Goal: Task Accomplishment & Management: Manage account settings

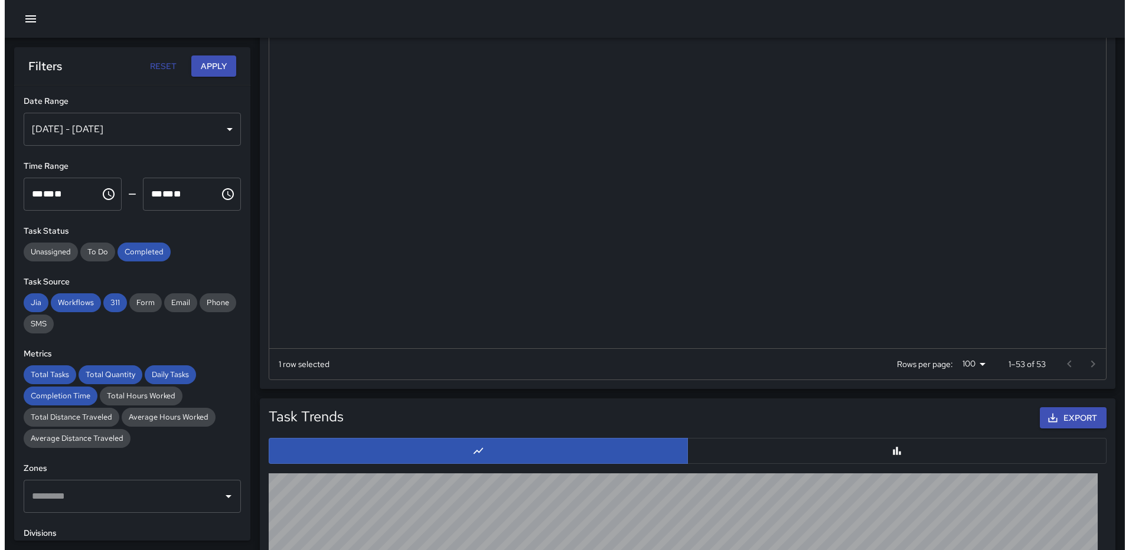
scroll to position [177, 0]
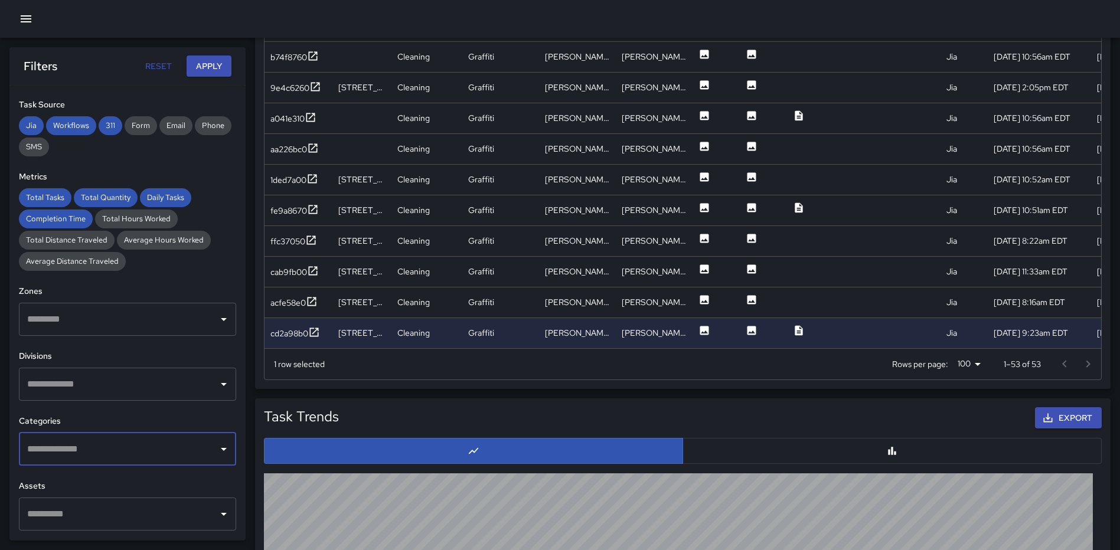
click at [23, 19] on icon "button" at bounding box center [26, 18] width 11 height 7
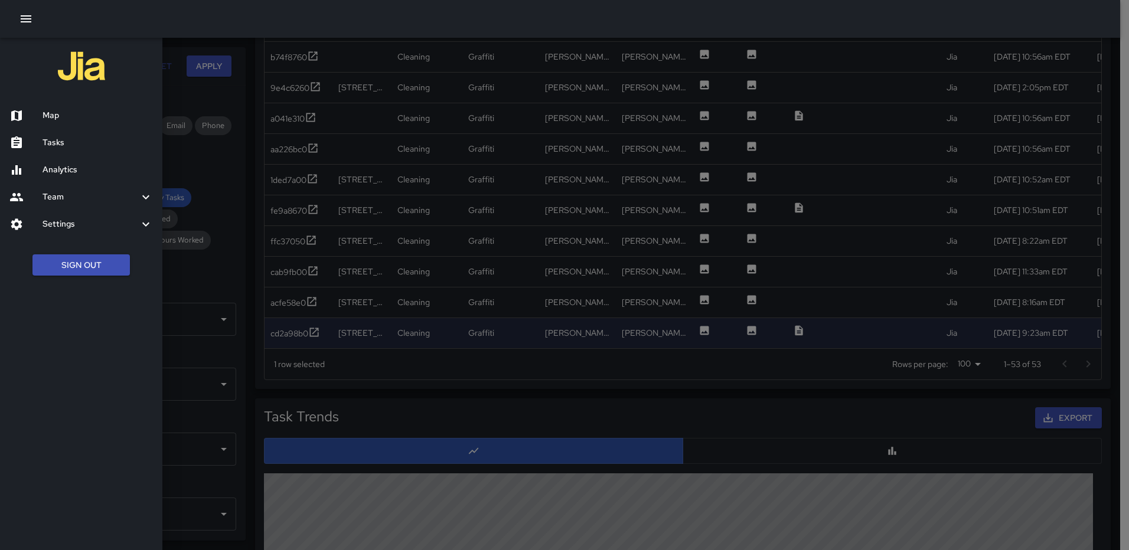
click at [50, 110] on h6 "Map" at bounding box center [98, 115] width 110 height 13
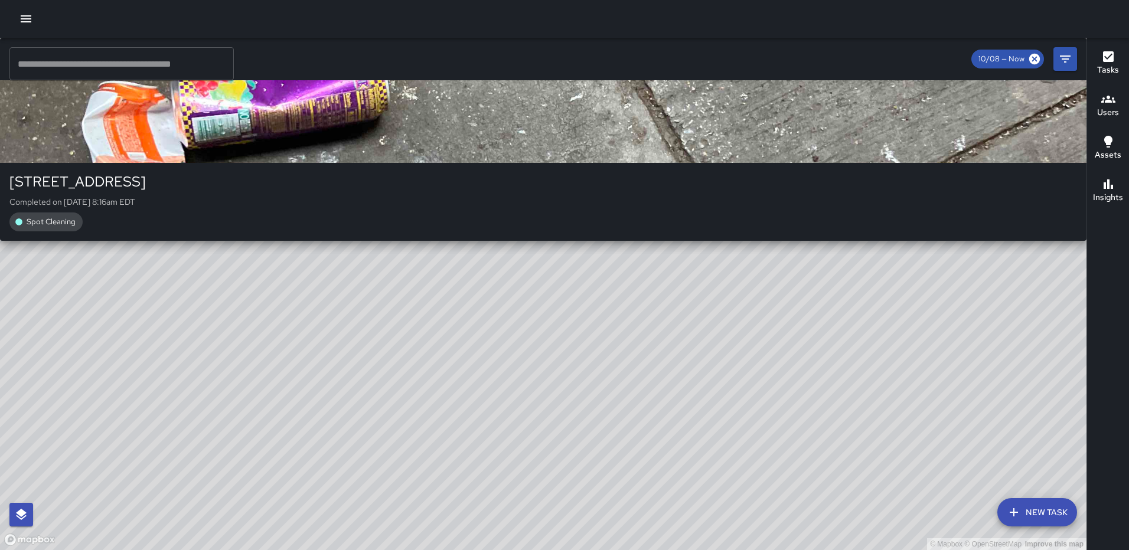
click at [579, 262] on div "© Mapbox © OpenStreetMap Improve this map RM Rodney Mcneil 101-165 M Street Nor…" at bounding box center [543, 294] width 1087 height 513
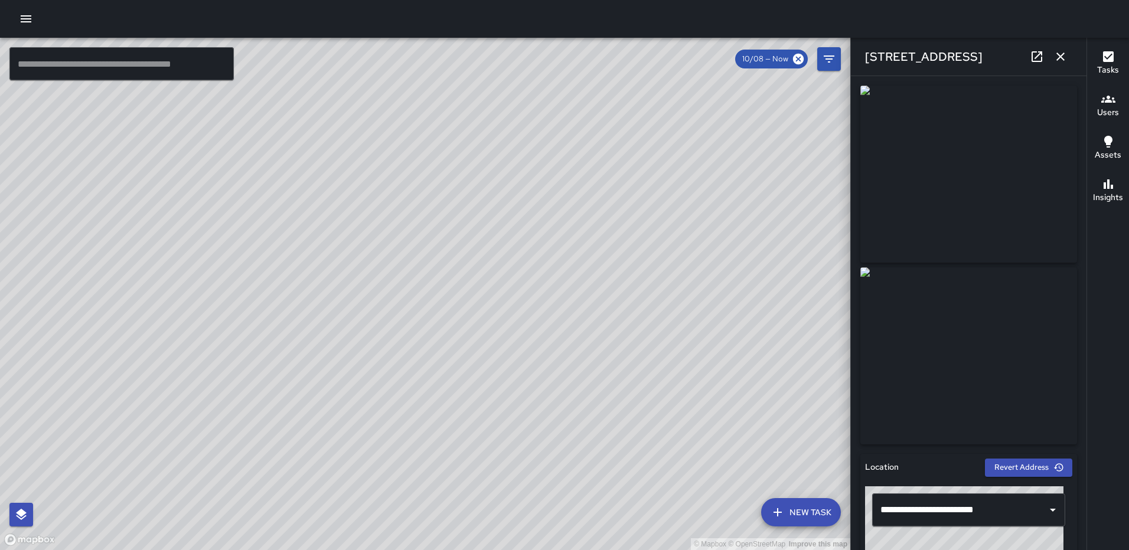
type input "**********"
click at [1055, 56] on icon "button" at bounding box center [1061, 57] width 14 height 14
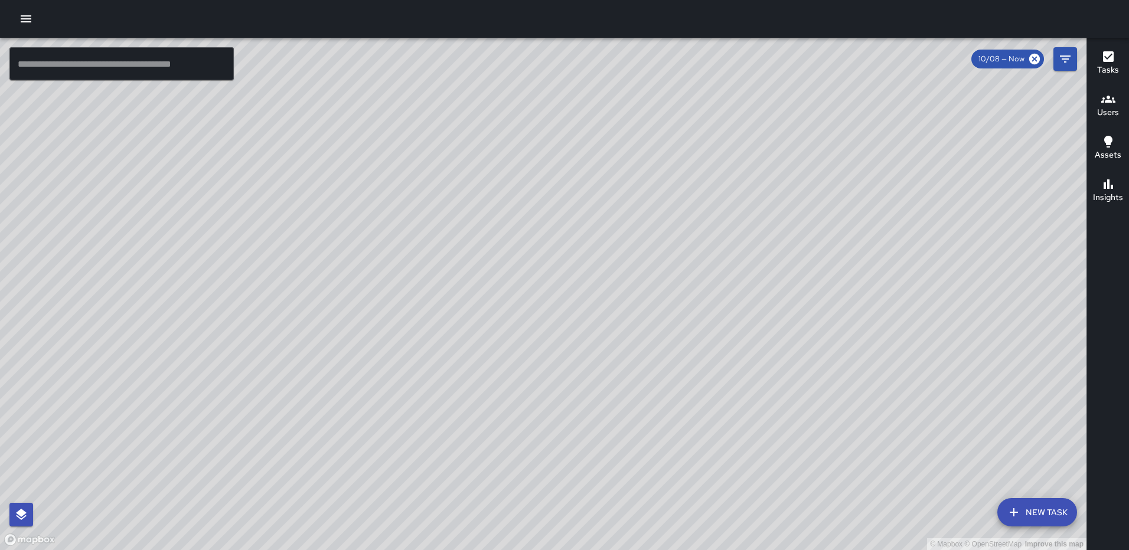
click at [561, 159] on div "© Mapbox © OpenStreetMap Improve this map RL Ruben Lechuga 200 M Street Northea…" at bounding box center [543, 294] width 1087 height 513
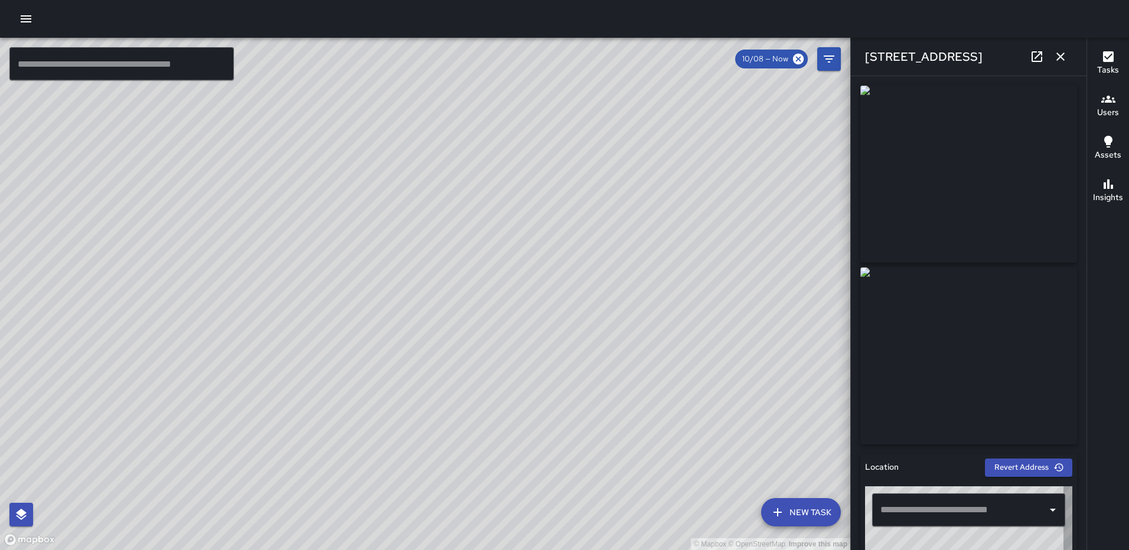
type input "**********"
click at [1055, 55] on icon "button" at bounding box center [1061, 57] width 14 height 14
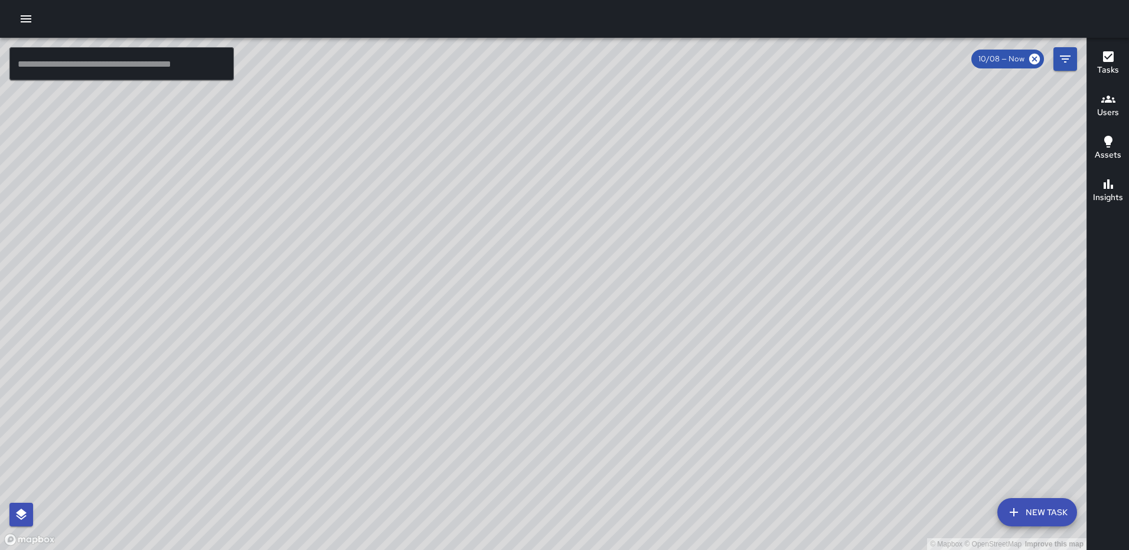
drag, startPoint x: 655, startPoint y: 367, endPoint x: 608, endPoint y: 282, distance: 96.5
click at [608, 282] on div "© Mapbox © OpenStreetMap Improve this map" at bounding box center [543, 294] width 1087 height 513
click at [1073, 56] on button "Filters" at bounding box center [1066, 59] width 24 height 24
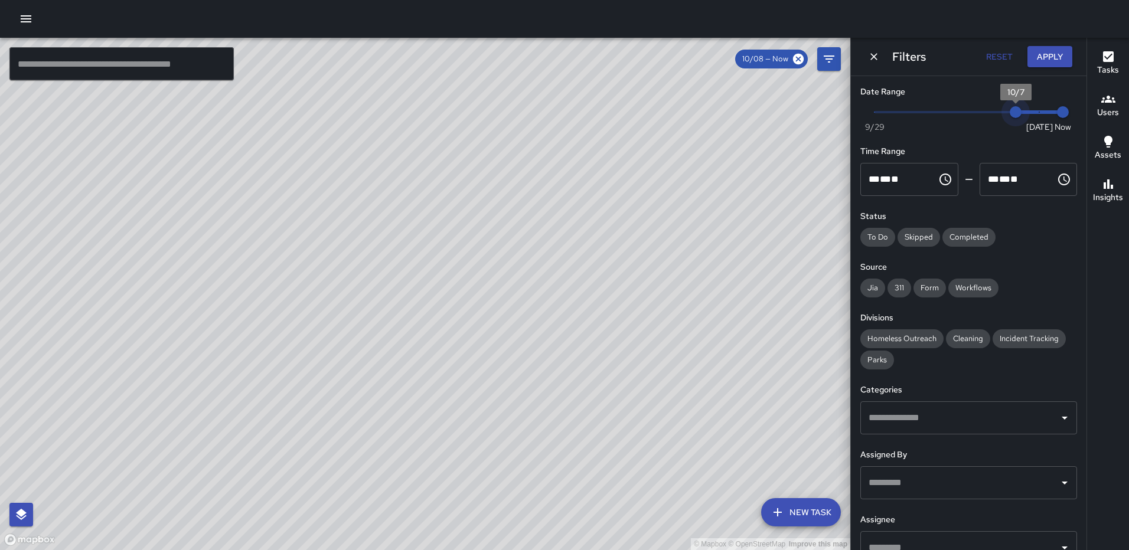
type input "*"
drag, startPoint x: 1025, startPoint y: 113, endPoint x: 993, endPoint y: 113, distance: 31.9
click at [993, 113] on span "10/6" at bounding box center [992, 112] width 12 height 12
drag, startPoint x: 1047, startPoint y: 113, endPoint x: 1031, endPoint y: 115, distance: 16.7
click at [1034, 115] on span "10/8" at bounding box center [1040, 112] width 12 height 12
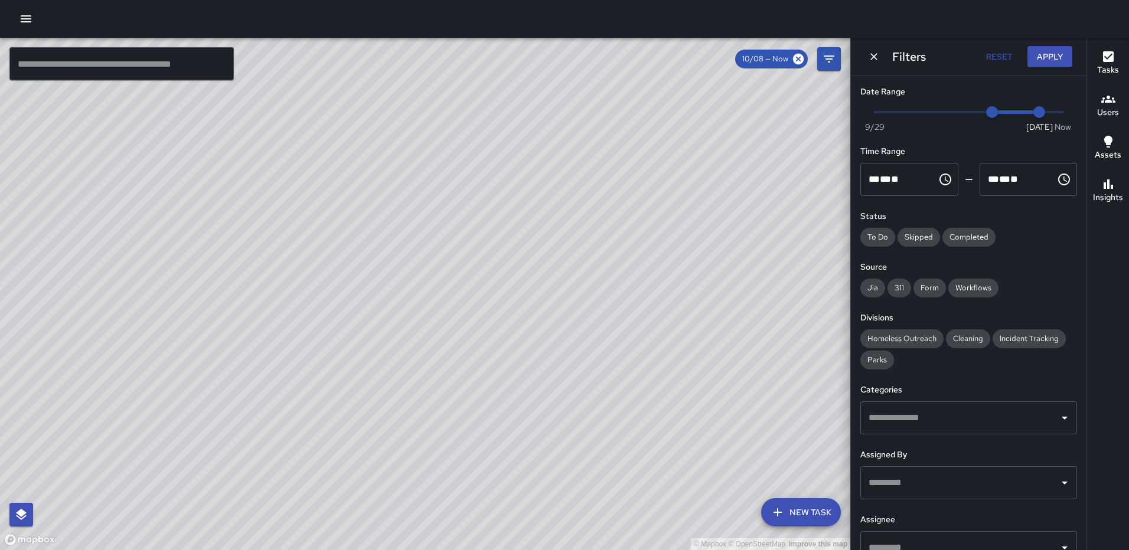
click at [1039, 58] on button "Apply" at bounding box center [1050, 57] width 45 height 22
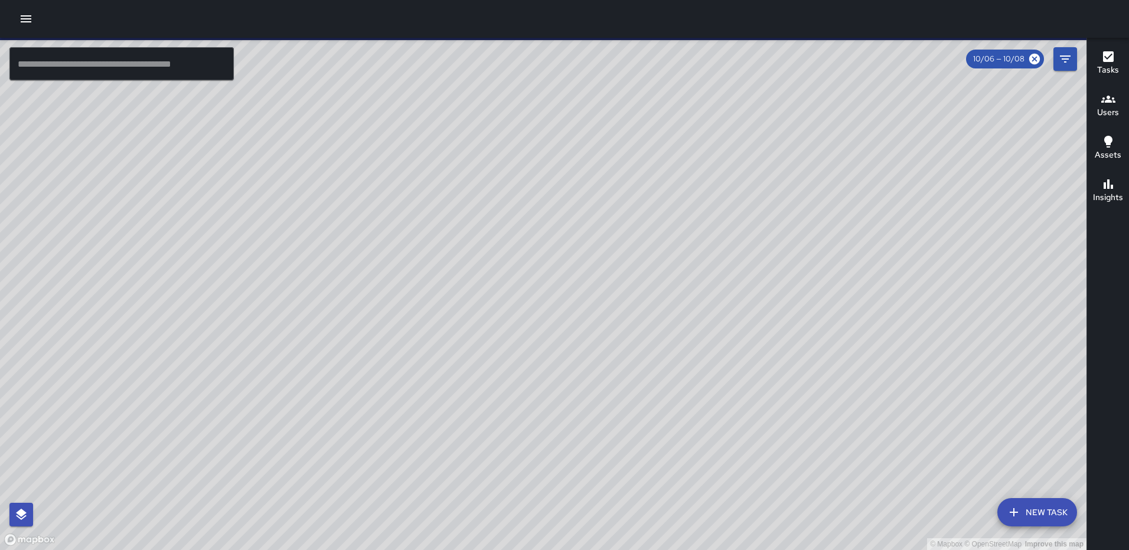
click at [1065, 58] on icon "Filters" at bounding box center [1065, 59] width 11 height 7
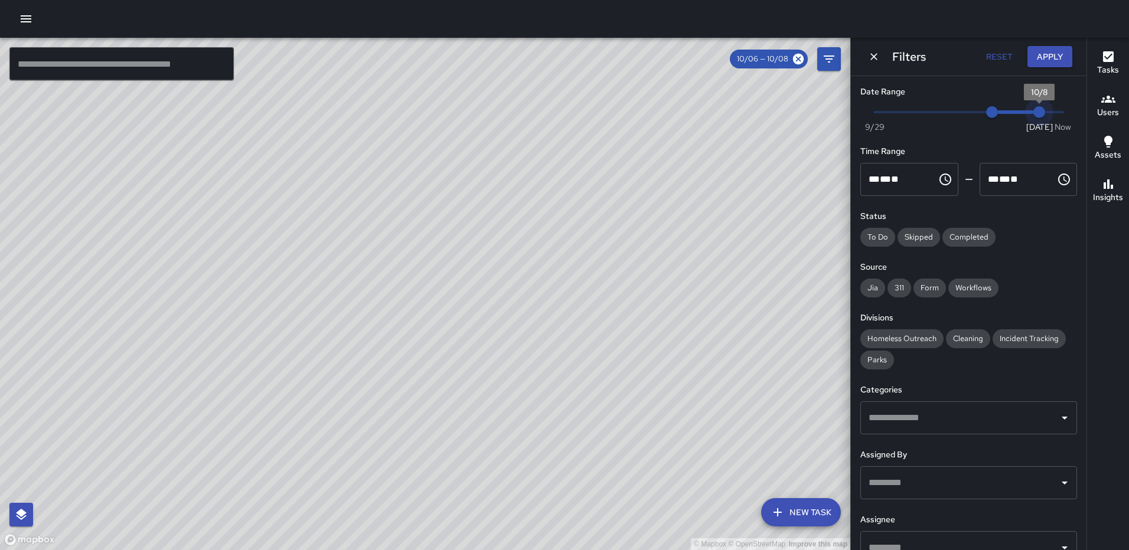
type input "*"
drag, startPoint x: 1032, startPoint y: 107, endPoint x: 1018, endPoint y: 106, distance: 14.2
click at [1018, 106] on span "10/7" at bounding box center [1016, 112] width 12 height 12
click at [1039, 52] on button "Apply" at bounding box center [1050, 57] width 45 height 22
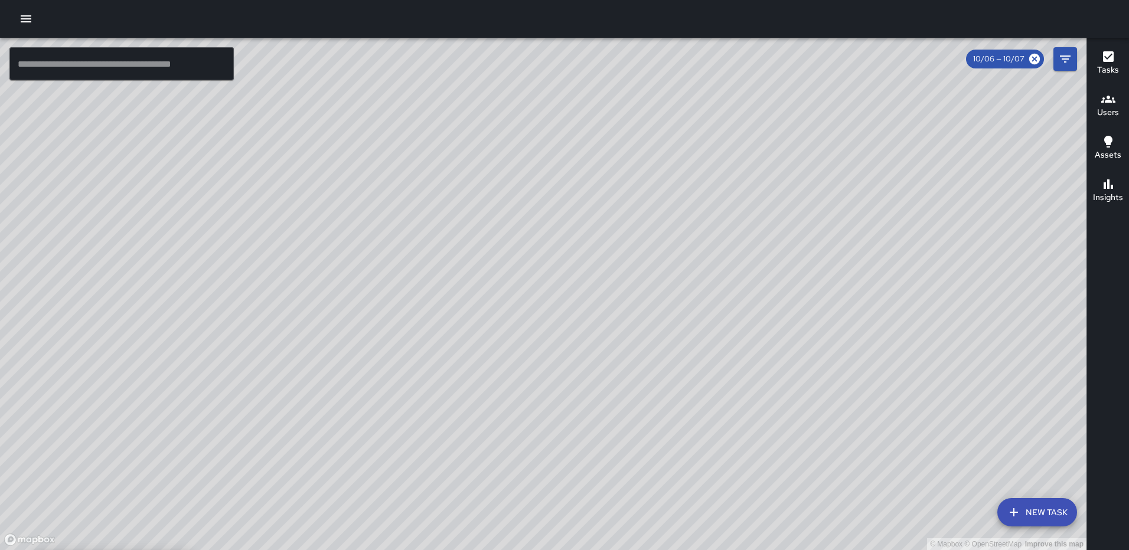
drag, startPoint x: 617, startPoint y: 293, endPoint x: 354, endPoint y: 285, distance: 263.0
click at [355, 285] on div "© Mapbox © OpenStreetMap Improve this map" at bounding box center [543, 294] width 1087 height 513
drag, startPoint x: 588, startPoint y: 364, endPoint x: 675, endPoint y: 206, distance: 180.5
click at [673, 209] on div "© Mapbox © OpenStreetMap Improve this map" at bounding box center [543, 294] width 1087 height 513
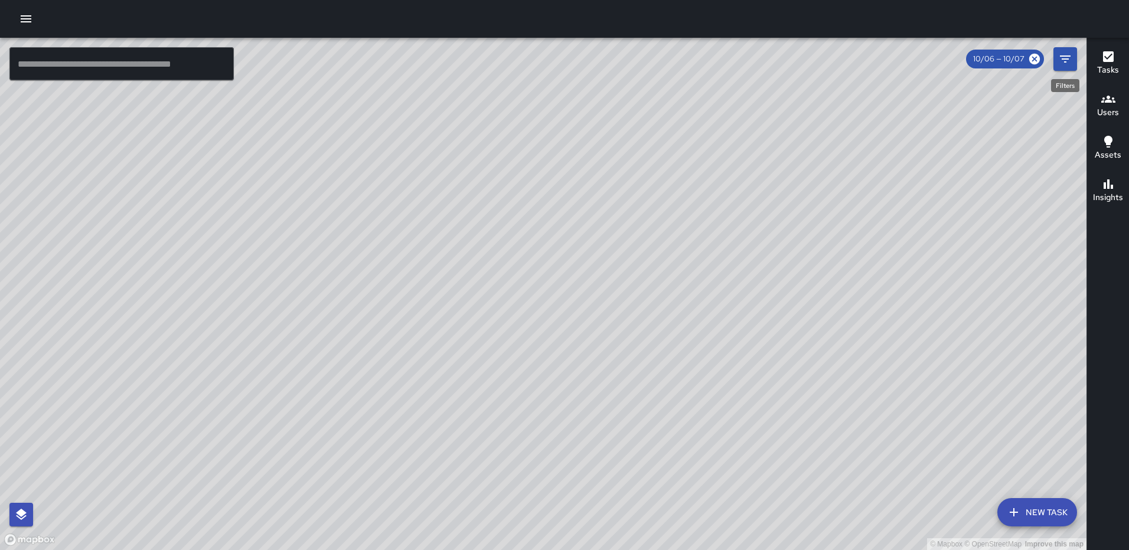
click at [1070, 60] on icon "Filters" at bounding box center [1065, 59] width 14 height 14
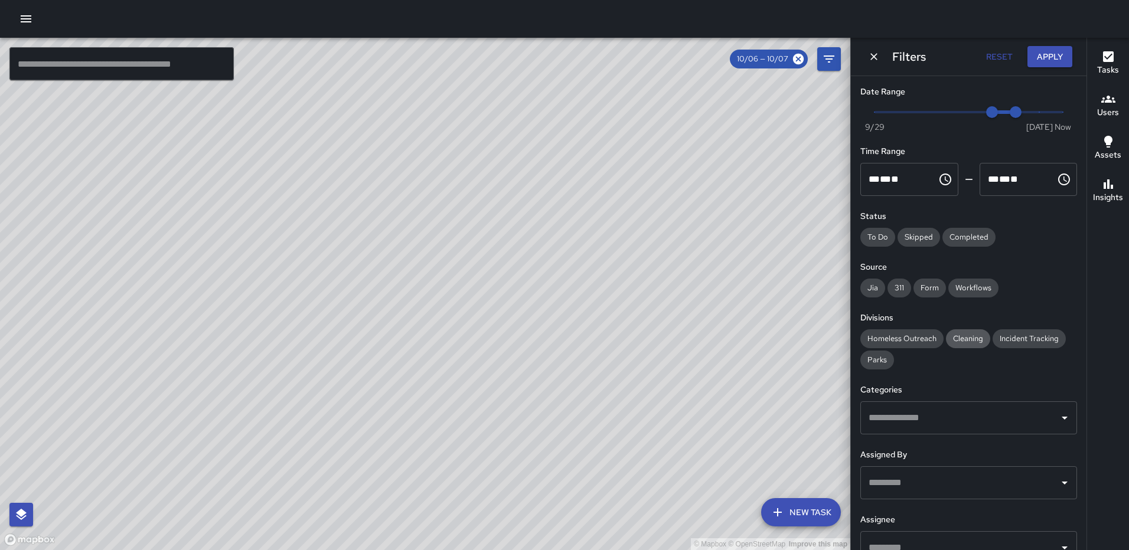
click at [970, 334] on span "Cleaning" at bounding box center [968, 339] width 44 height 12
click at [1053, 57] on button "Apply" at bounding box center [1050, 57] width 45 height 22
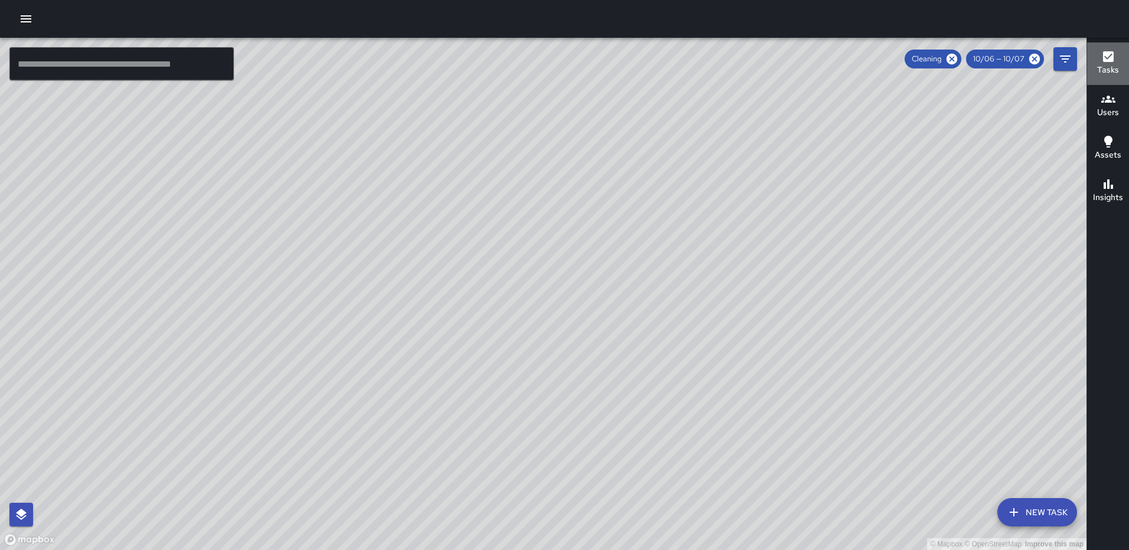
click at [1106, 51] on icon "button" at bounding box center [1109, 57] width 14 height 14
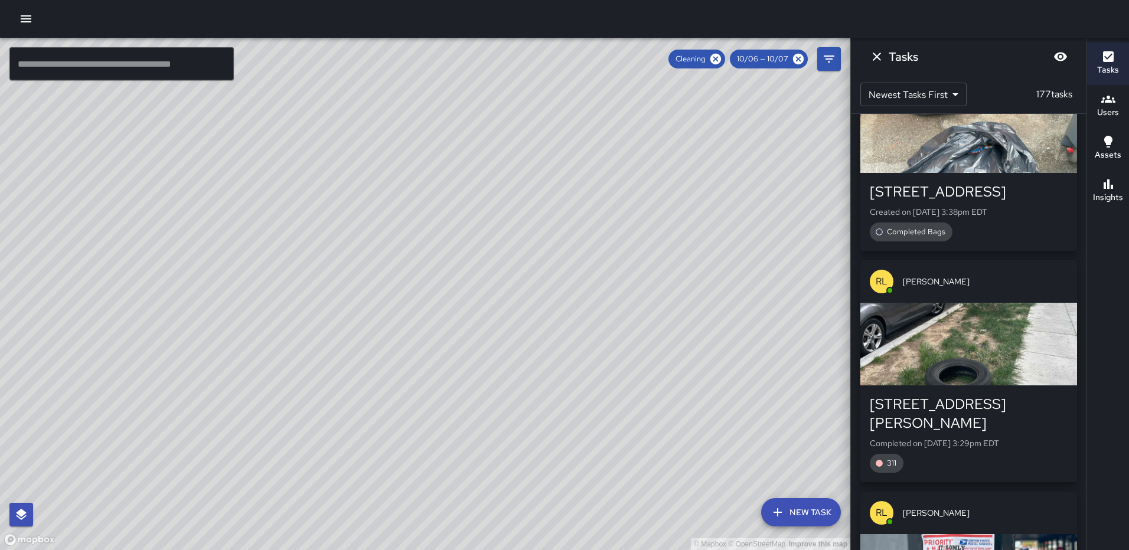
scroll to position [591, 0]
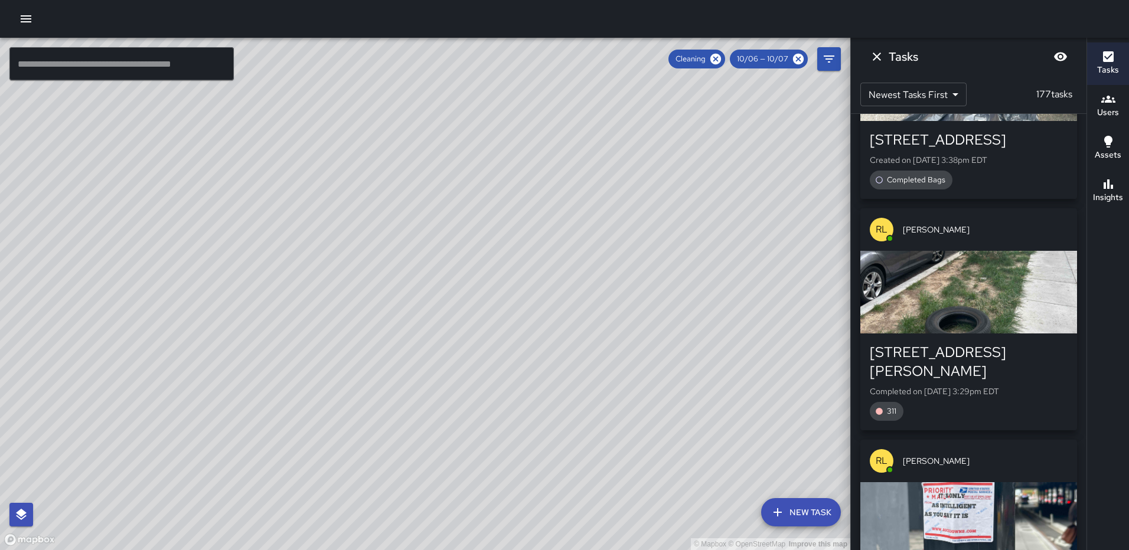
click at [972, 318] on div "button" at bounding box center [969, 292] width 217 height 83
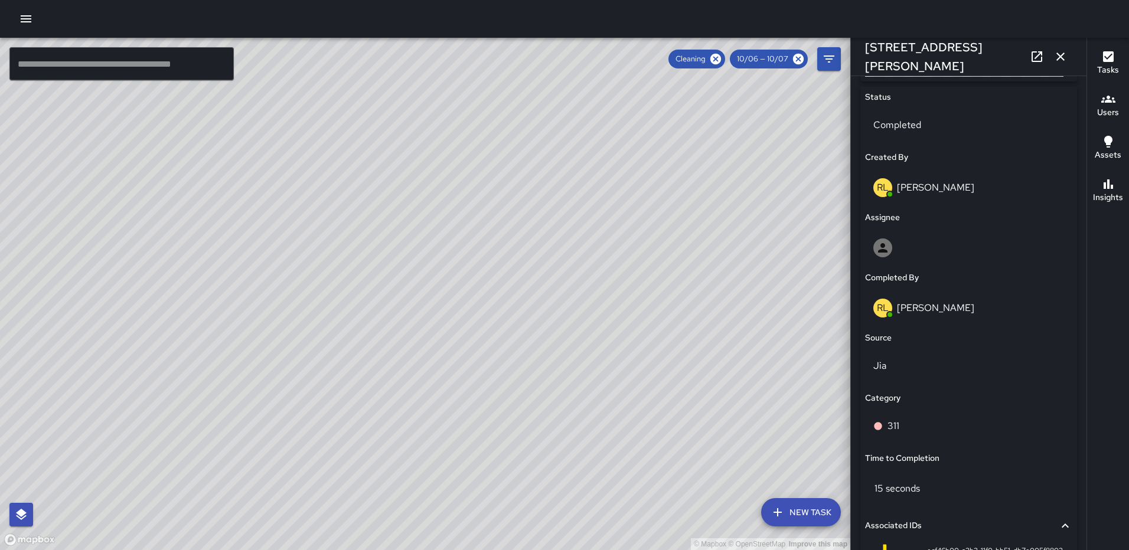
scroll to position [709, 0]
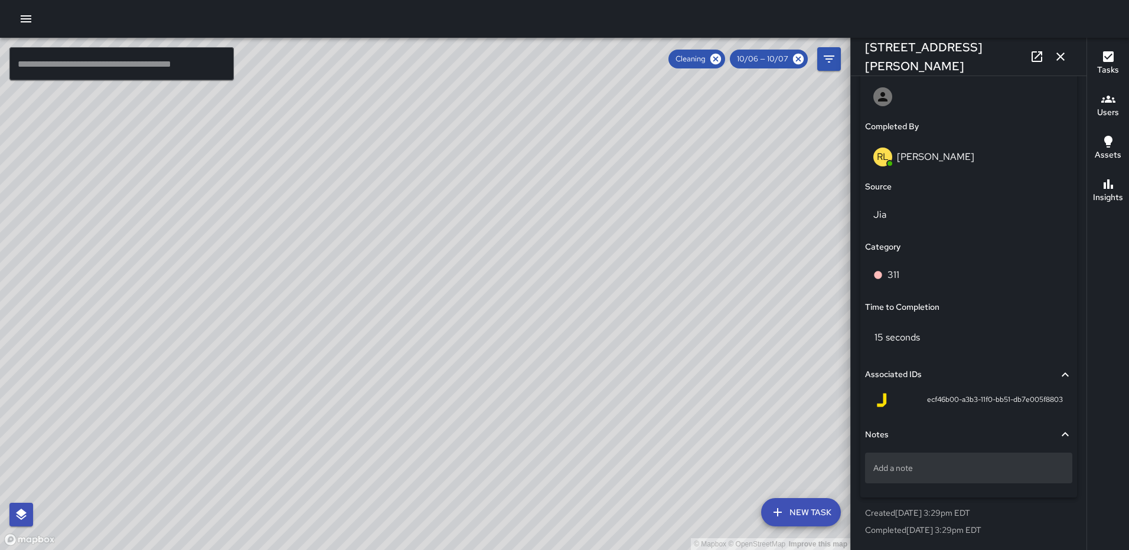
click at [919, 472] on p "Add a note" at bounding box center [969, 468] width 191 height 12
type textarea "**********"
click at [966, 464] on p "311# 25-006" at bounding box center [969, 468] width 191 height 12
type textarea "**********"
click at [1057, 60] on icon "button" at bounding box center [1061, 57] width 14 height 14
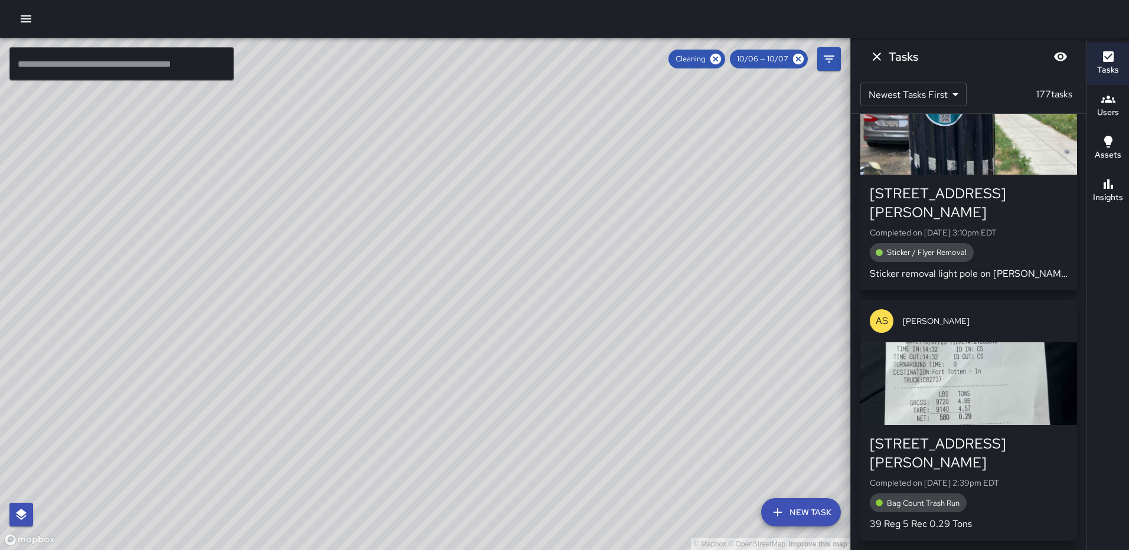
scroll to position [1302, 0]
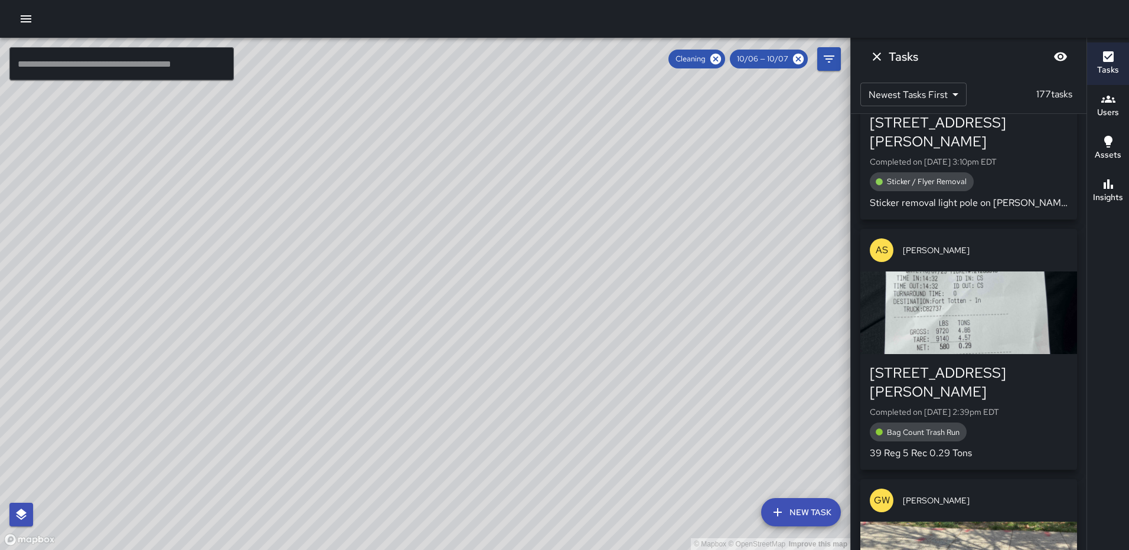
click at [978, 309] on div "button" at bounding box center [969, 313] width 217 height 83
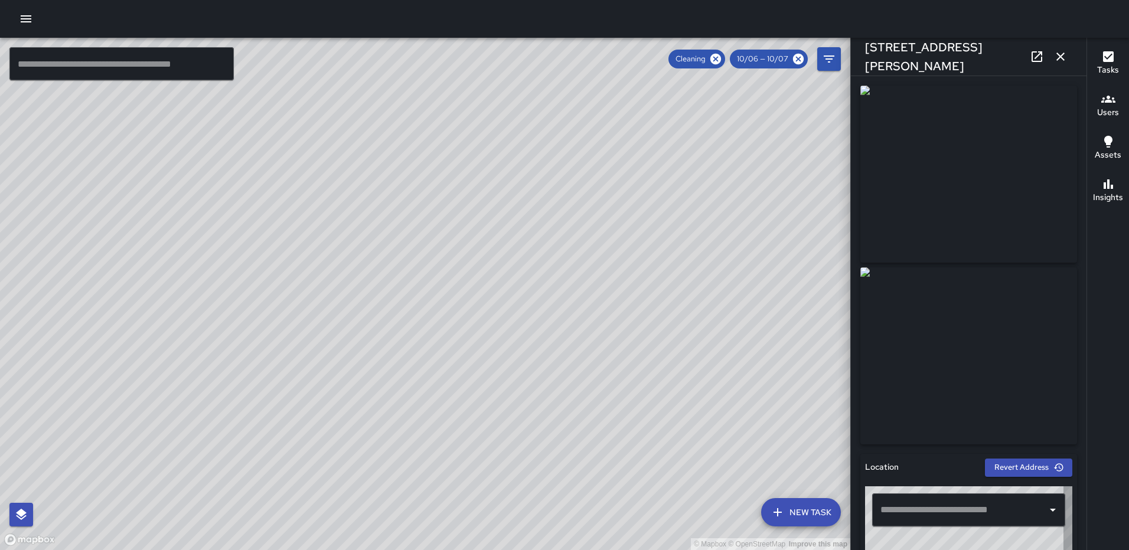
type input "**********"
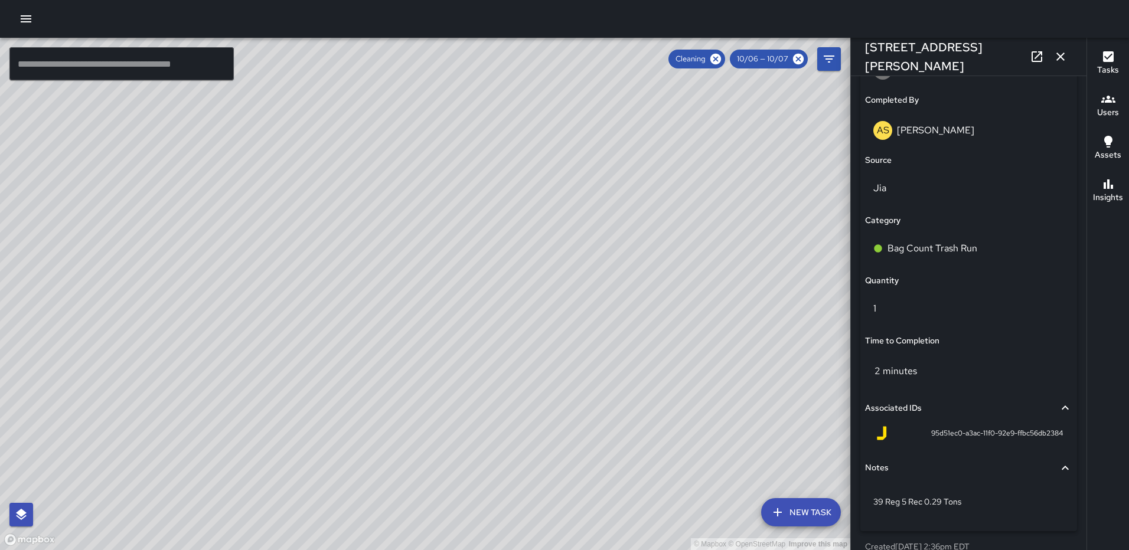
scroll to position [768, 0]
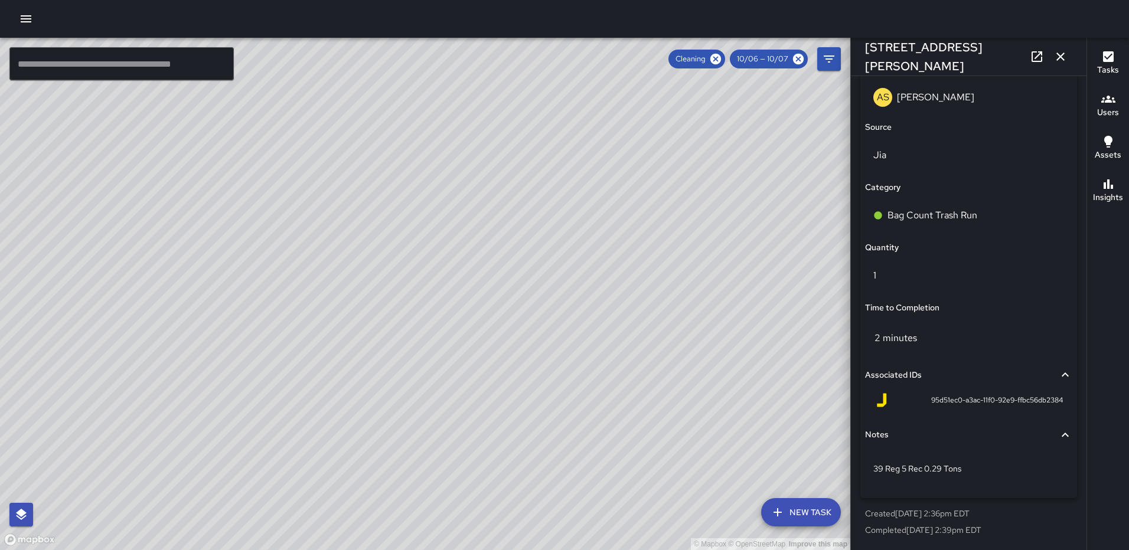
click at [1064, 54] on icon "button" at bounding box center [1061, 57] width 14 height 14
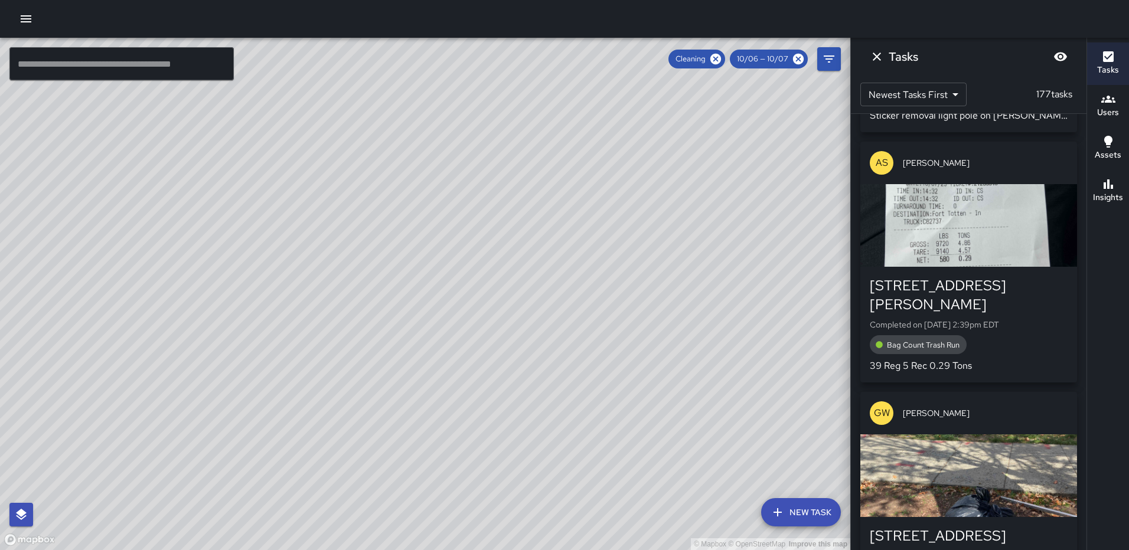
scroll to position [1598, 0]
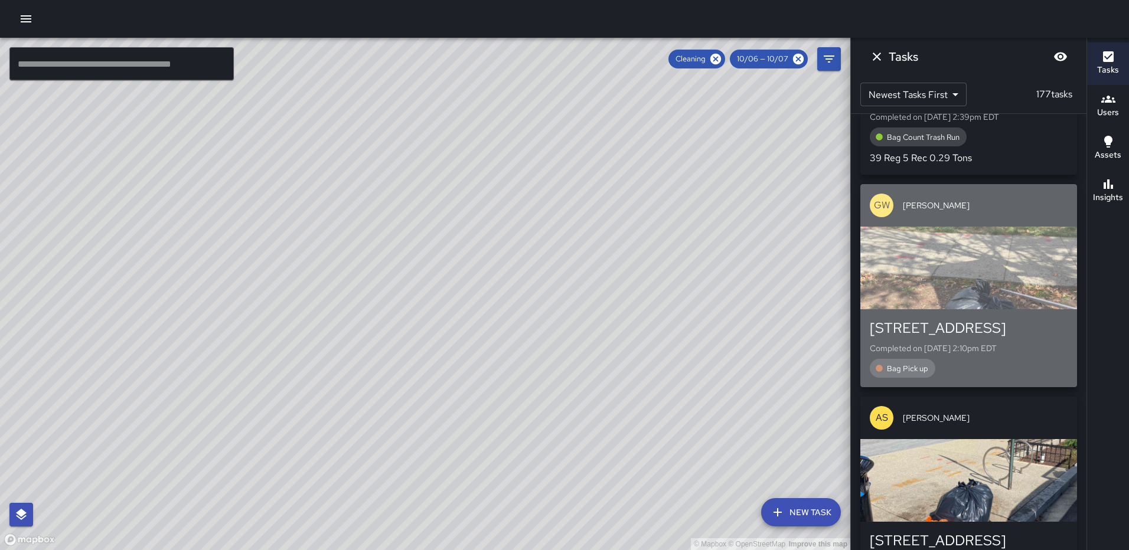
click at [993, 252] on div "button" at bounding box center [969, 268] width 217 height 83
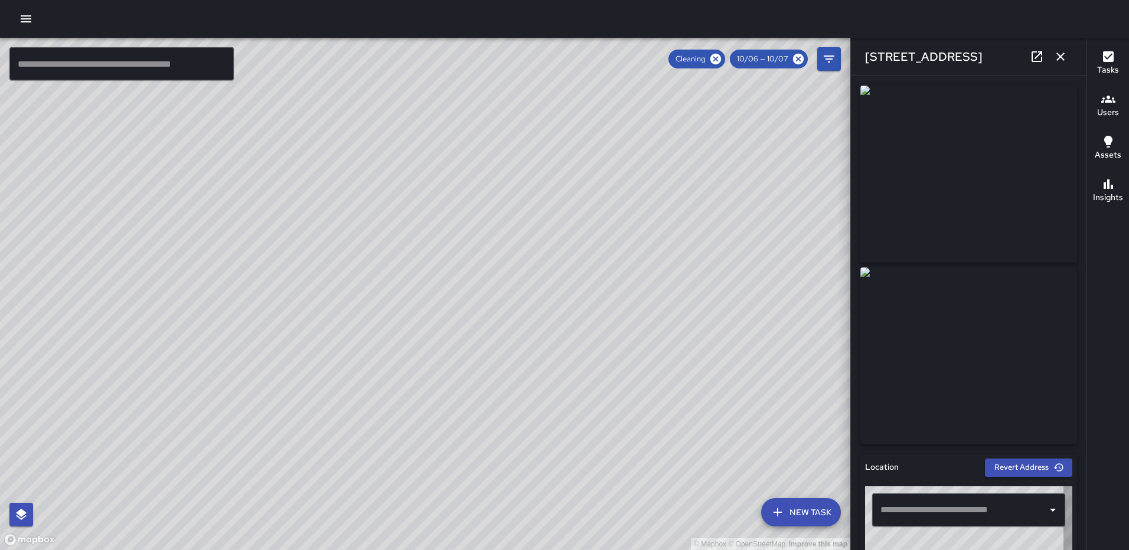
type input "**********"
drag, startPoint x: 1077, startPoint y: 192, endPoint x: 1100, endPoint y: 464, distance: 273.3
click at [1102, 471] on div "© Mapbox © OpenStreetMap Improve this map ​ New Task Cleaning 10/06 — 10/07 Map…" at bounding box center [564, 294] width 1129 height 513
click at [1109, 240] on div "Tasks Users Assets Insights" at bounding box center [1108, 294] width 43 height 513
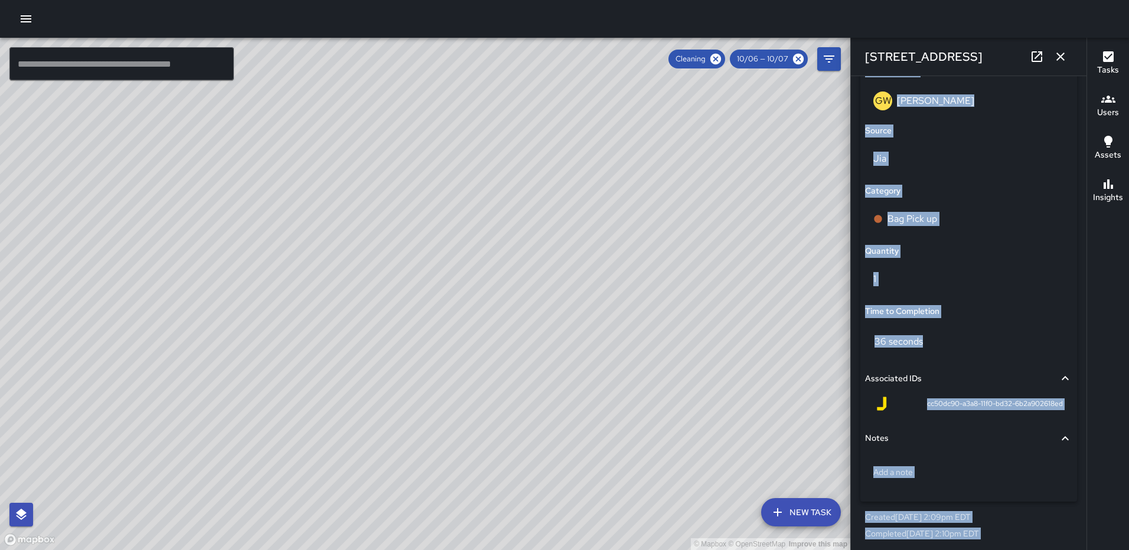
scroll to position [768, 0]
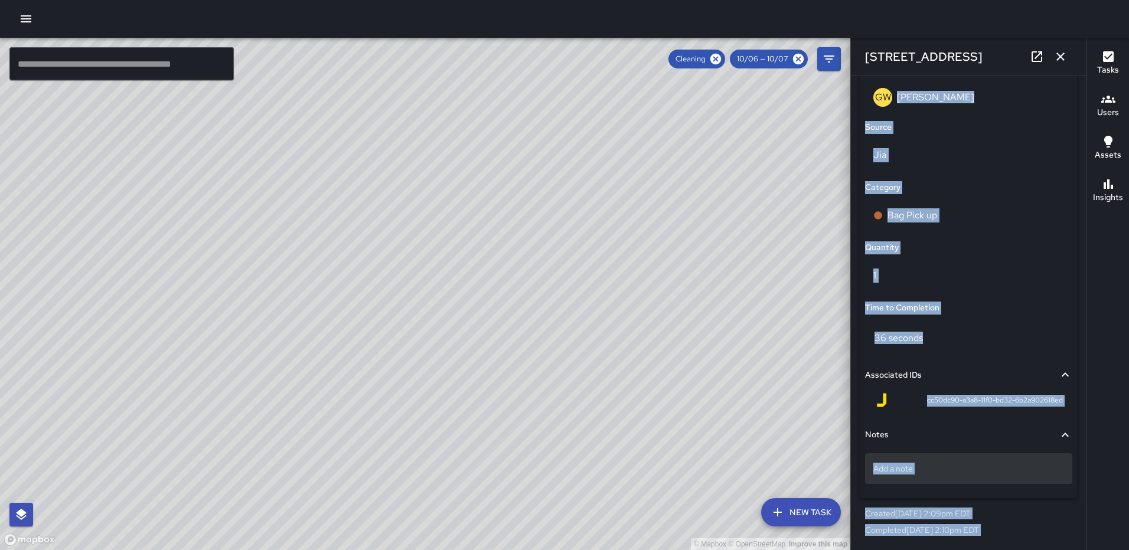
click at [947, 469] on p "Add a note" at bounding box center [969, 469] width 191 height 12
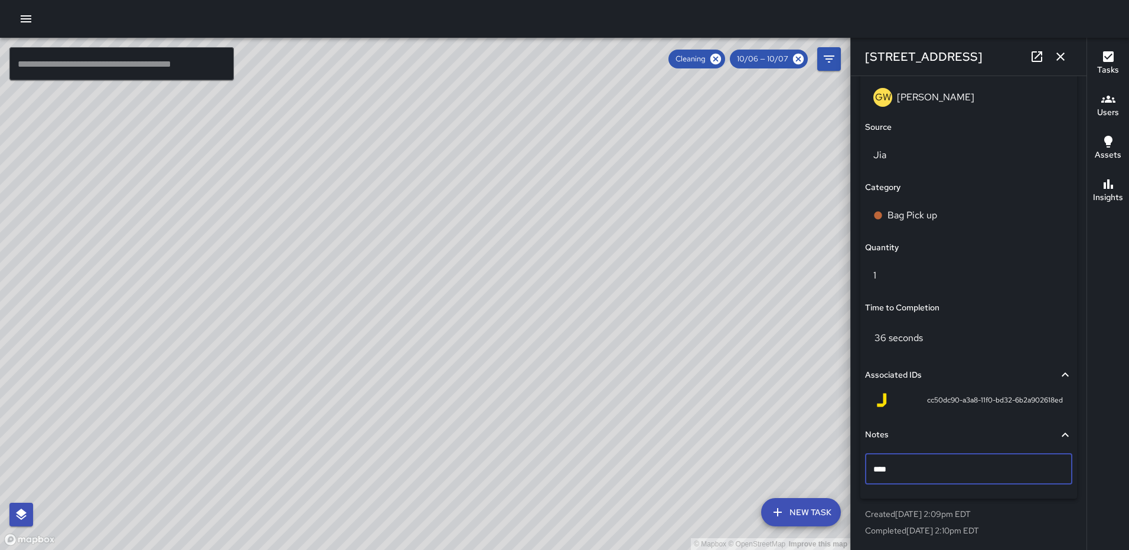
type textarea "*****"
click at [1061, 58] on icon "button" at bounding box center [1061, 57] width 8 height 8
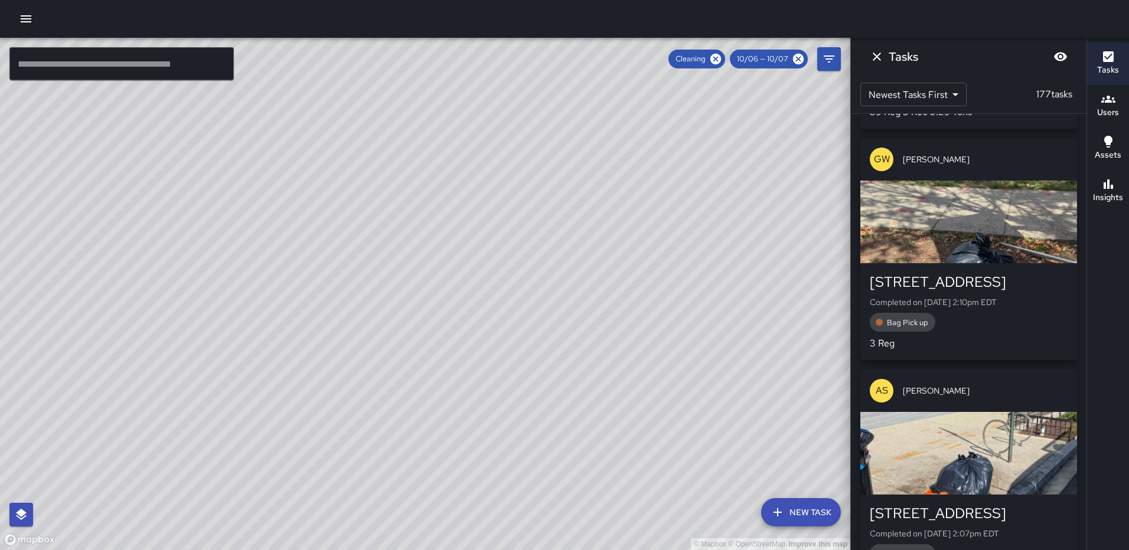
scroll to position [1775, 0]
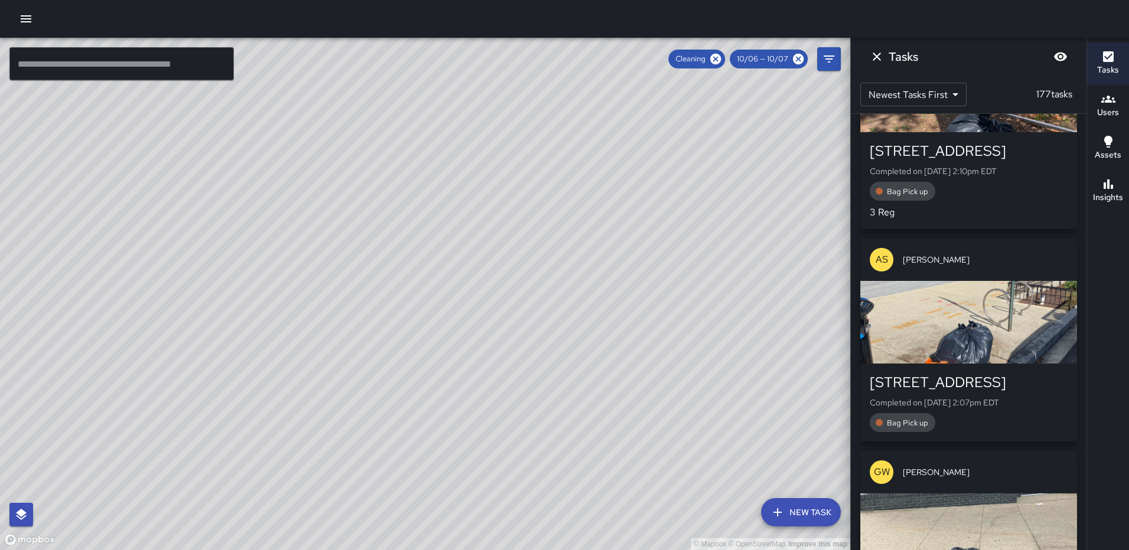
click at [988, 307] on div "button" at bounding box center [969, 322] width 217 height 83
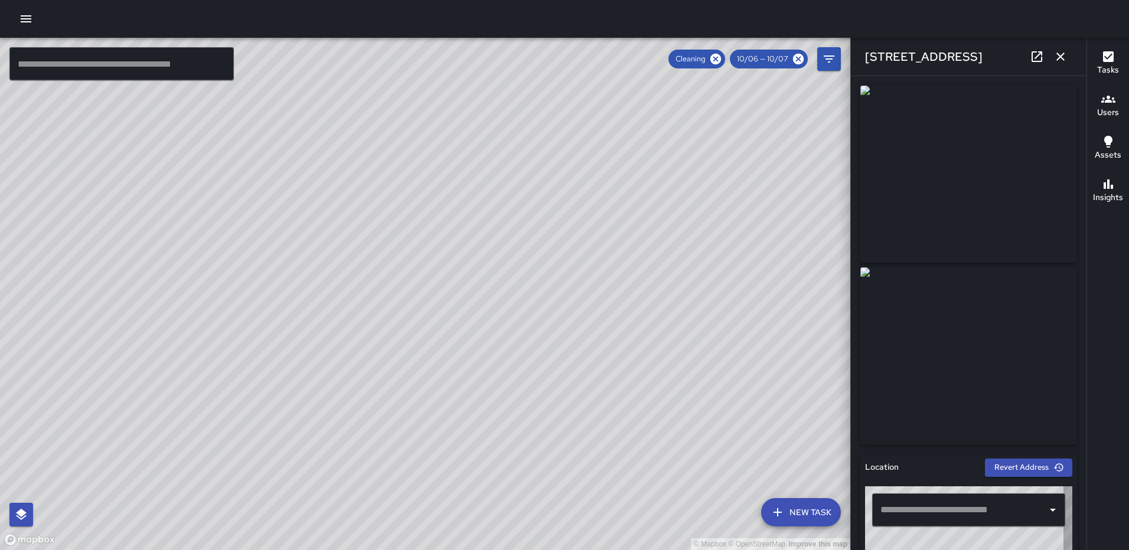
type input "**********"
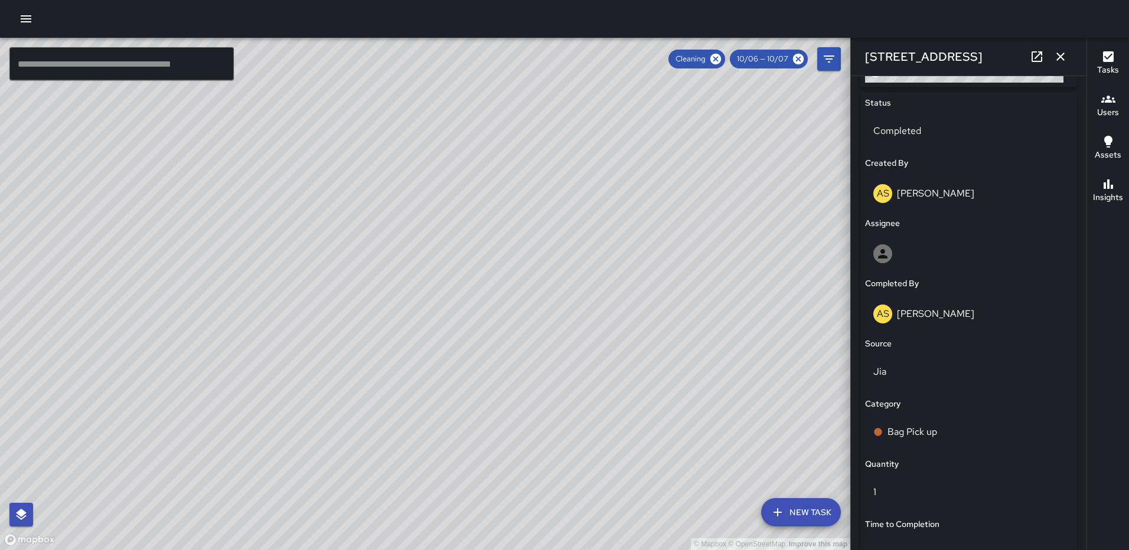
scroll to position [768, 0]
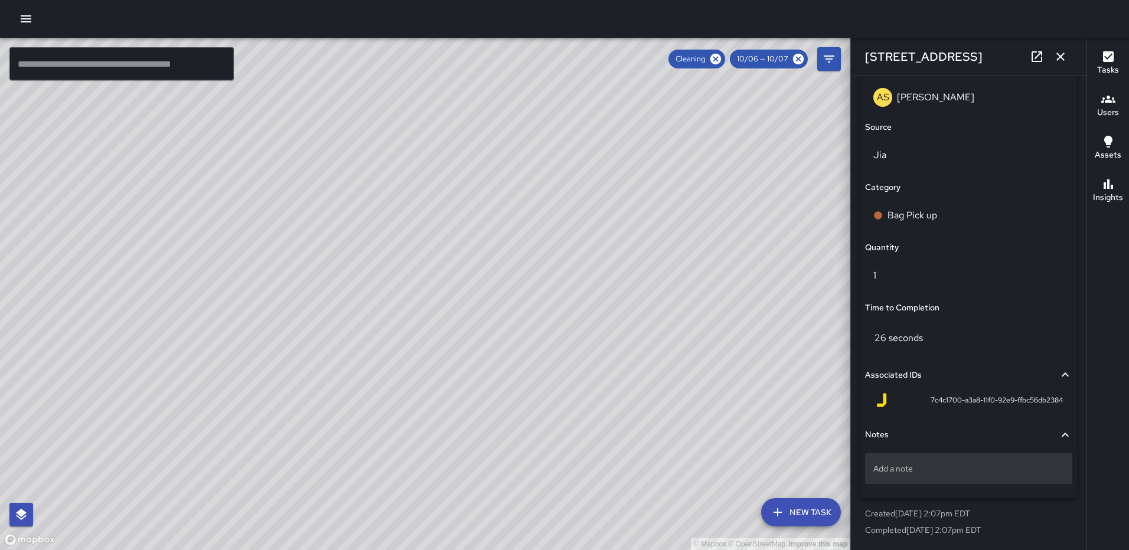
click at [943, 470] on p "Add a note" at bounding box center [969, 469] width 191 height 12
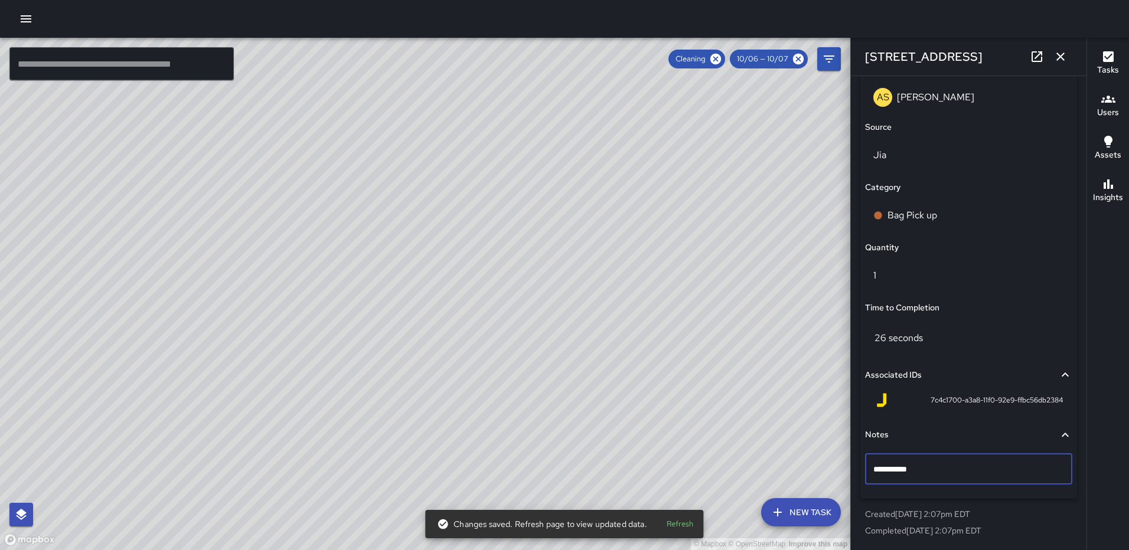
type textarea "**********"
click at [1059, 57] on icon "button" at bounding box center [1061, 57] width 14 height 14
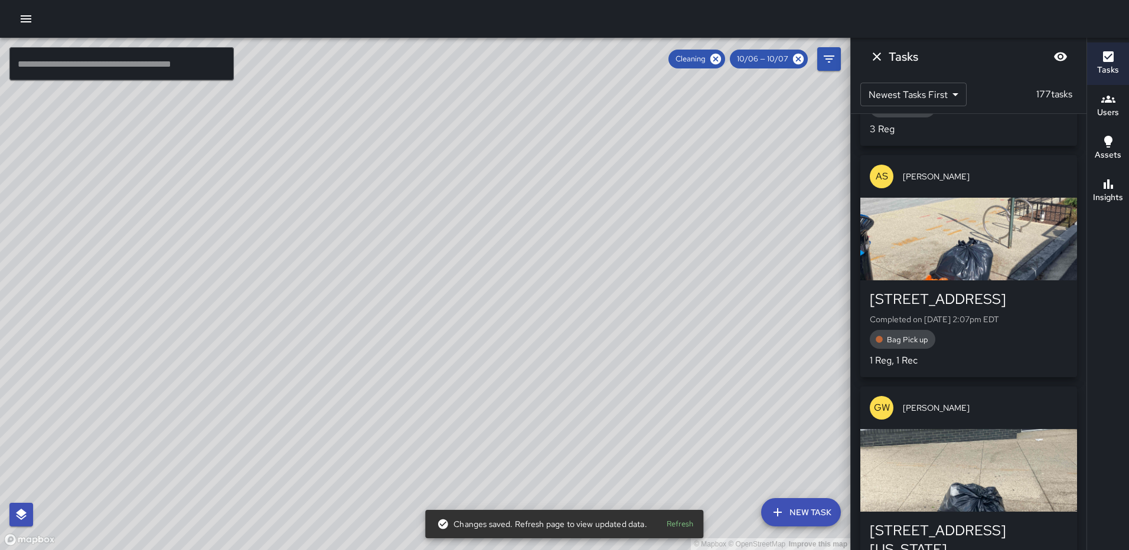
scroll to position [1888, 0]
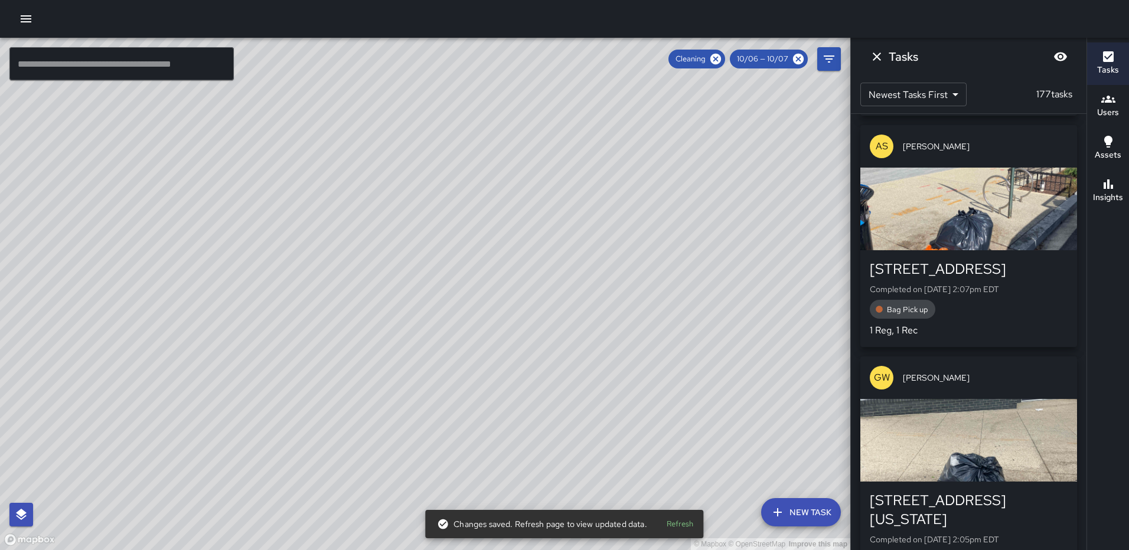
click at [926, 403] on div "button" at bounding box center [969, 440] width 217 height 83
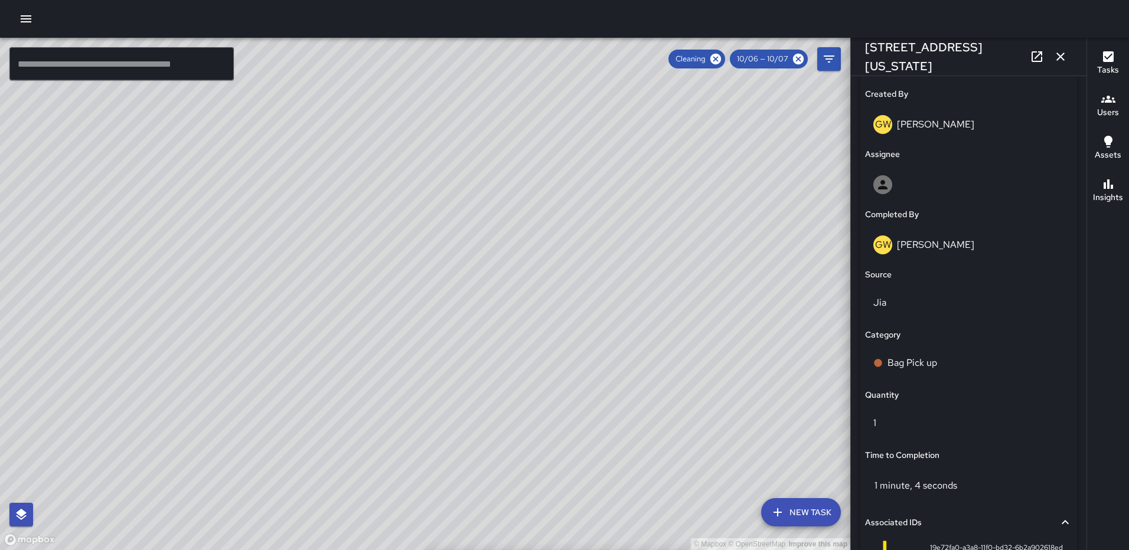
scroll to position [768, 0]
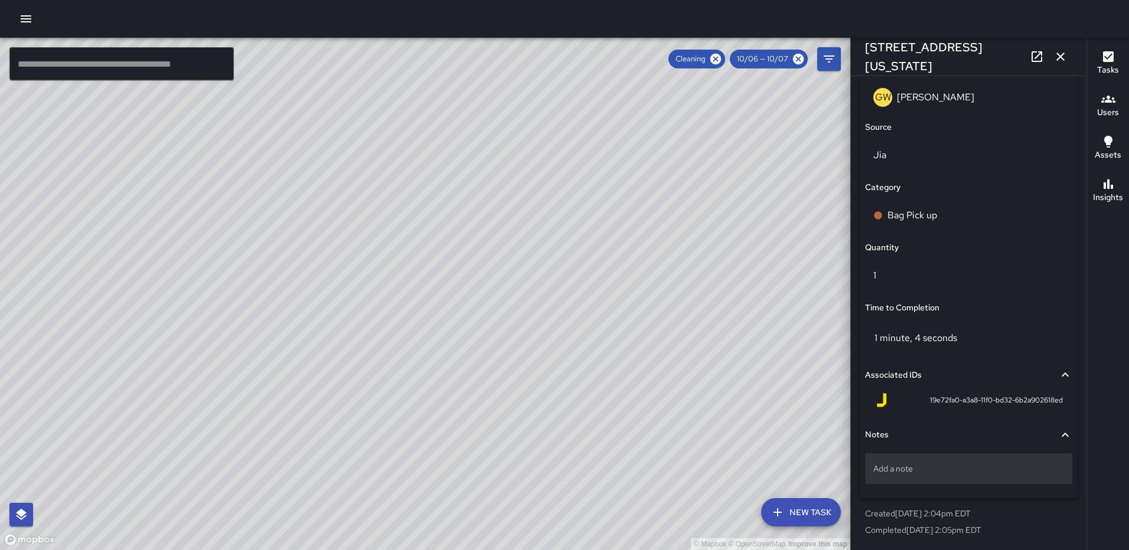
click at [973, 473] on p "Add a note" at bounding box center [969, 469] width 191 height 12
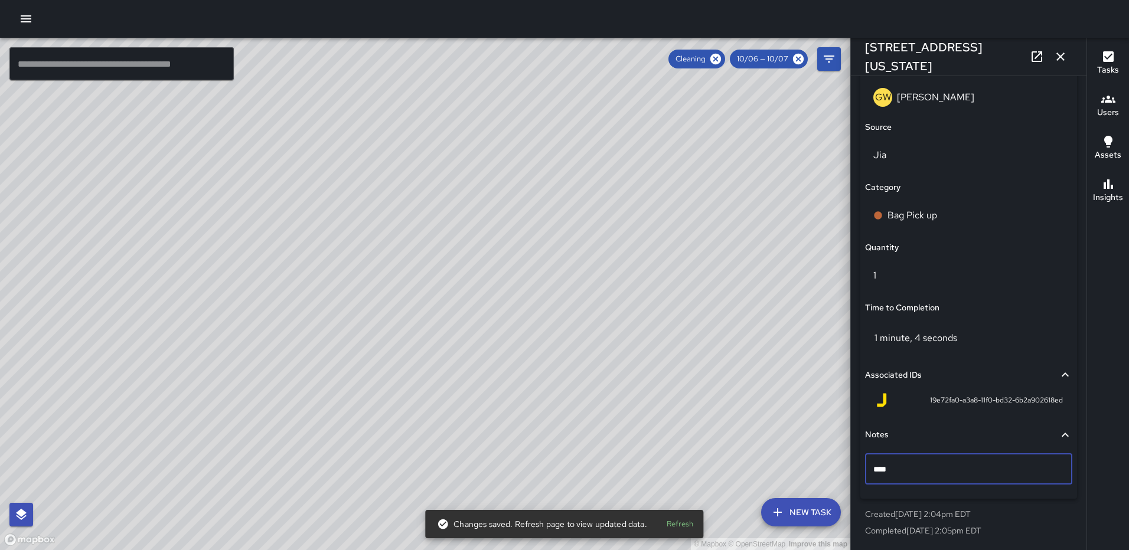
type textarea "*****"
click at [1057, 56] on icon "button" at bounding box center [1061, 57] width 14 height 14
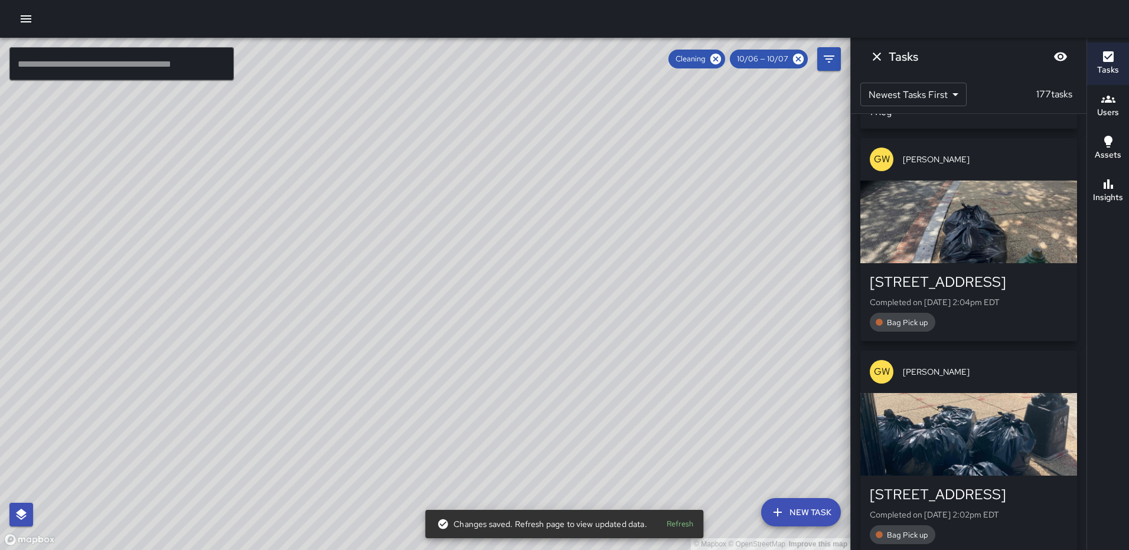
scroll to position [2361, 0]
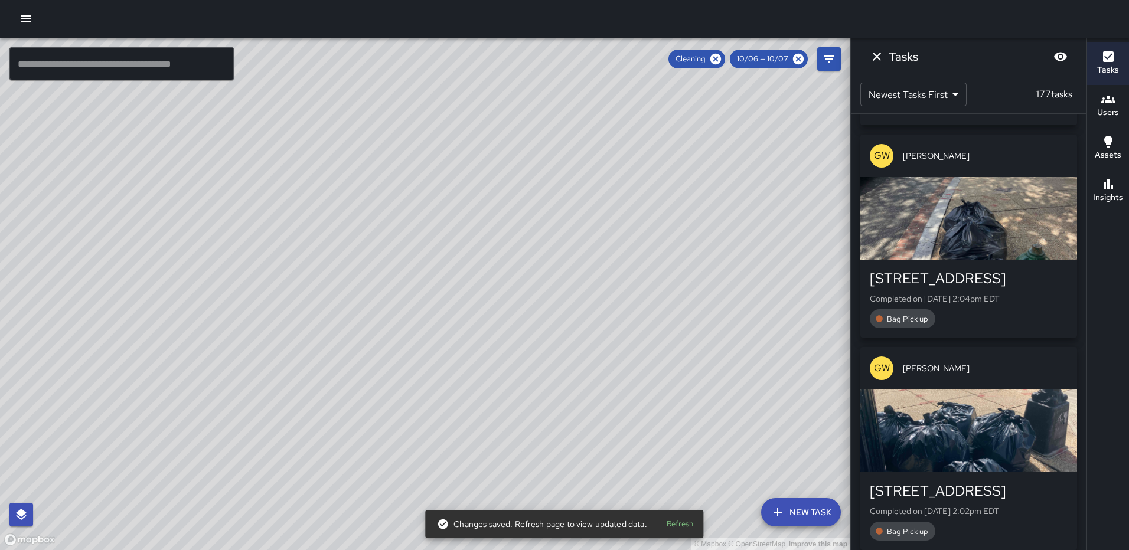
click at [1001, 190] on div "button" at bounding box center [969, 218] width 217 height 83
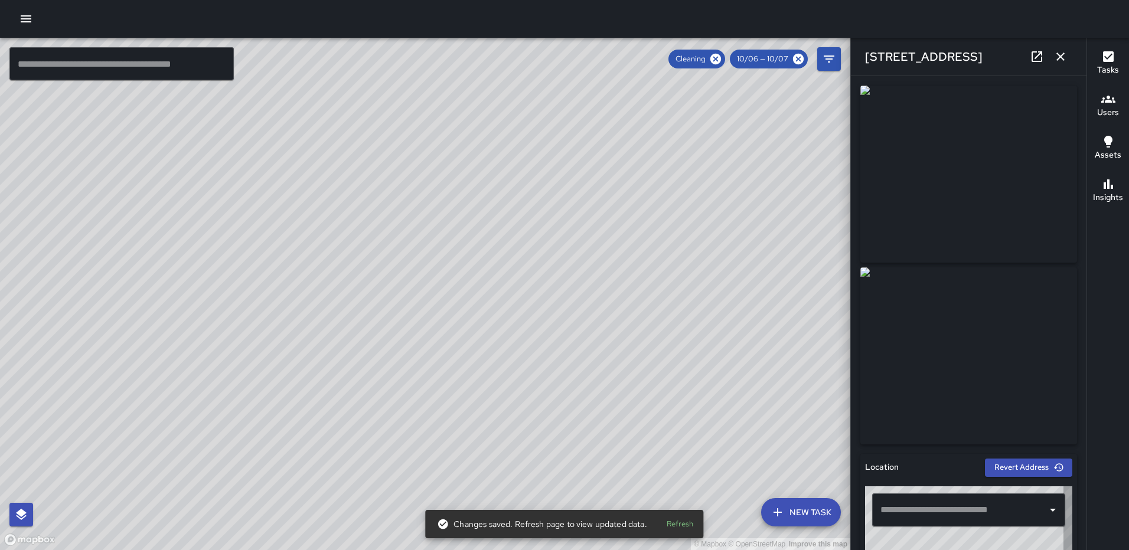
type input "**********"
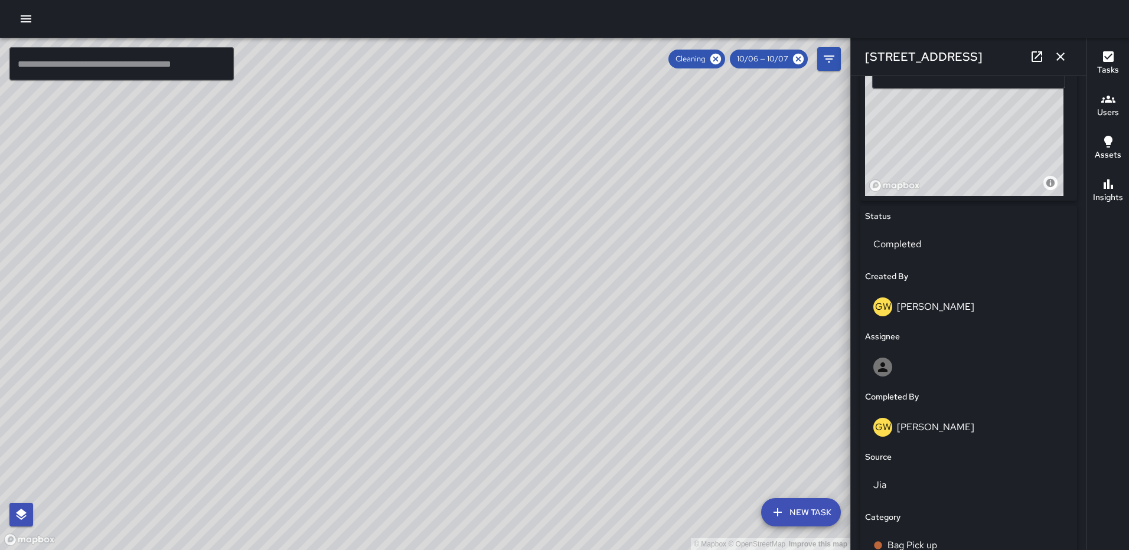
scroll to position [768, 0]
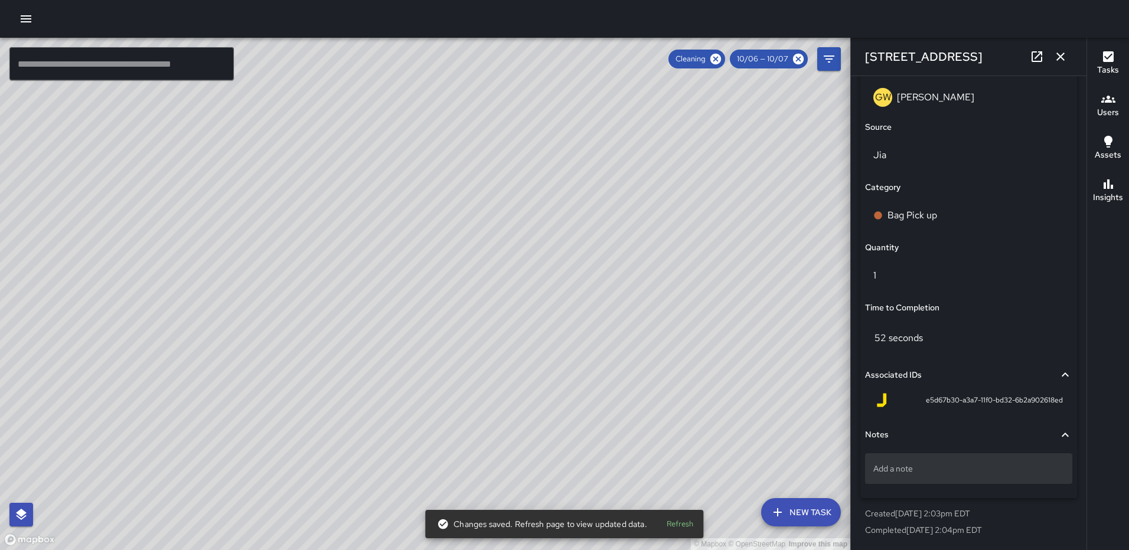
click at [975, 466] on p "Add a note" at bounding box center [969, 469] width 191 height 12
type textarea "*****"
click at [1060, 60] on icon "button" at bounding box center [1061, 57] width 14 height 14
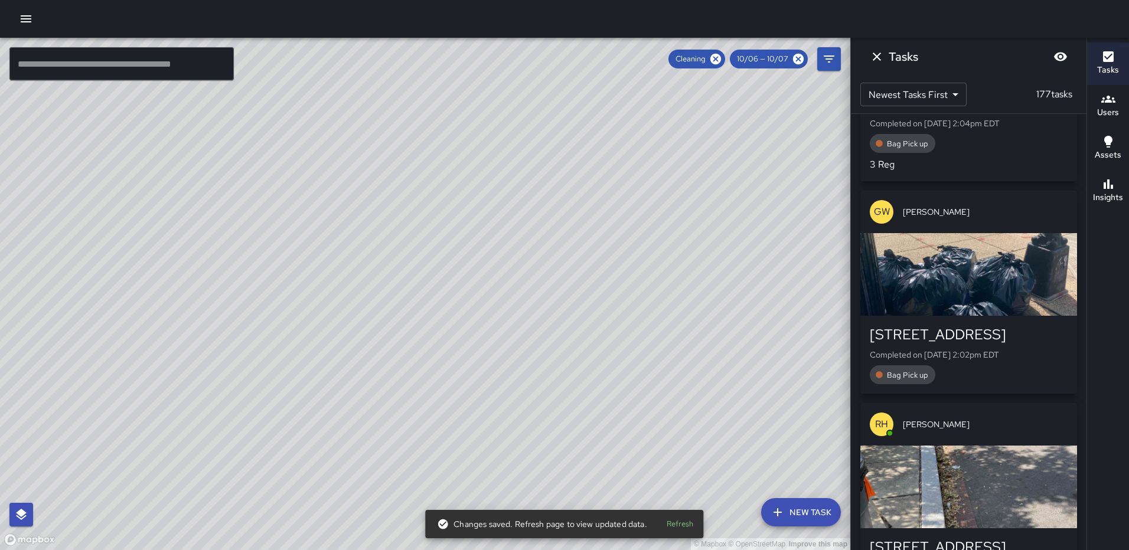
scroll to position [2538, 0]
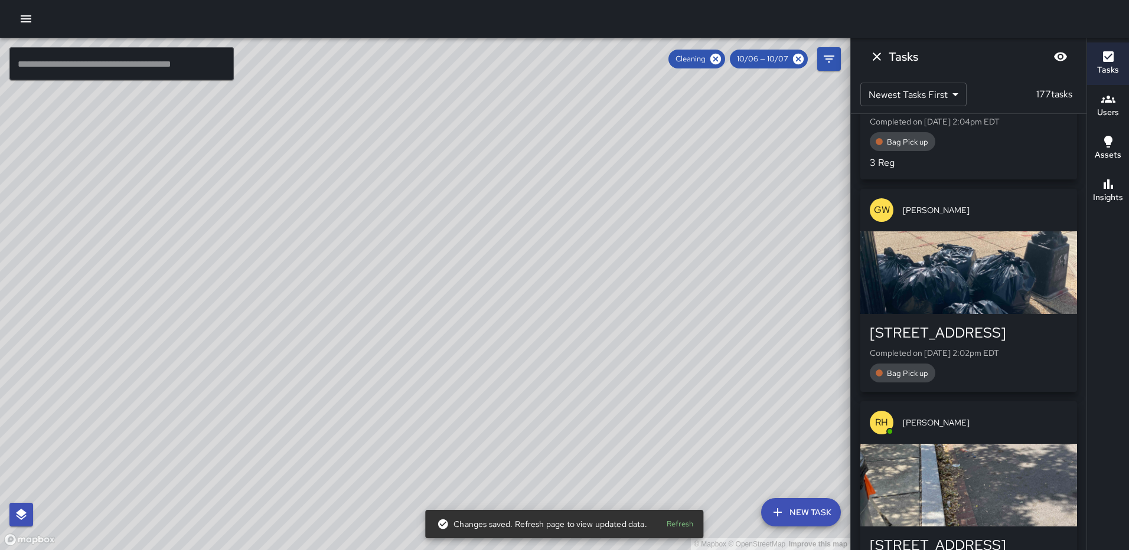
click at [995, 235] on div "button" at bounding box center [969, 273] width 217 height 83
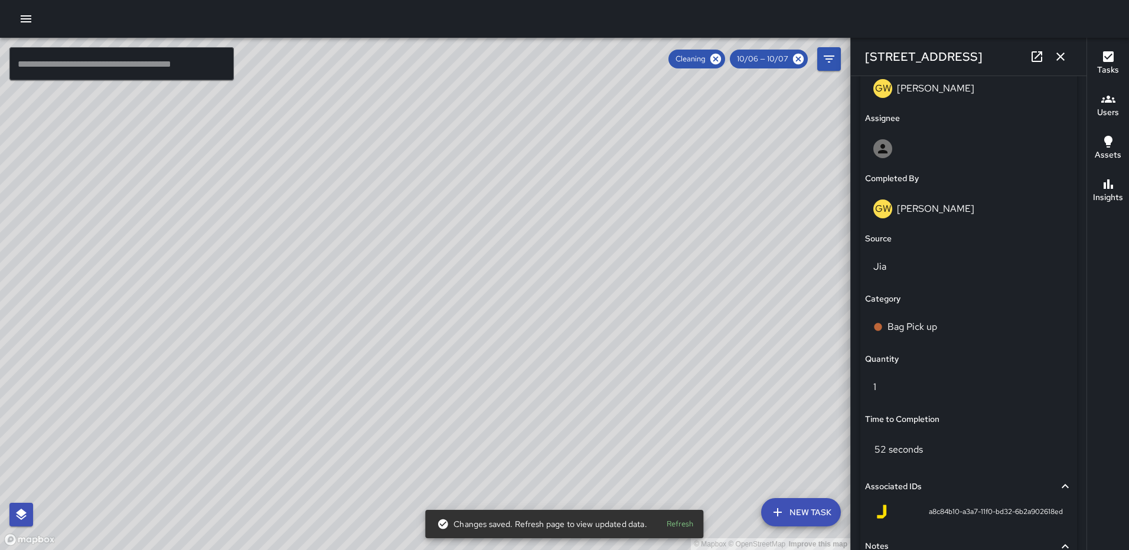
scroll to position [768, 0]
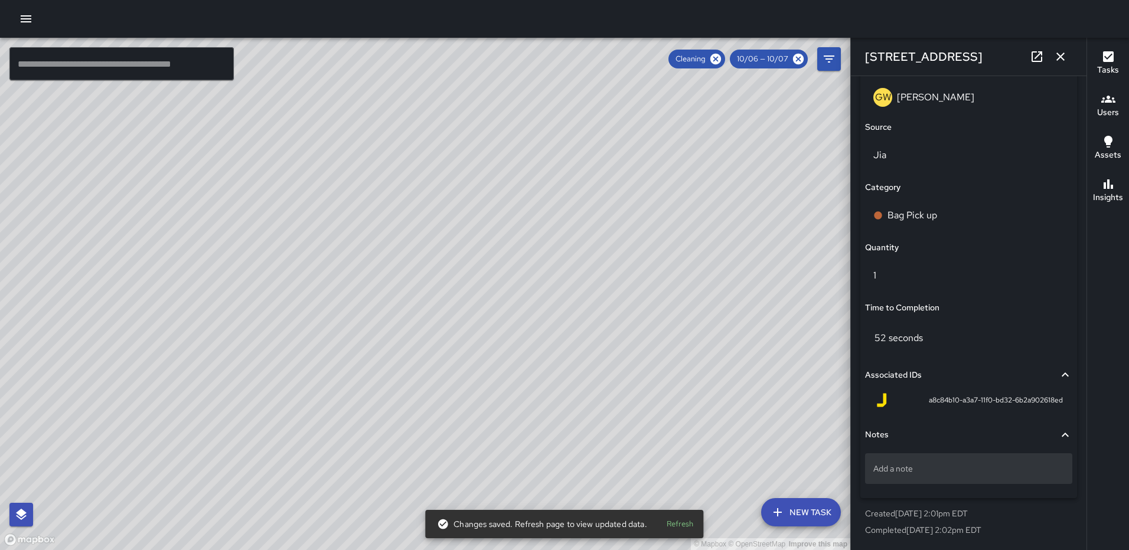
click at [933, 468] on p "Add a note" at bounding box center [969, 469] width 191 height 12
type textarea "*****"
click at [1063, 58] on icon "button" at bounding box center [1061, 57] width 8 height 8
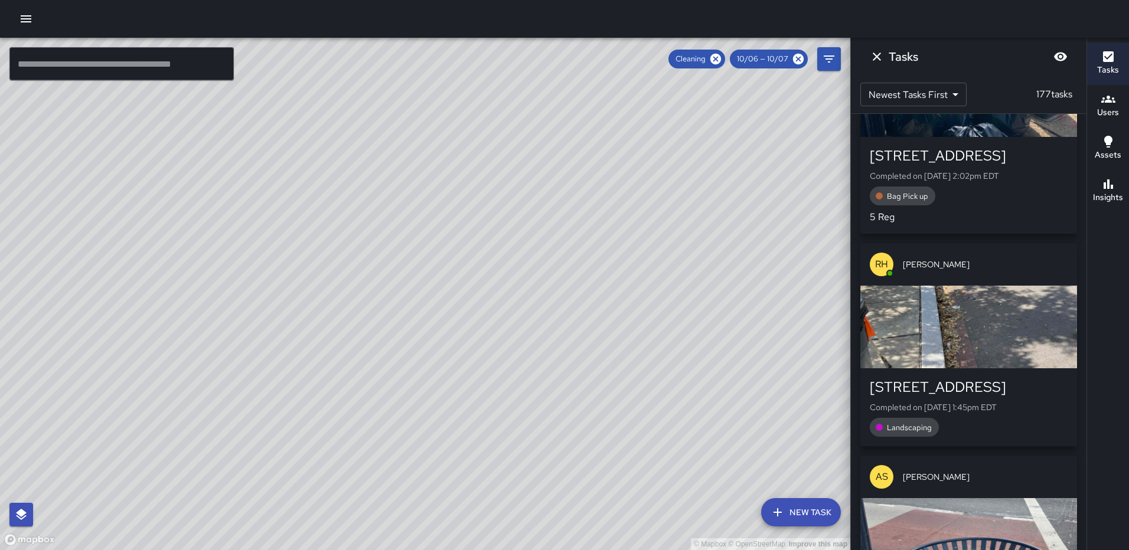
click at [958, 286] on div "button" at bounding box center [969, 327] width 217 height 83
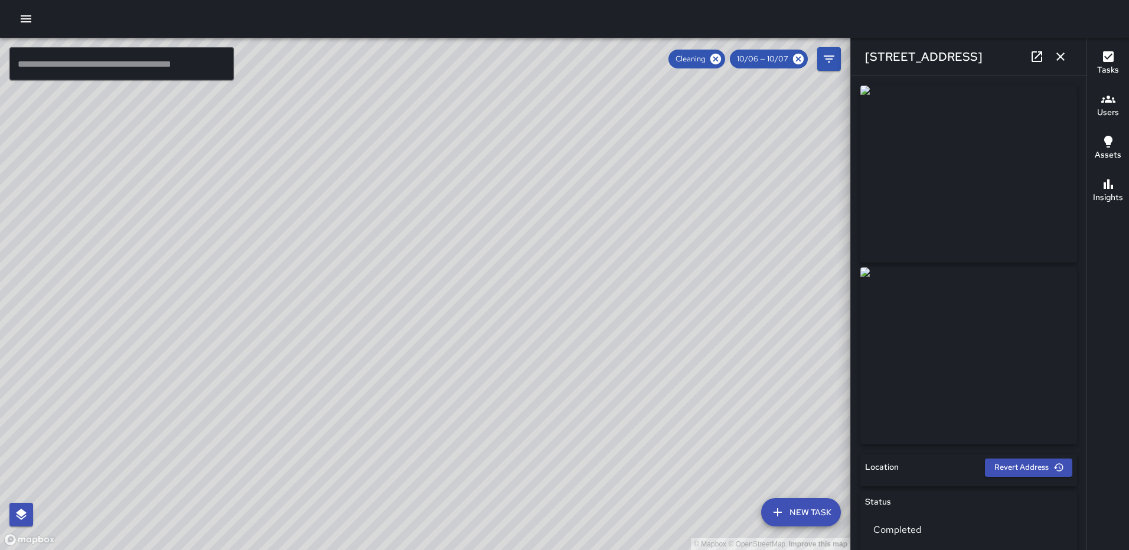
scroll to position [2774, 0]
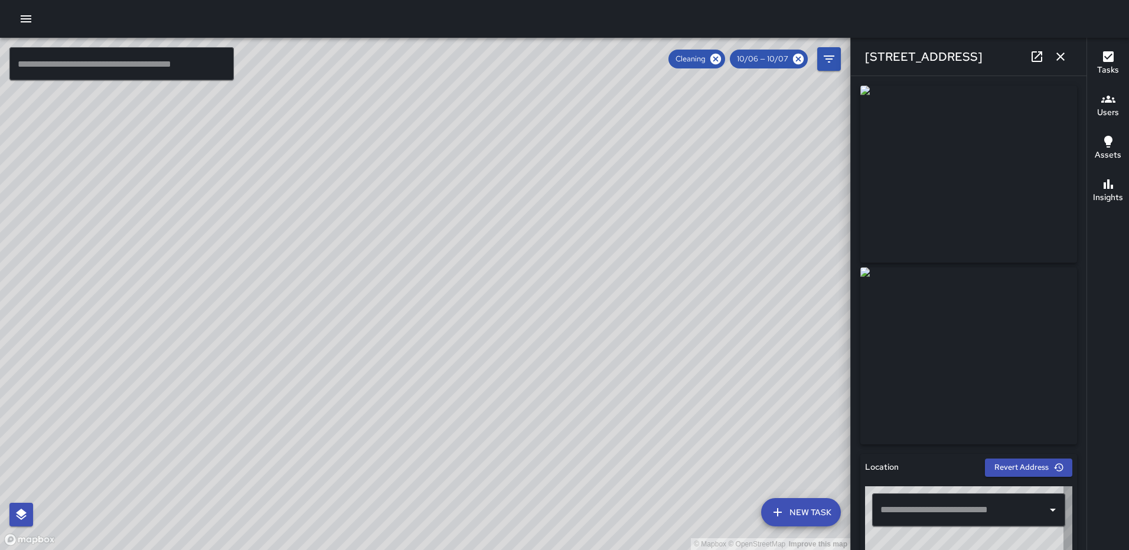
type input "**********"
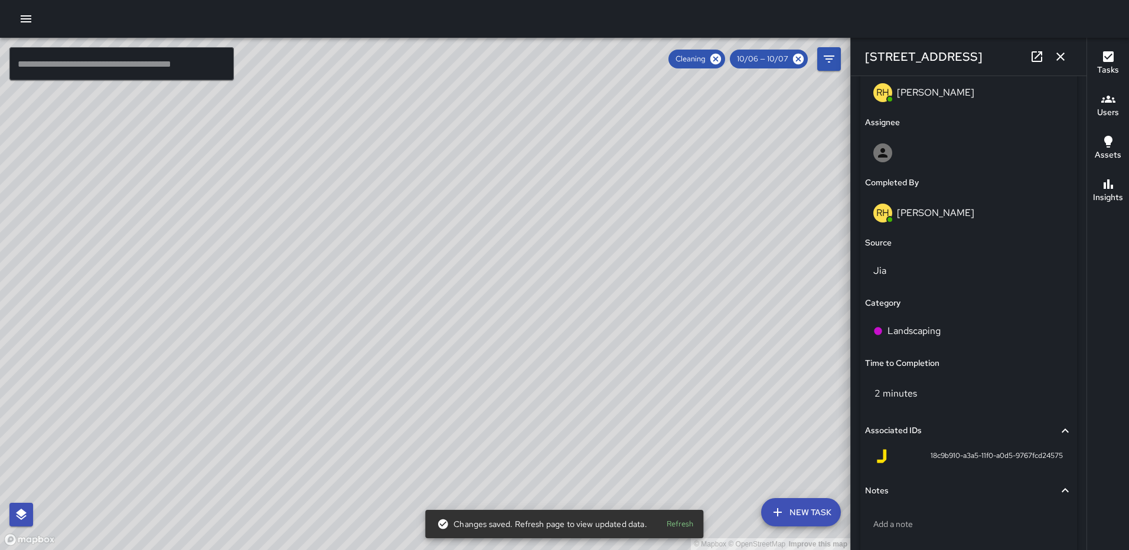
scroll to position [709, 0]
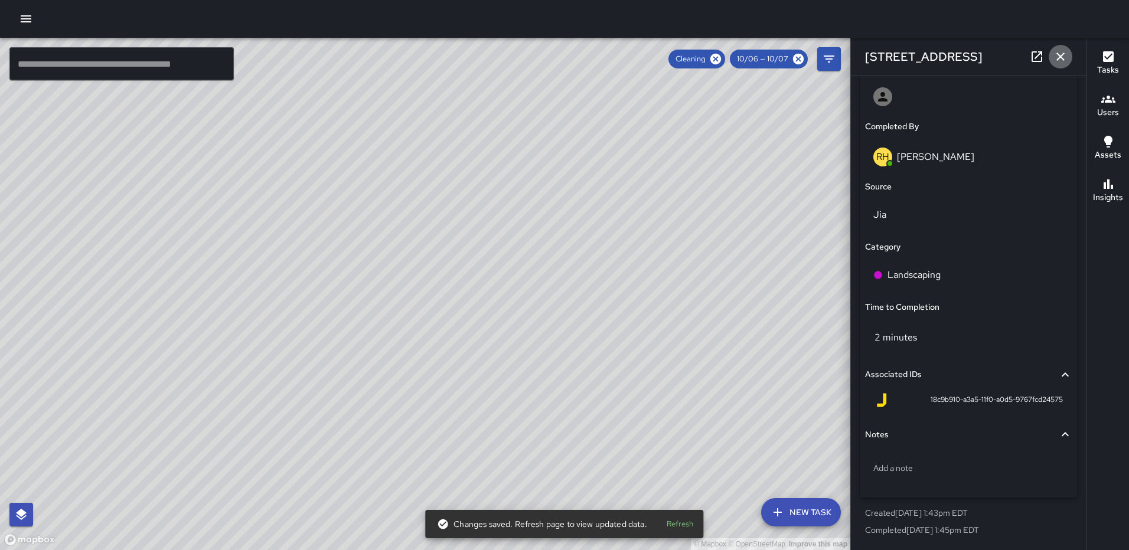
click at [1063, 52] on icon "button" at bounding box center [1061, 57] width 14 height 14
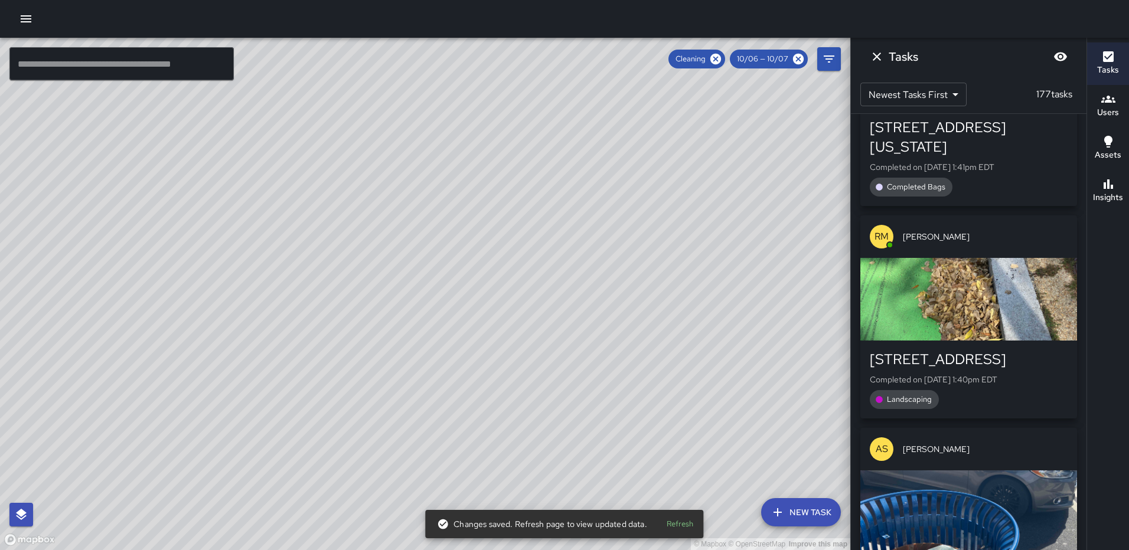
scroll to position [3010, 0]
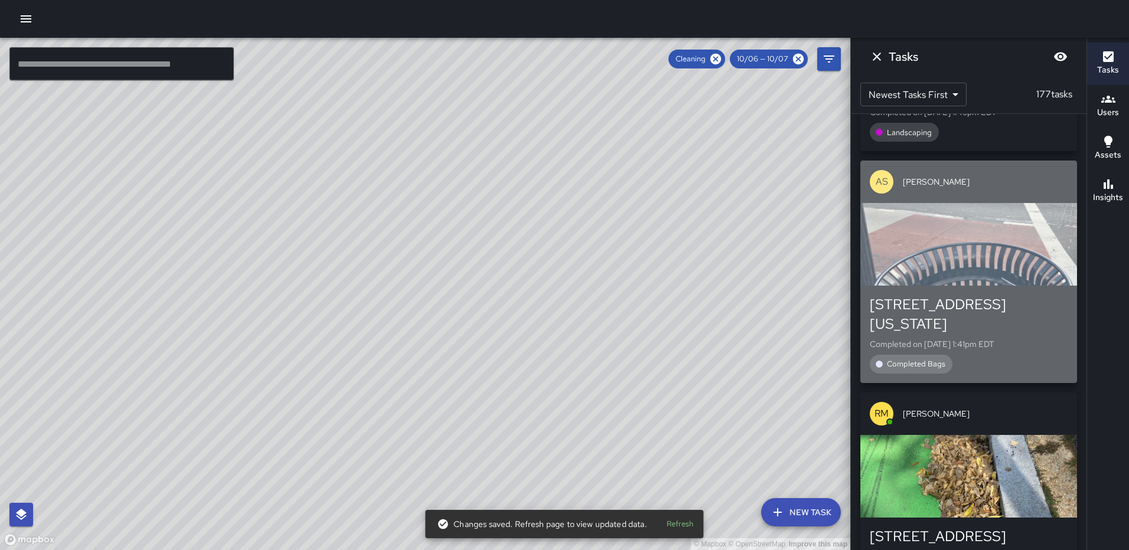
click at [990, 286] on div "800 New Jersey Avenue Northwest Completed on 10/7/2025, 1:41pm EDT Completed Ba…" at bounding box center [969, 334] width 217 height 97
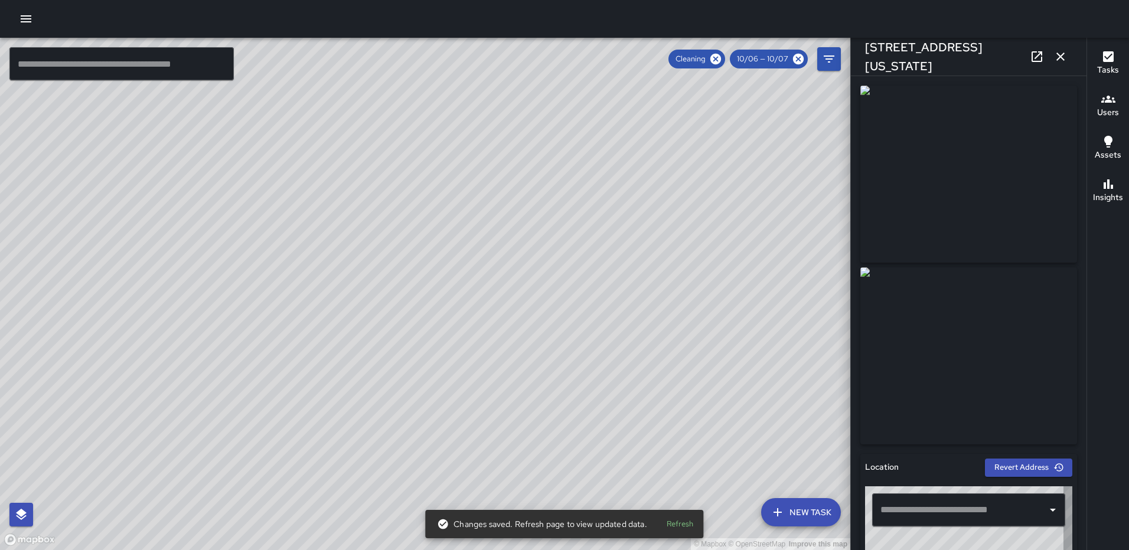
type input "**********"
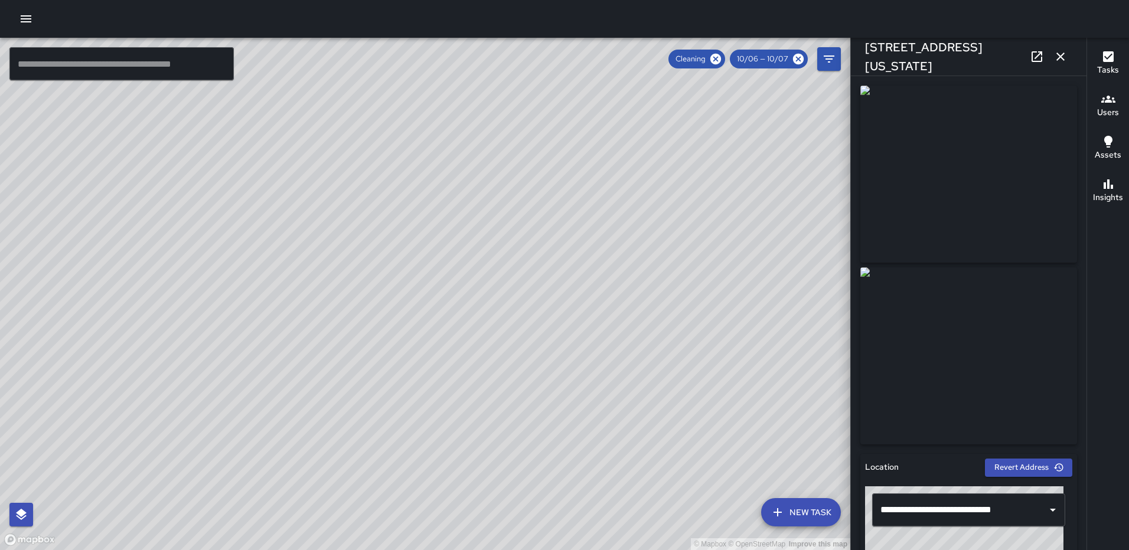
click at [1065, 57] on icon "button" at bounding box center [1061, 57] width 14 height 14
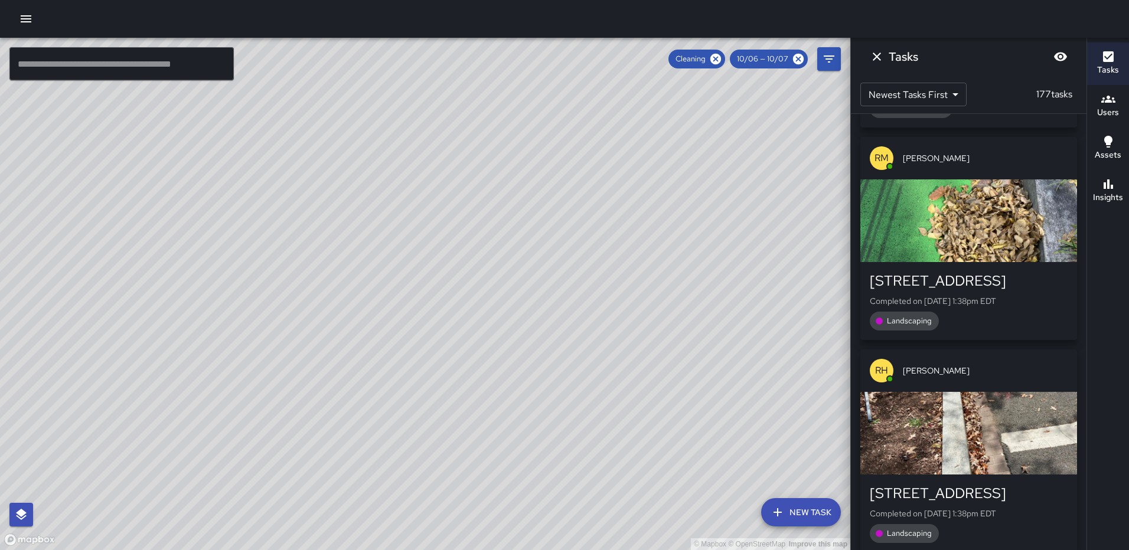
scroll to position [3778, 0]
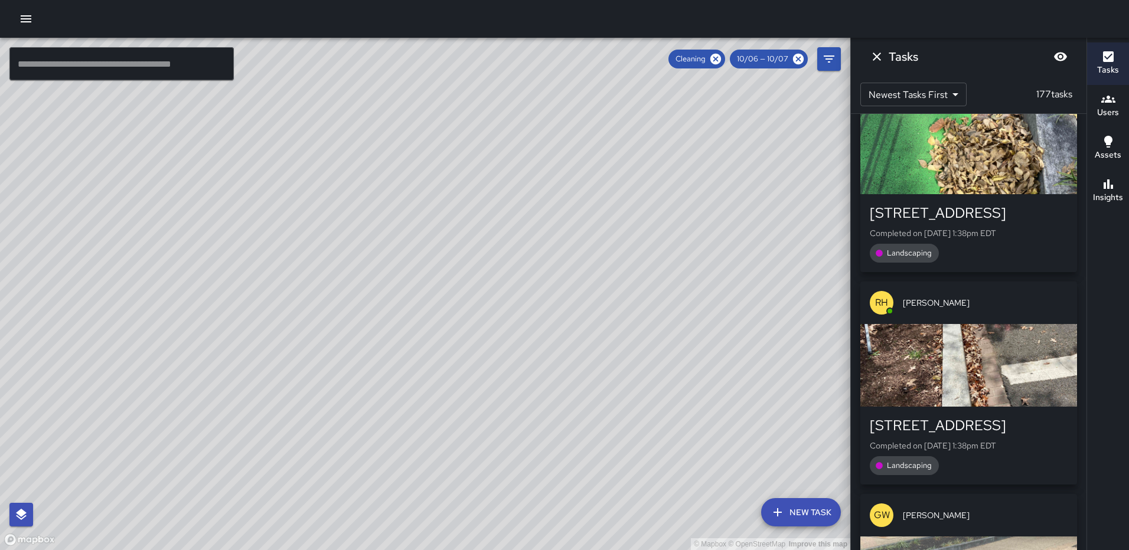
click at [978, 324] on div "button" at bounding box center [969, 365] width 217 height 83
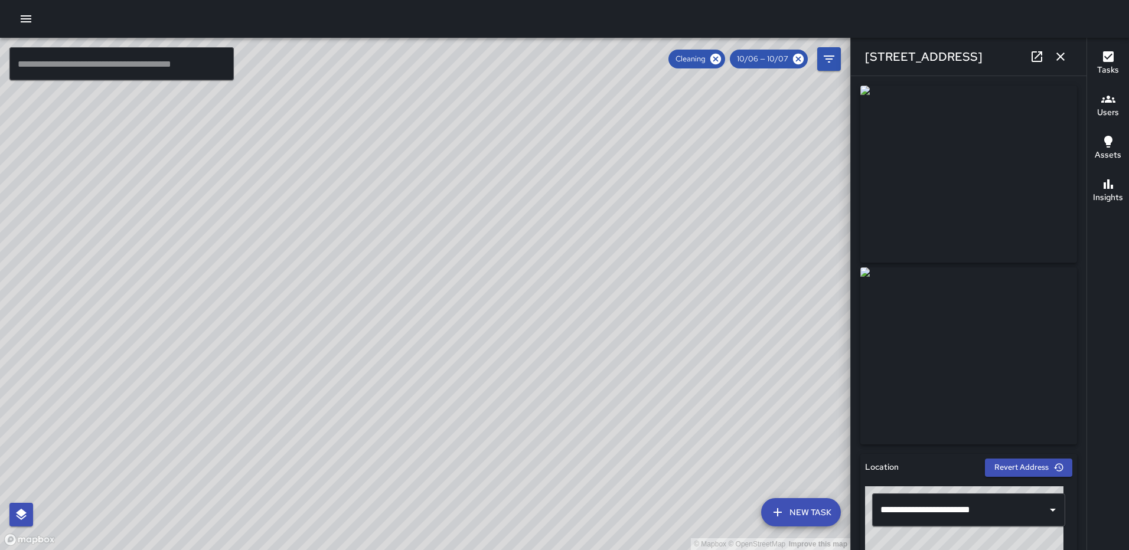
click at [1064, 60] on icon "button" at bounding box center [1061, 57] width 8 height 8
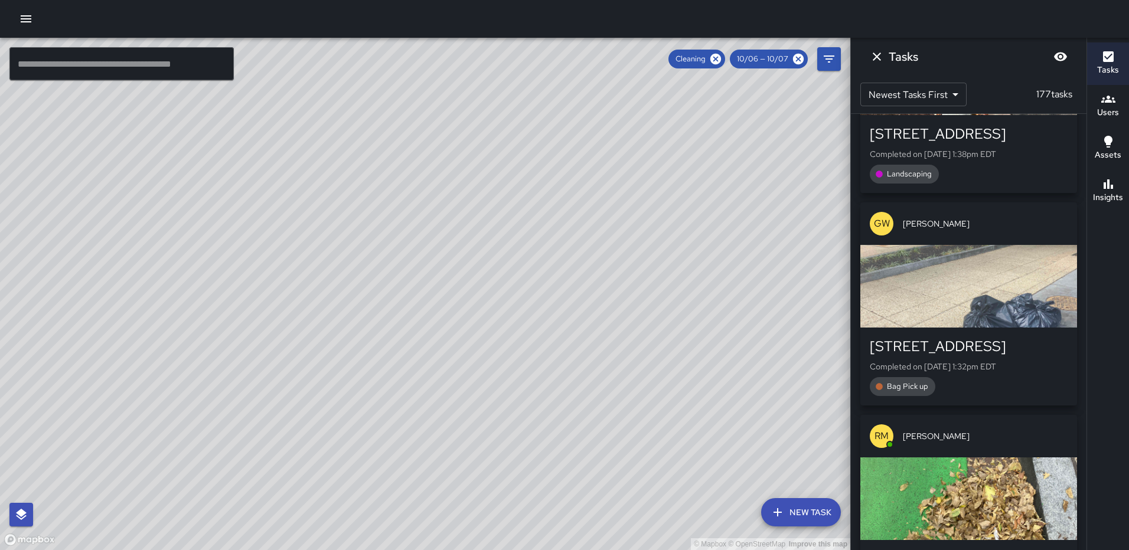
scroll to position [4074, 0]
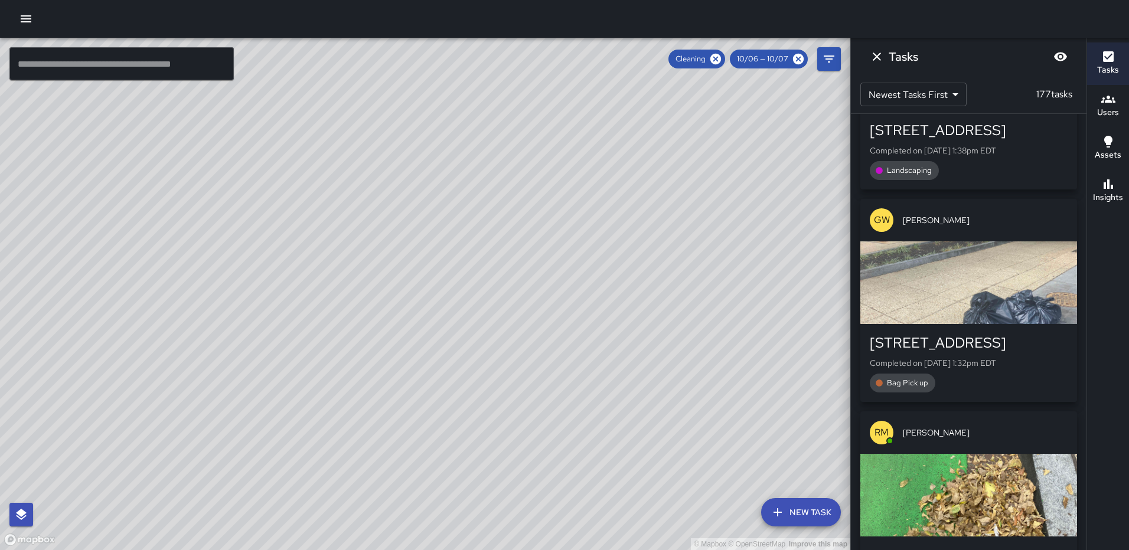
click at [976, 259] on div "button" at bounding box center [969, 283] width 217 height 83
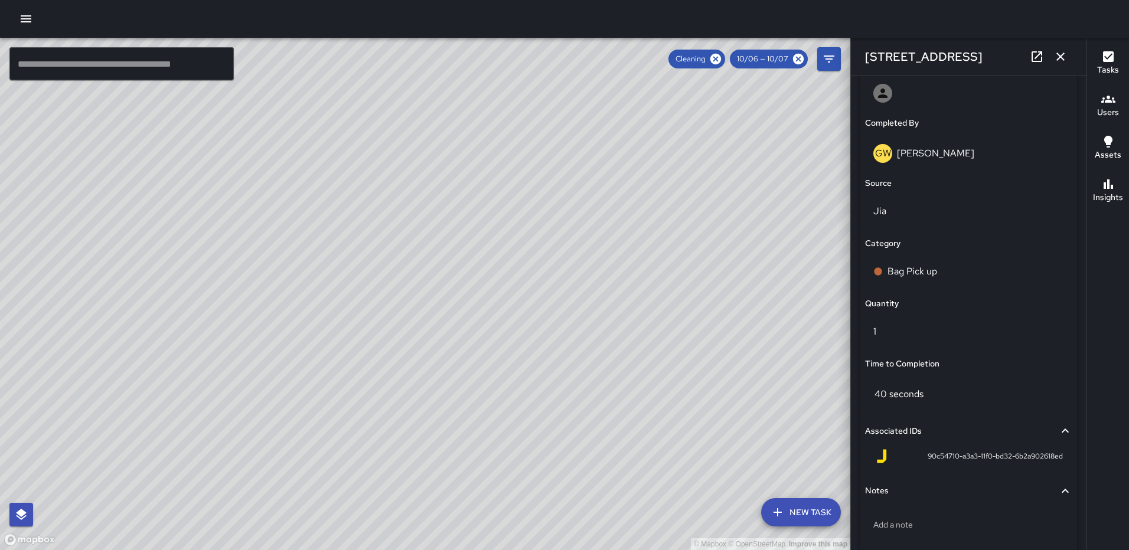
scroll to position [768, 0]
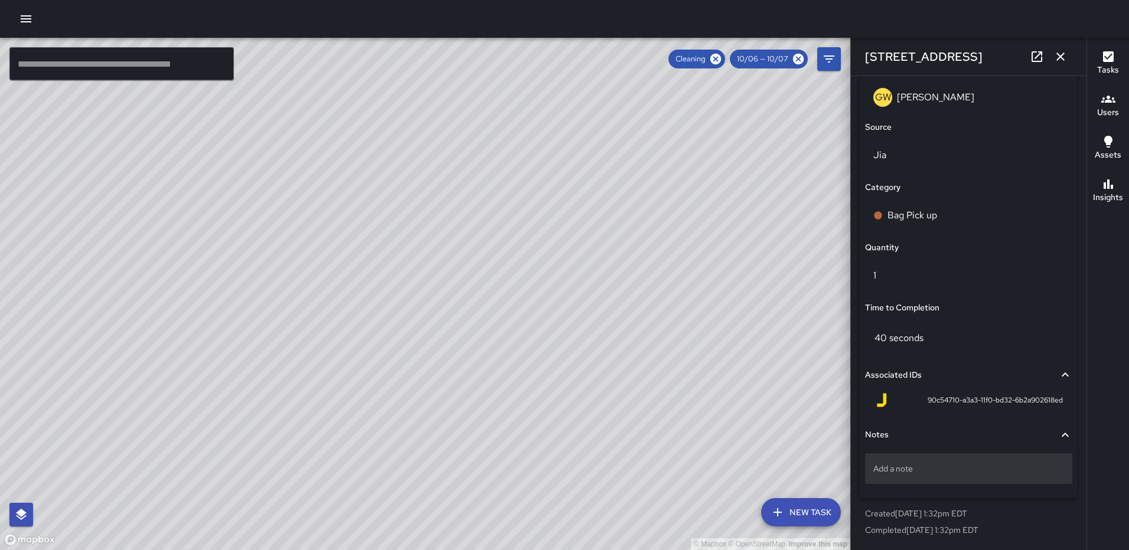
click at [963, 465] on p "Add a note" at bounding box center [969, 469] width 191 height 12
type textarea "*****"
click at [1063, 60] on icon "button" at bounding box center [1061, 57] width 14 height 14
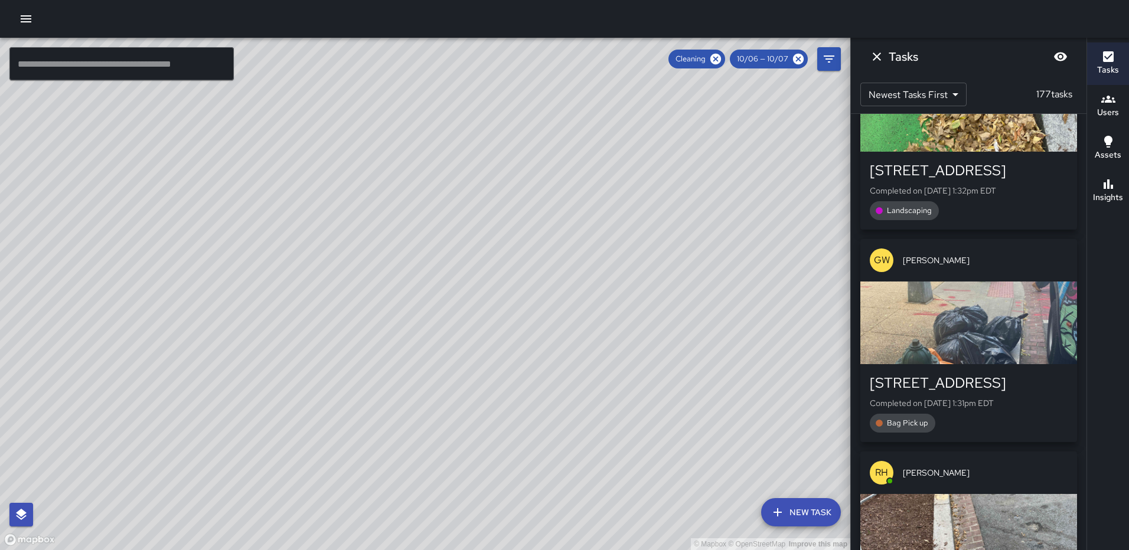
scroll to position [4487, 0]
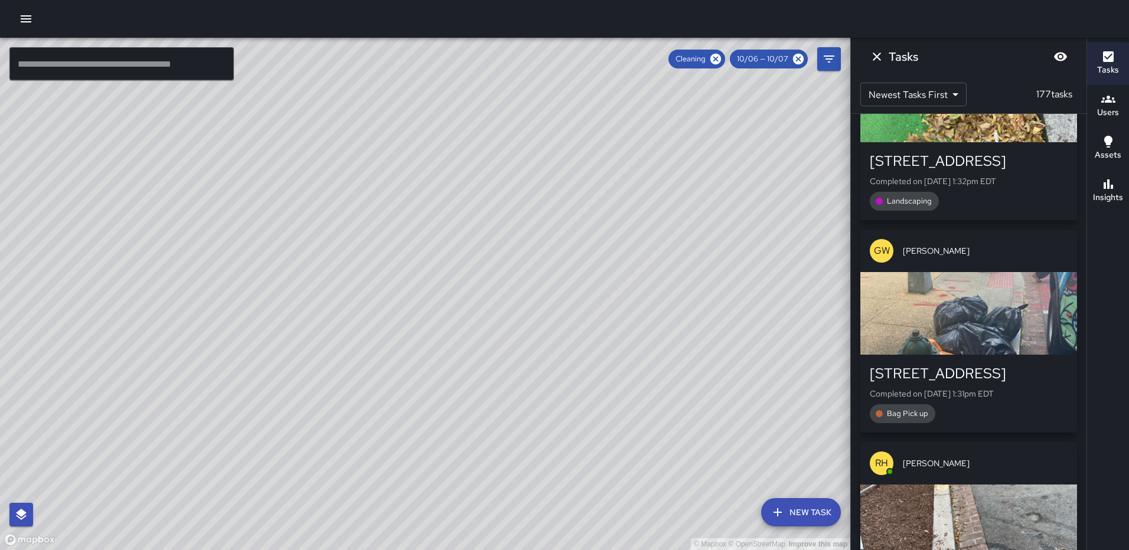
click at [963, 289] on div "button" at bounding box center [969, 313] width 217 height 83
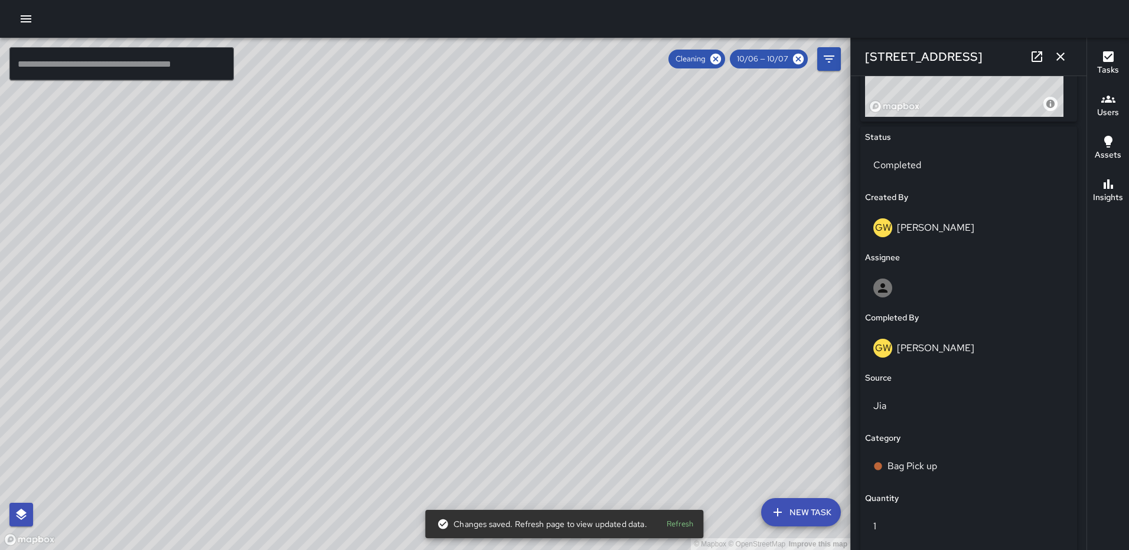
scroll to position [768, 0]
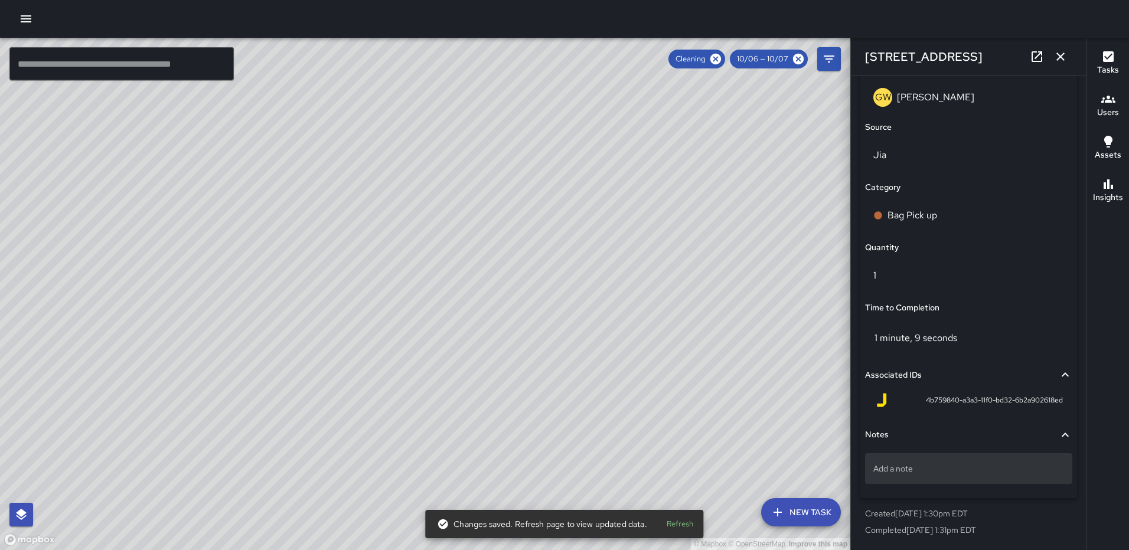
click at [978, 475] on div "Add a note" at bounding box center [968, 469] width 207 height 31
type textarea "**********"
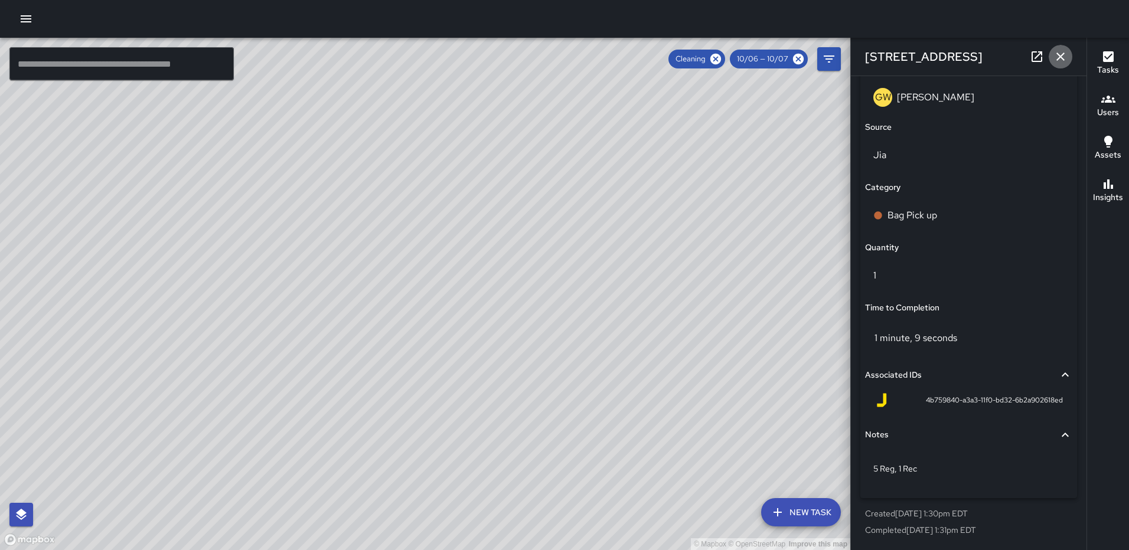
click at [1064, 58] on icon "button" at bounding box center [1061, 57] width 14 height 14
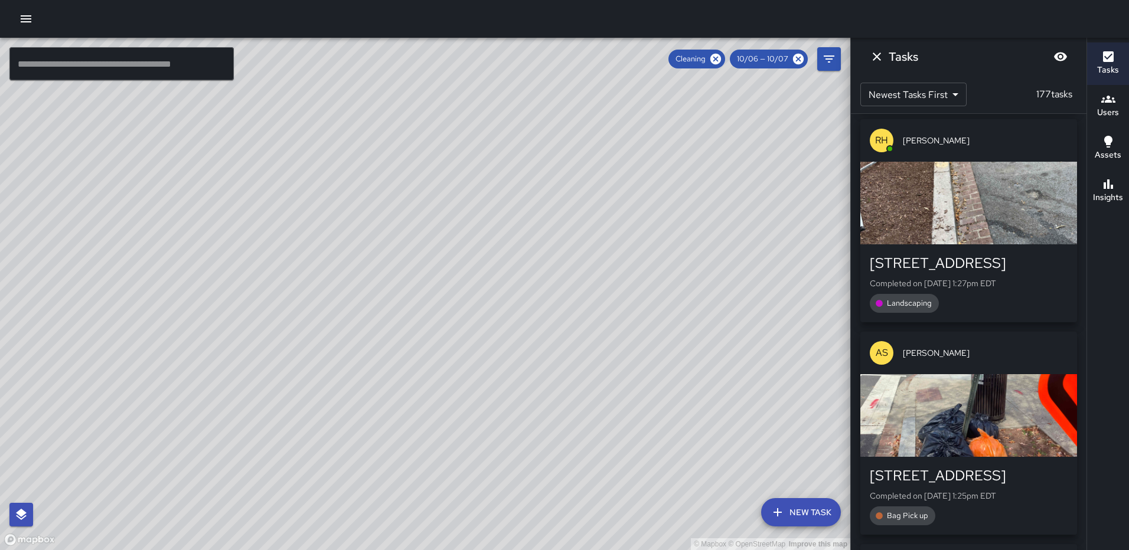
scroll to position [4901, 0]
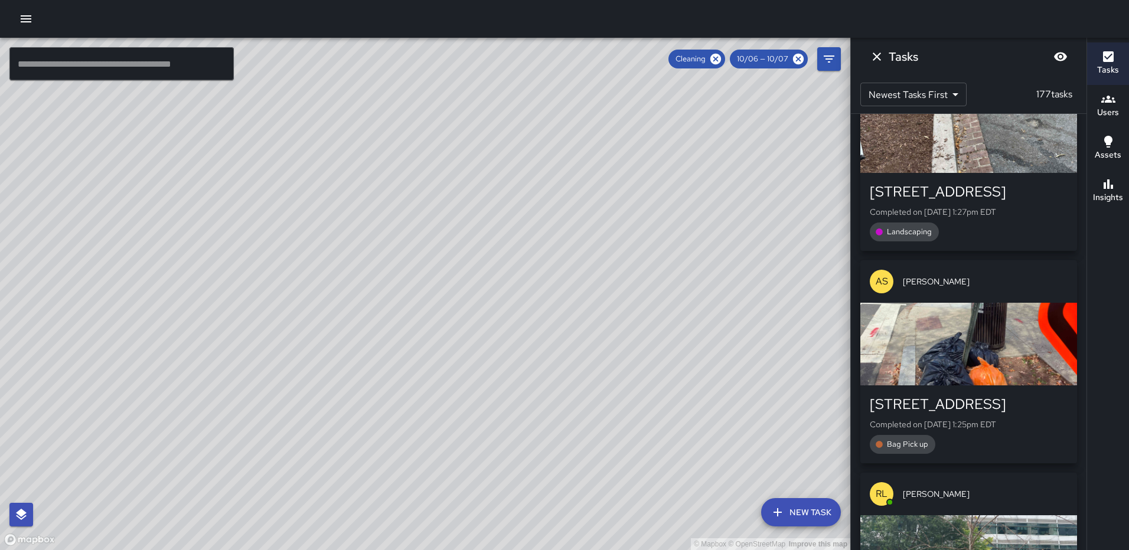
click at [965, 303] on div "button" at bounding box center [969, 344] width 217 height 83
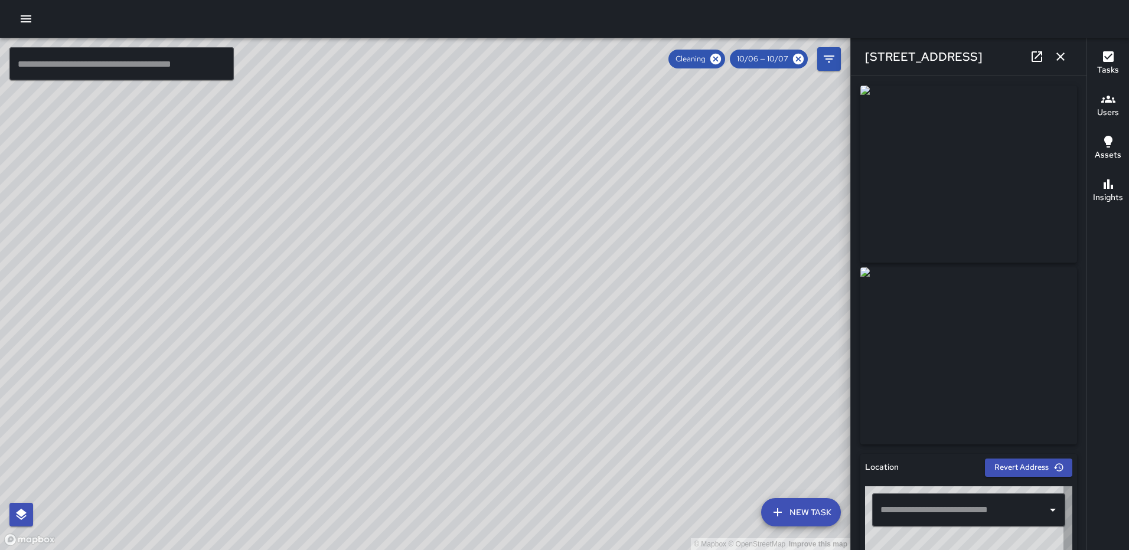
type input "**********"
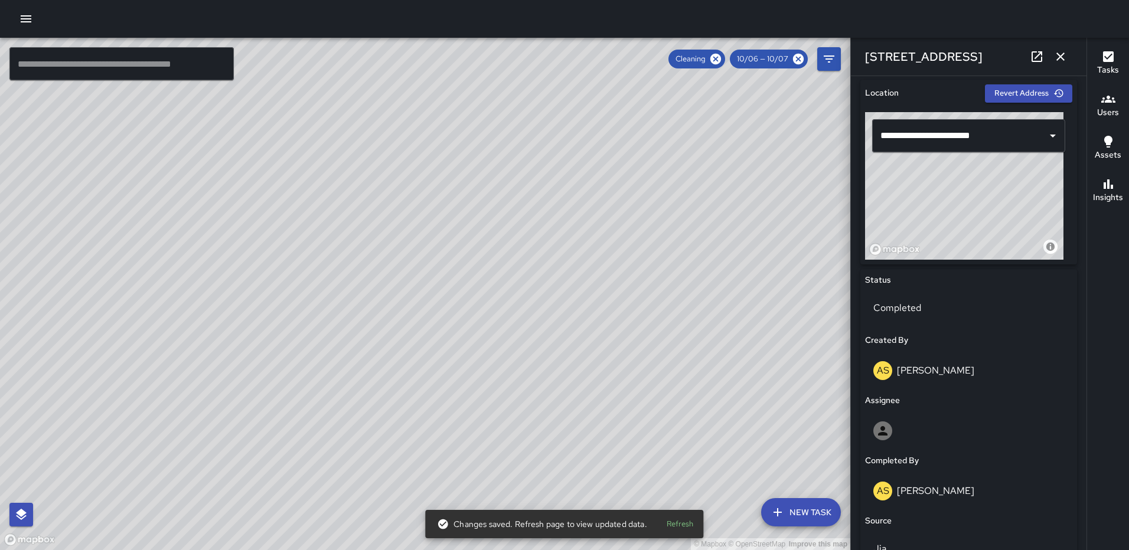
scroll to position [768, 0]
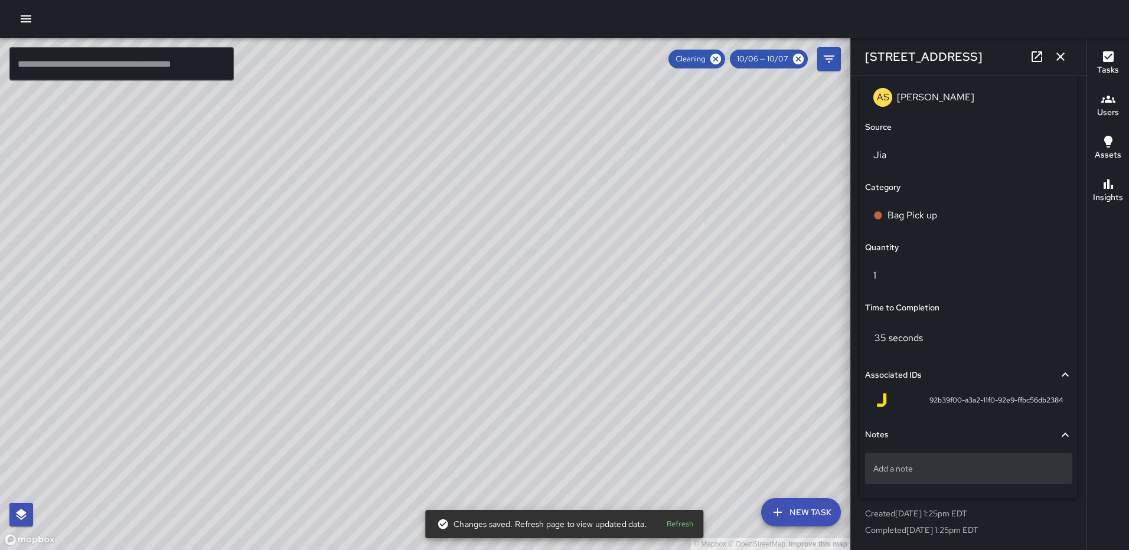
click at [932, 472] on p "Add a note" at bounding box center [969, 469] width 191 height 12
type textarea "**********"
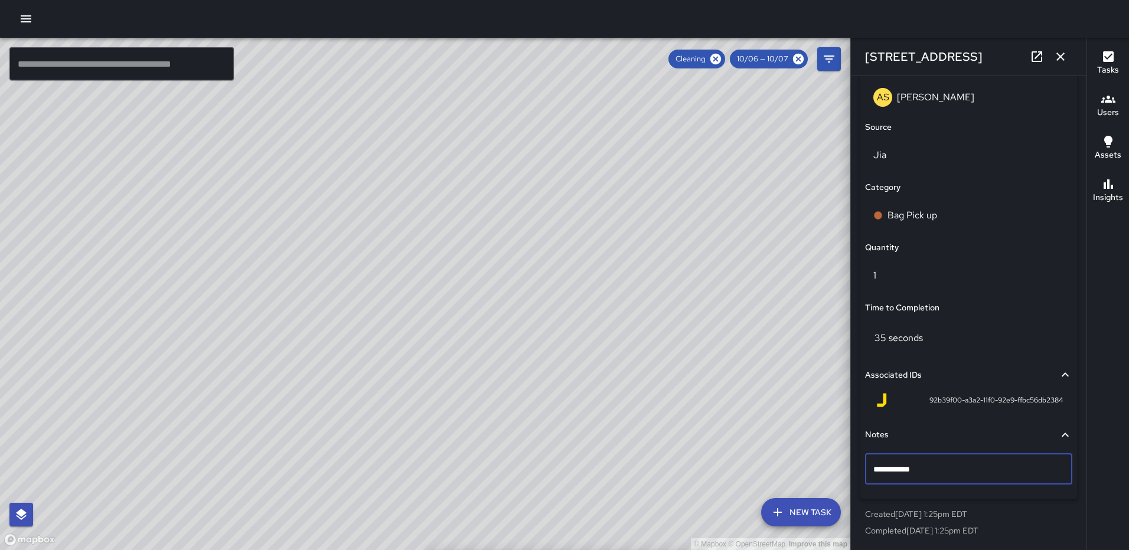
click at [1063, 54] on icon "button" at bounding box center [1061, 57] width 8 height 8
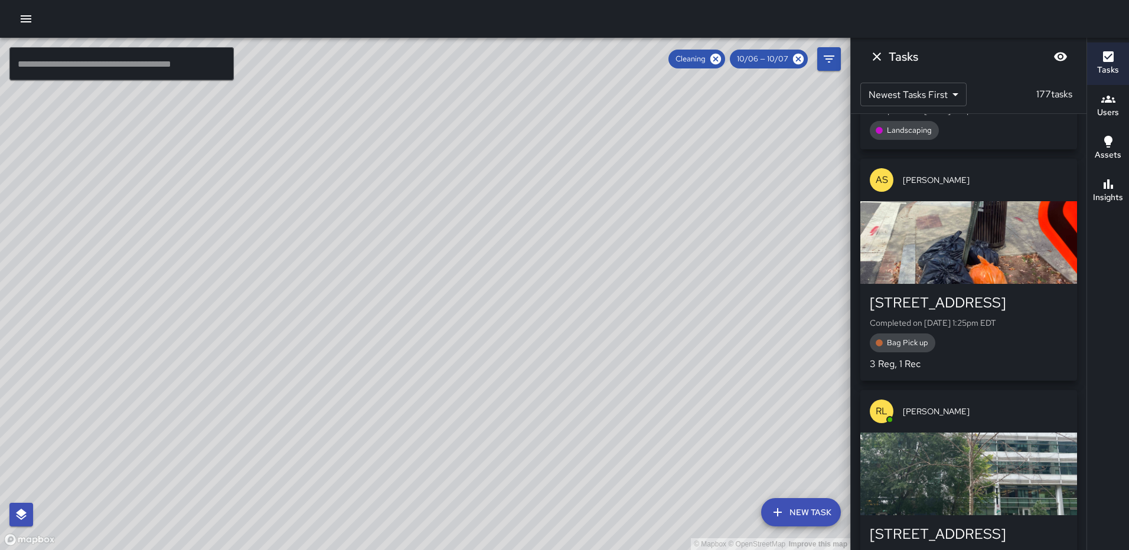
scroll to position [5137, 0]
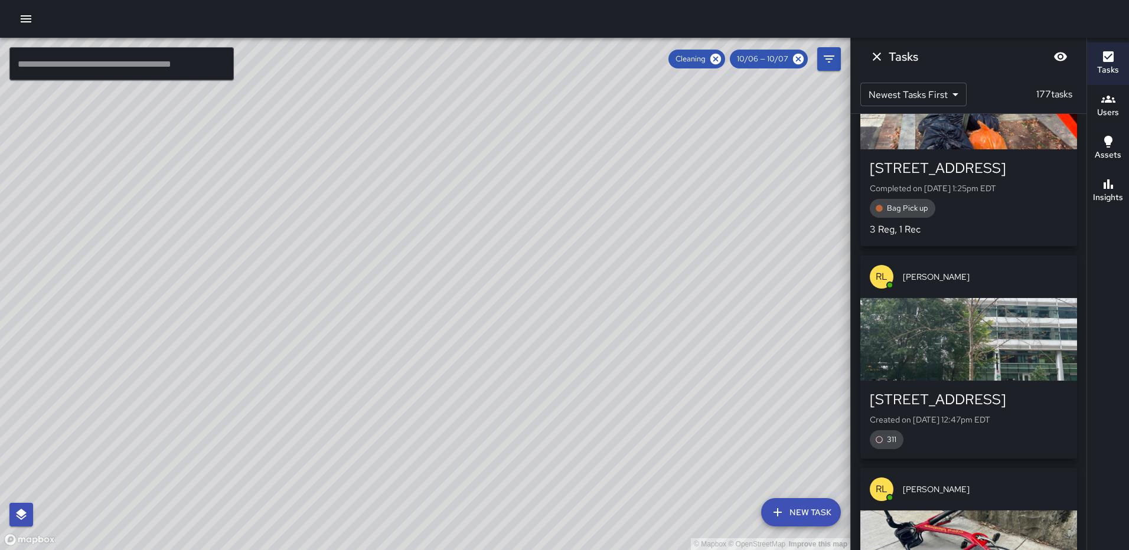
click at [952, 298] on div "button" at bounding box center [969, 339] width 217 height 83
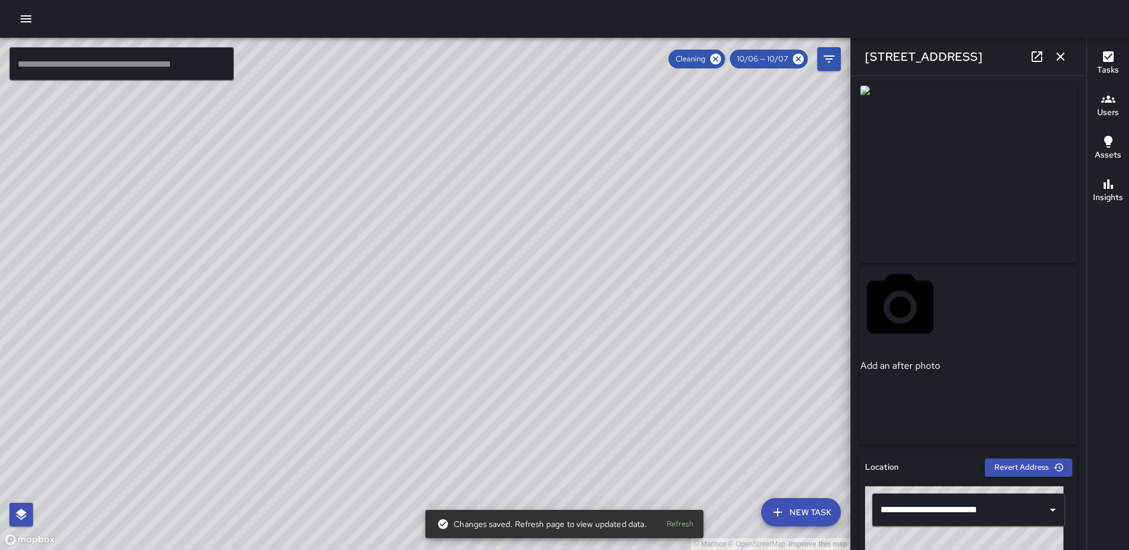
click at [1033, 58] on icon at bounding box center [1037, 56] width 11 height 11
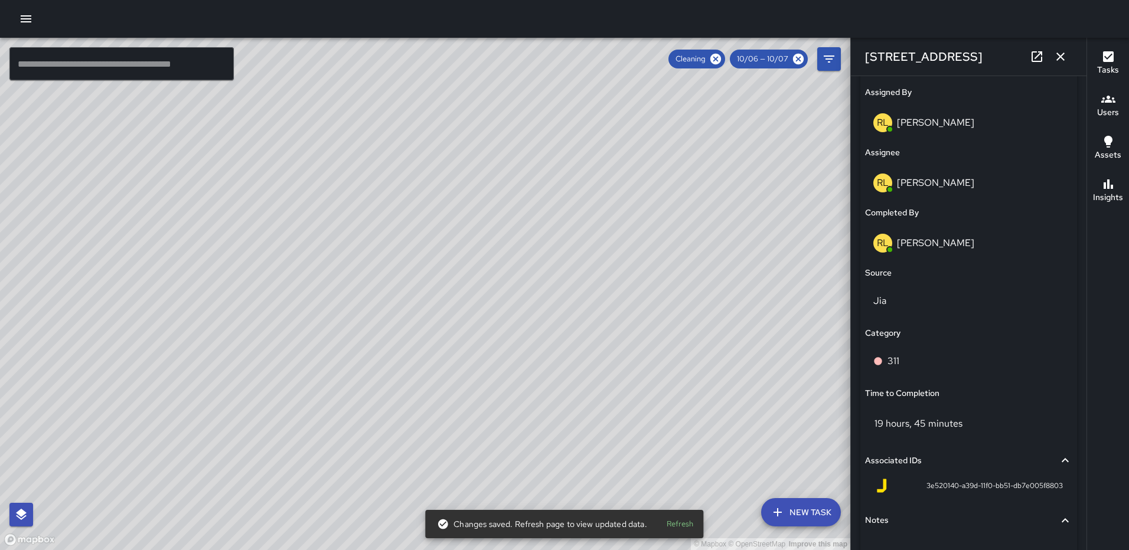
scroll to position [768, 0]
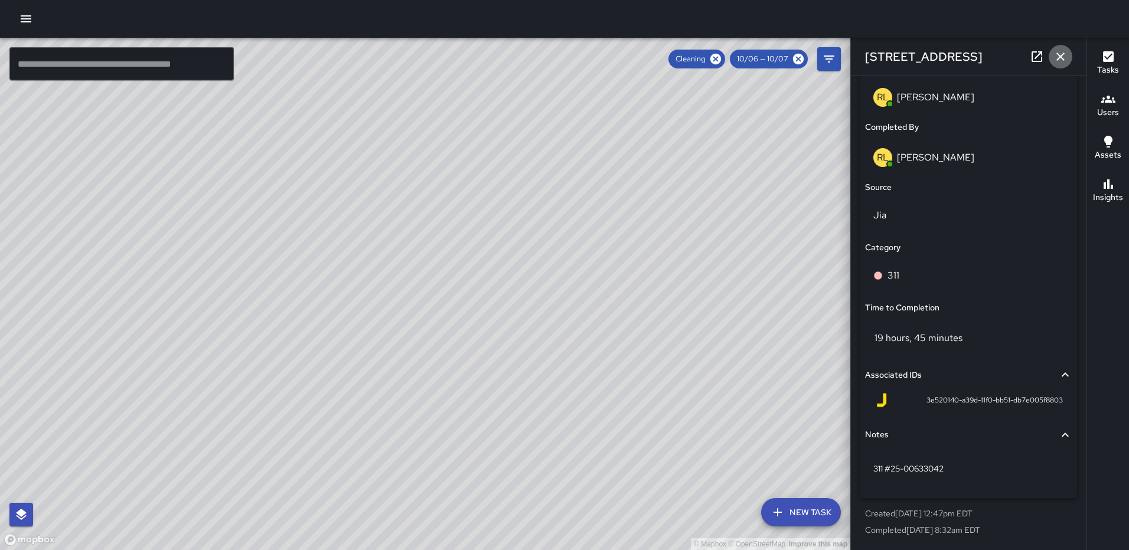
click at [1054, 53] on icon "button" at bounding box center [1061, 57] width 14 height 14
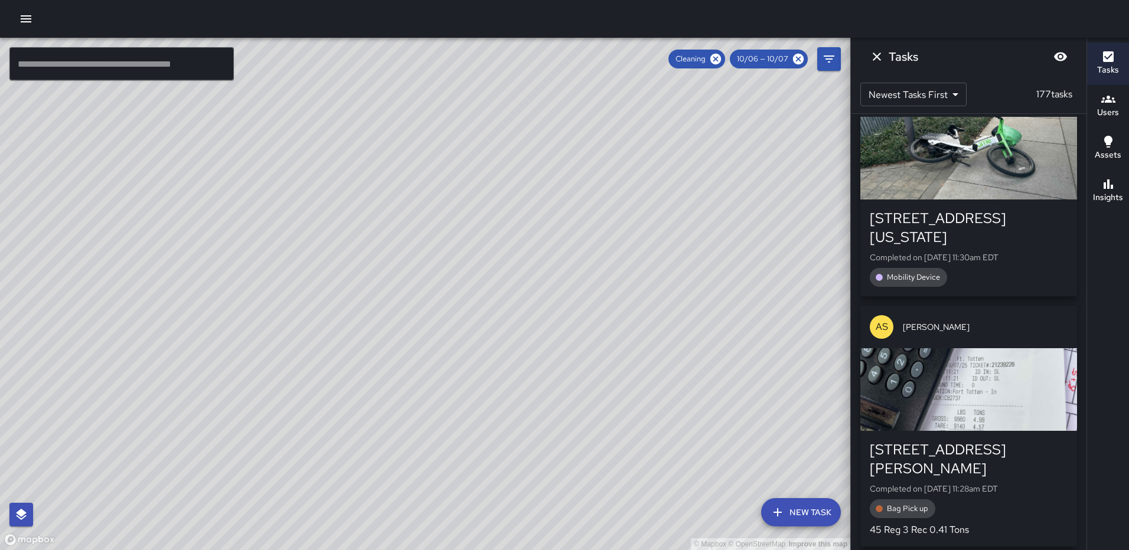
scroll to position [5983, 0]
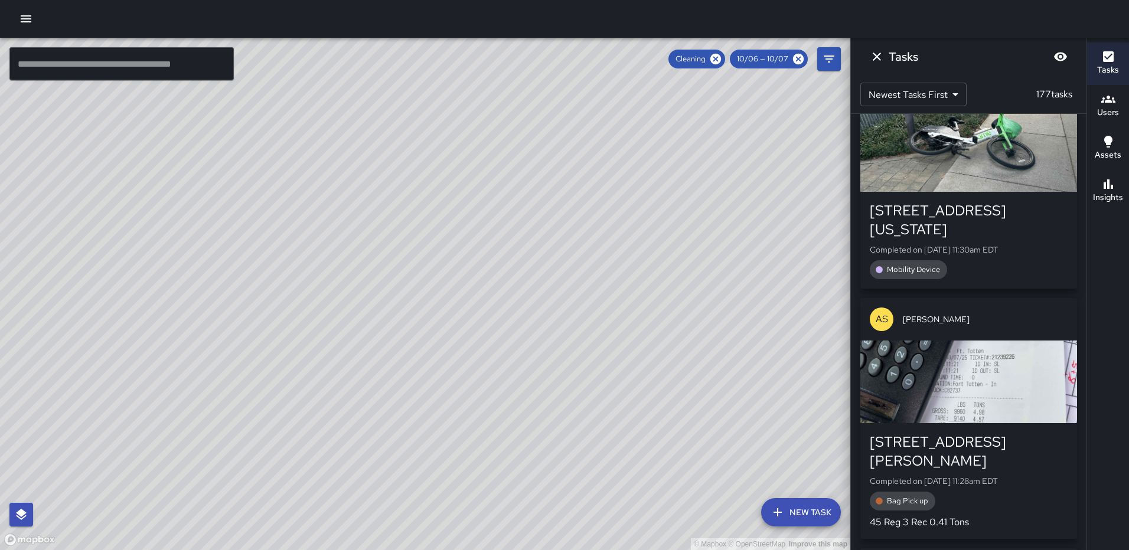
click at [976, 341] on div "button" at bounding box center [969, 382] width 217 height 83
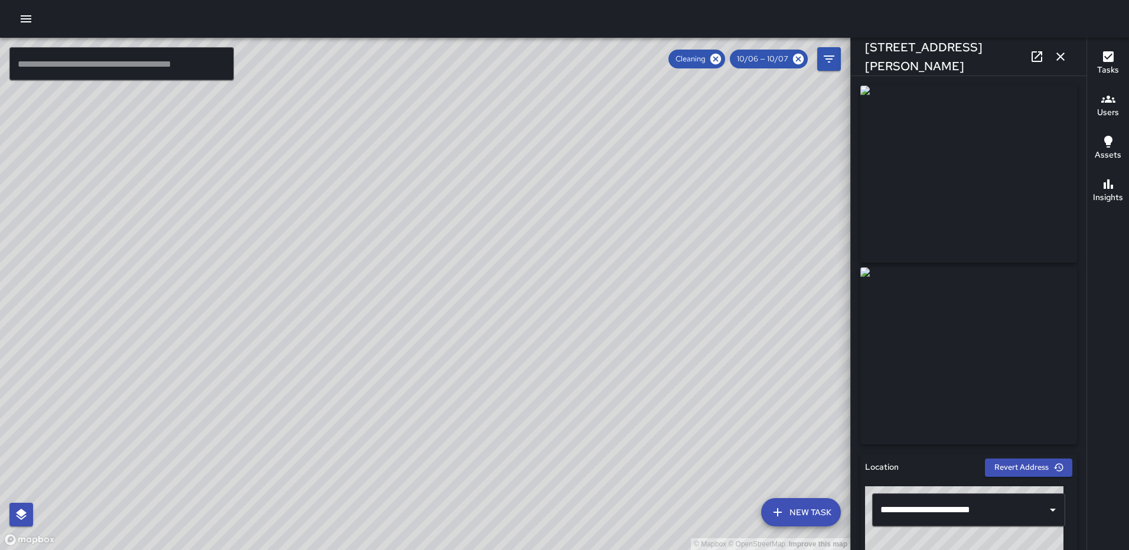
click at [1038, 56] on icon at bounding box center [1037, 56] width 11 height 11
click at [1060, 57] on icon "button" at bounding box center [1061, 57] width 8 height 8
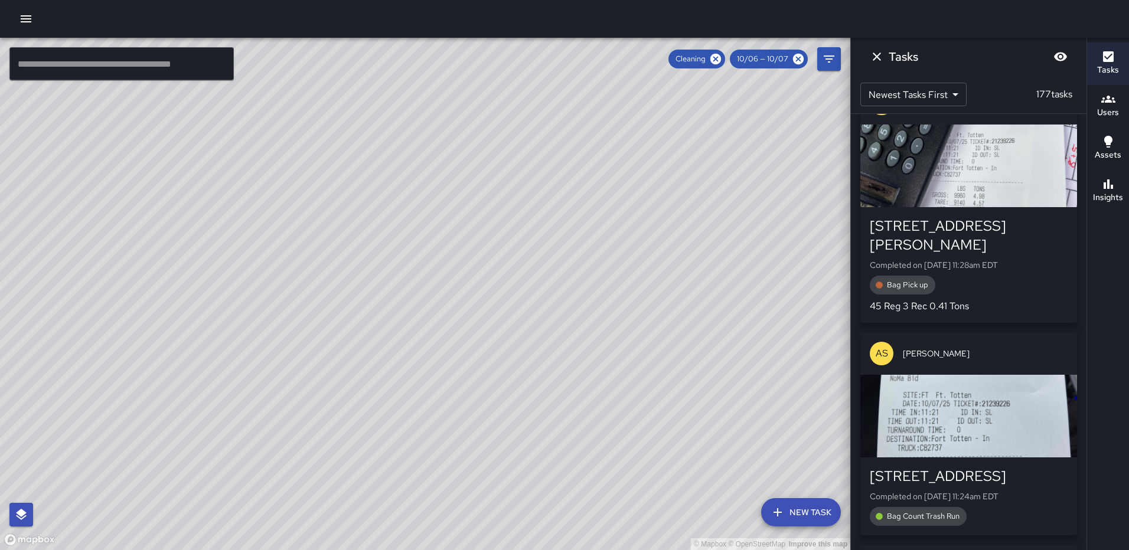
scroll to position [6219, 0]
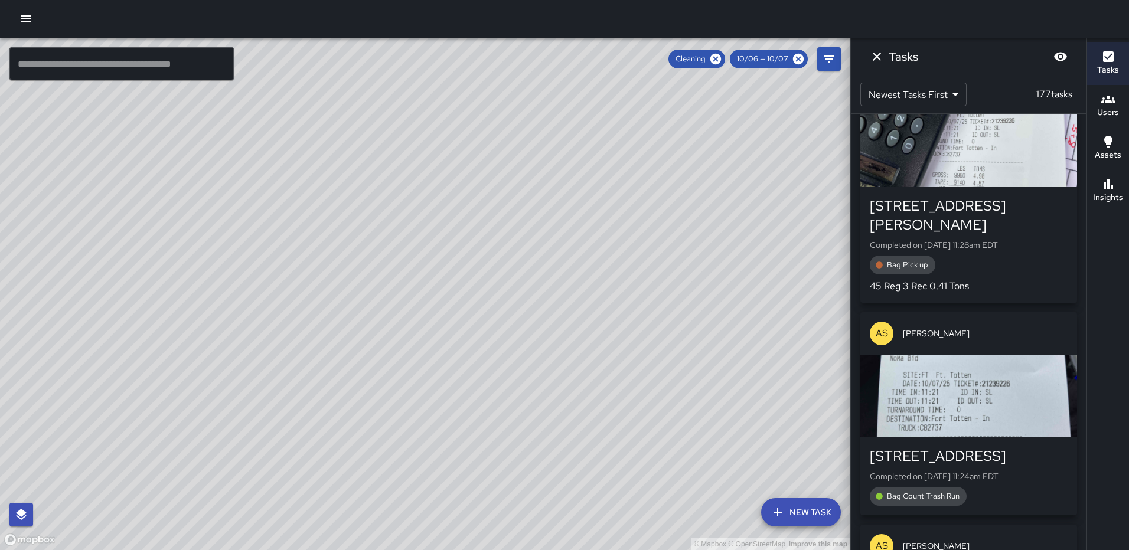
click at [988, 357] on div "button" at bounding box center [969, 396] width 217 height 83
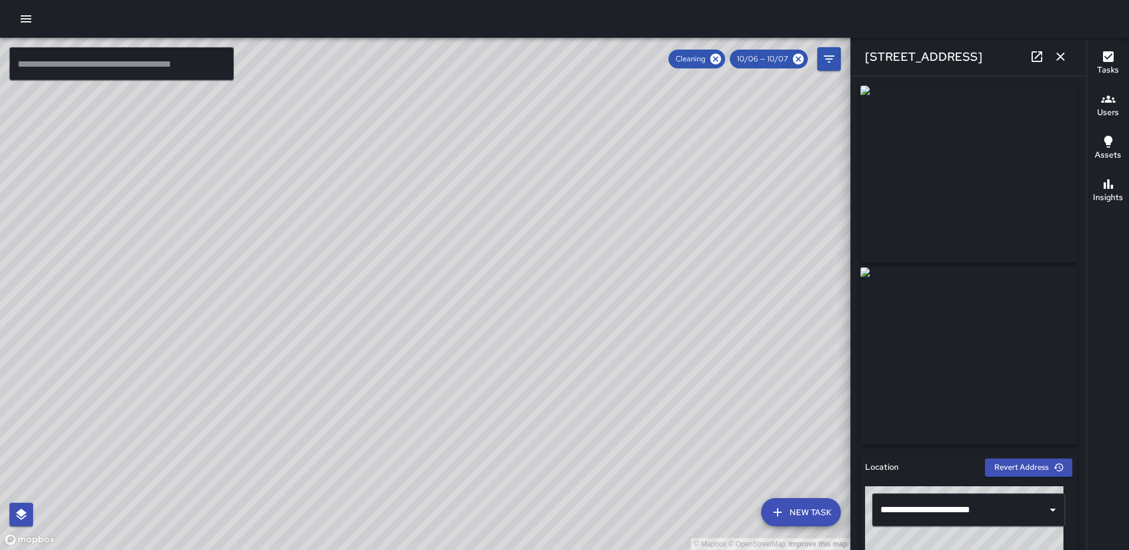
click at [1061, 51] on icon "button" at bounding box center [1061, 57] width 14 height 14
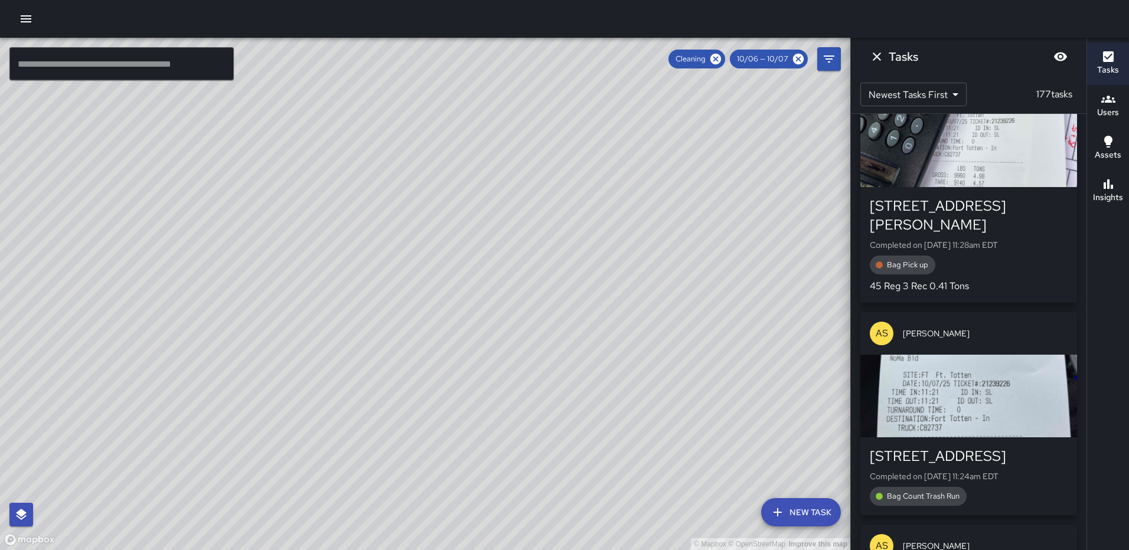
click at [979, 355] on div "button" at bounding box center [969, 396] width 217 height 83
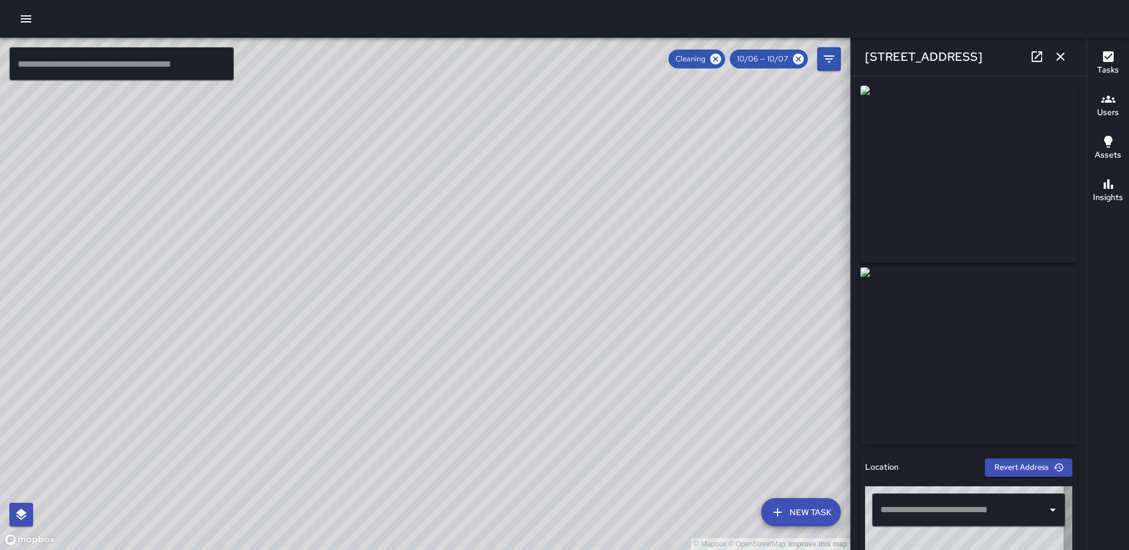
type input "**********"
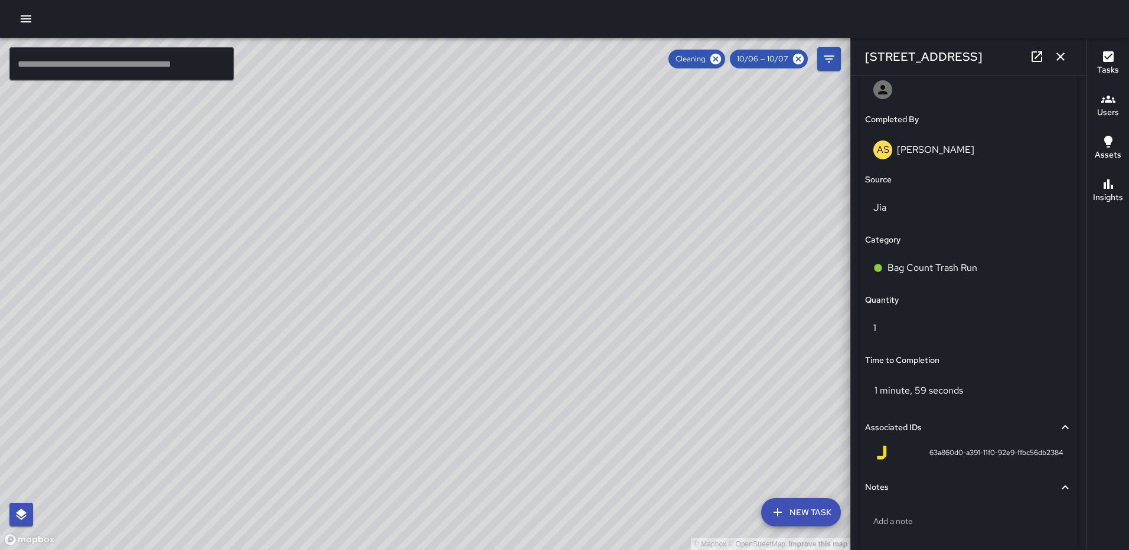
scroll to position [768, 0]
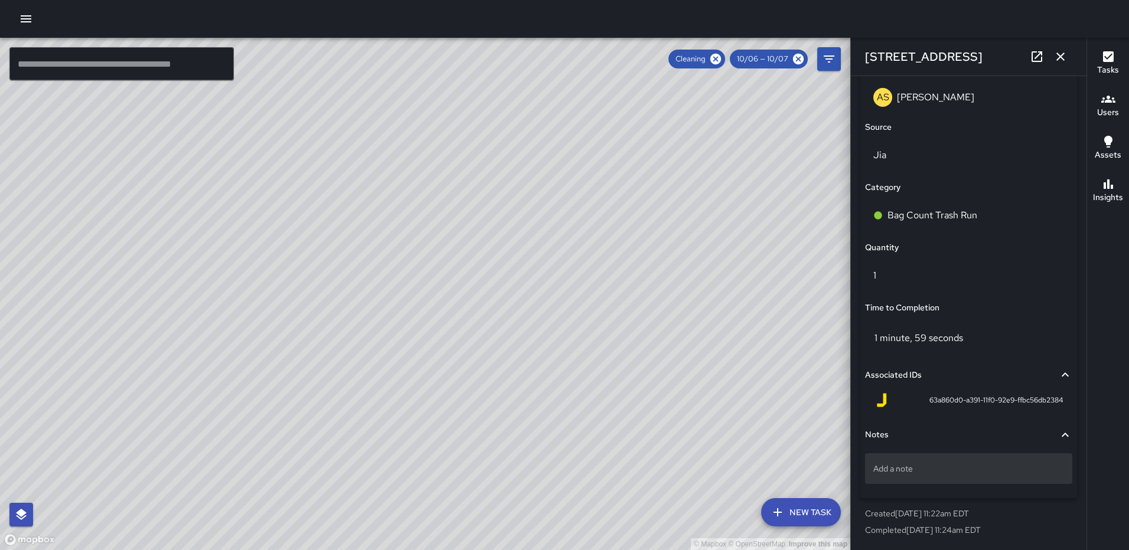
click at [924, 475] on p "Add a note" at bounding box center [969, 469] width 191 height 12
type textarea "**********"
click at [1055, 58] on icon "button" at bounding box center [1061, 57] width 14 height 14
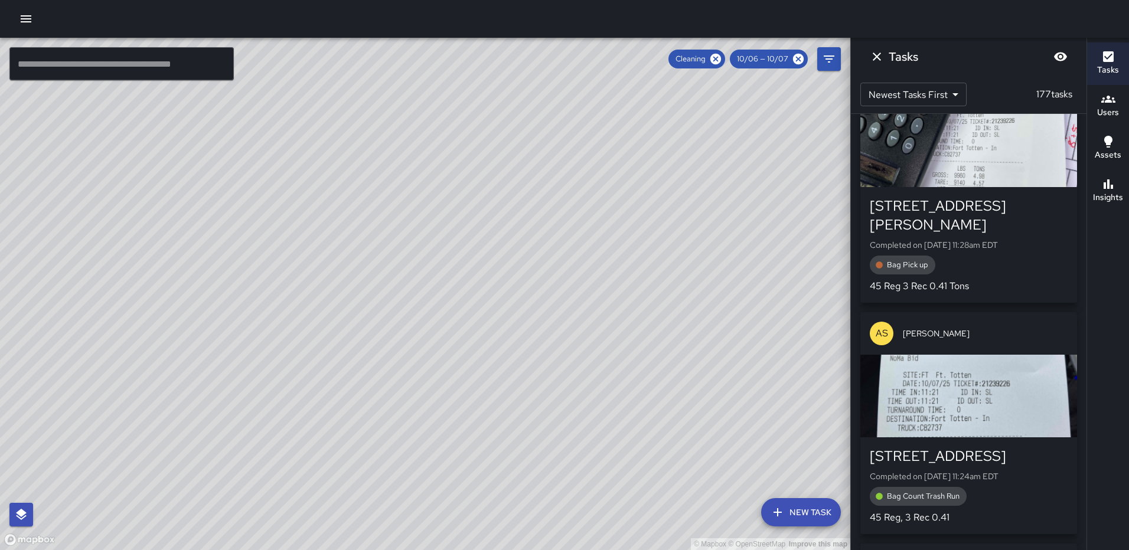
click at [999, 187] on div "4902 Bates Road Northeast Completed on 10/7/2025, 11:28am EDT Bag Pick up 45 Re…" at bounding box center [969, 245] width 217 height 116
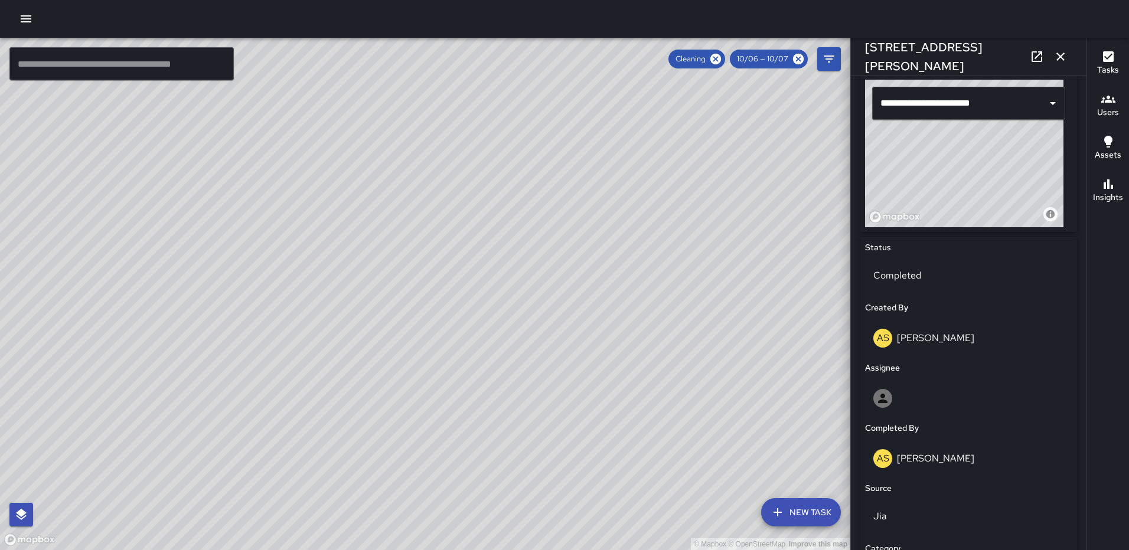
scroll to position [486, 0]
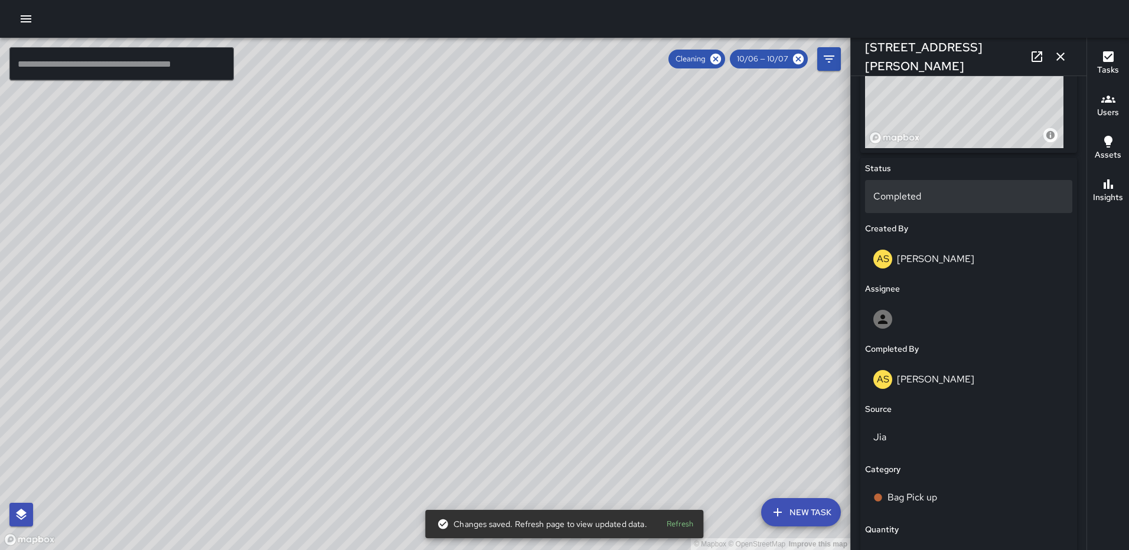
click at [942, 204] on div "Completed" at bounding box center [968, 196] width 207 height 33
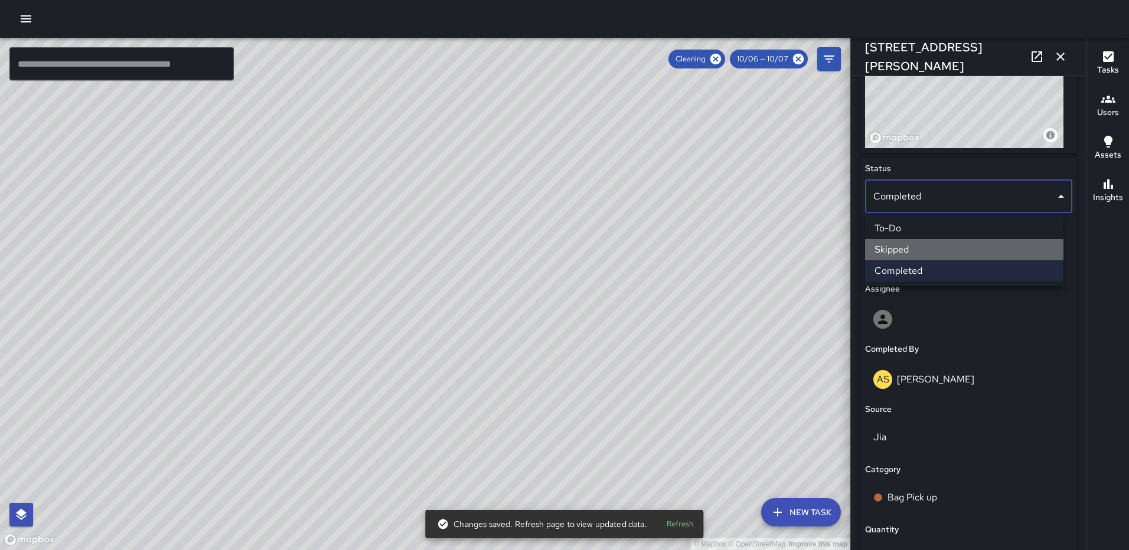
click at [936, 246] on li "Skipped" at bounding box center [964, 249] width 198 height 21
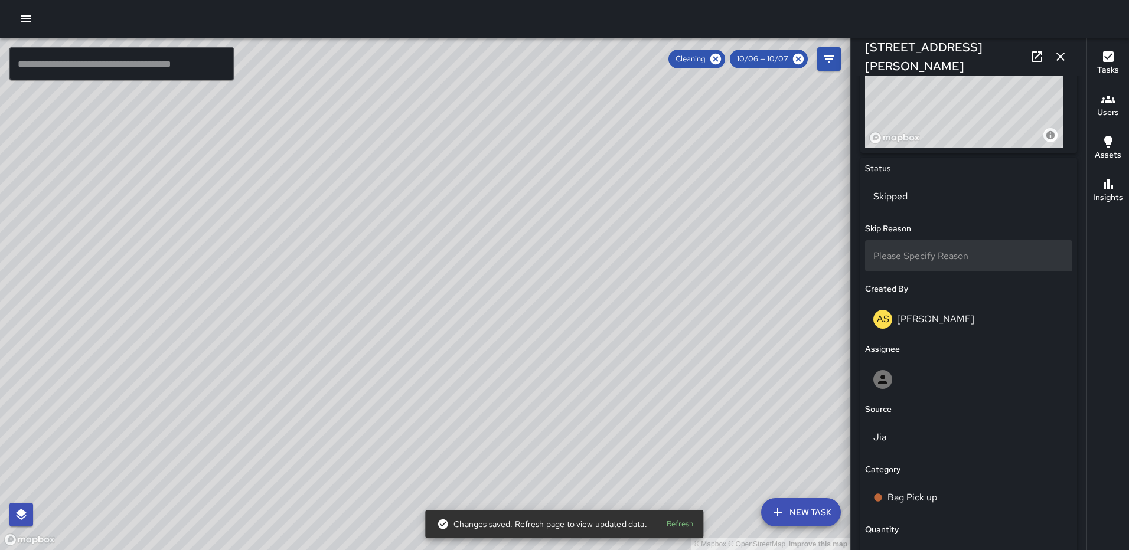
click at [947, 247] on div "Please Specify Reason" at bounding box center [968, 255] width 207 height 31
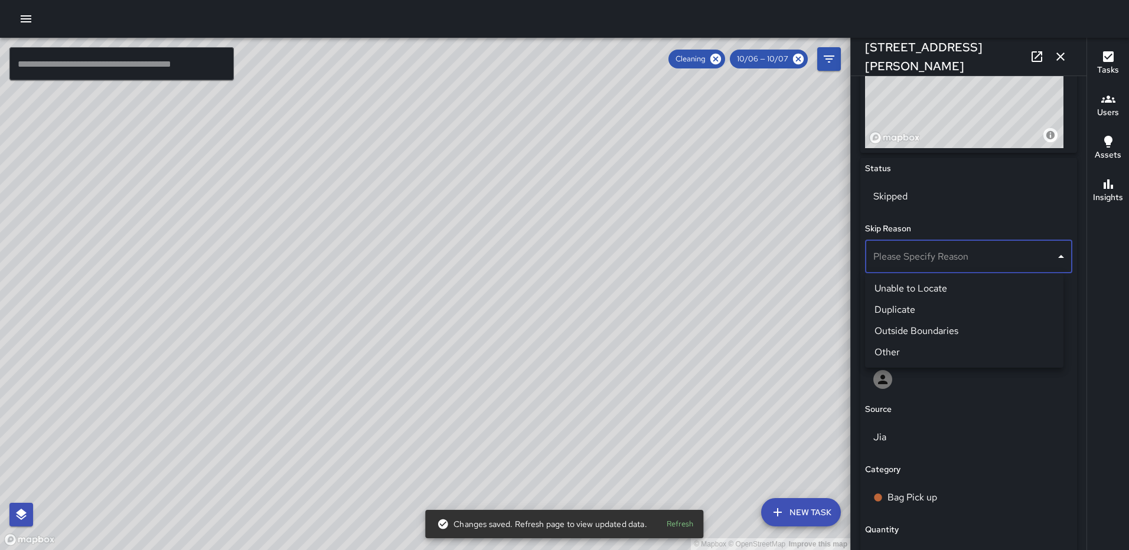
click at [933, 305] on li "Duplicate" at bounding box center [964, 309] width 198 height 21
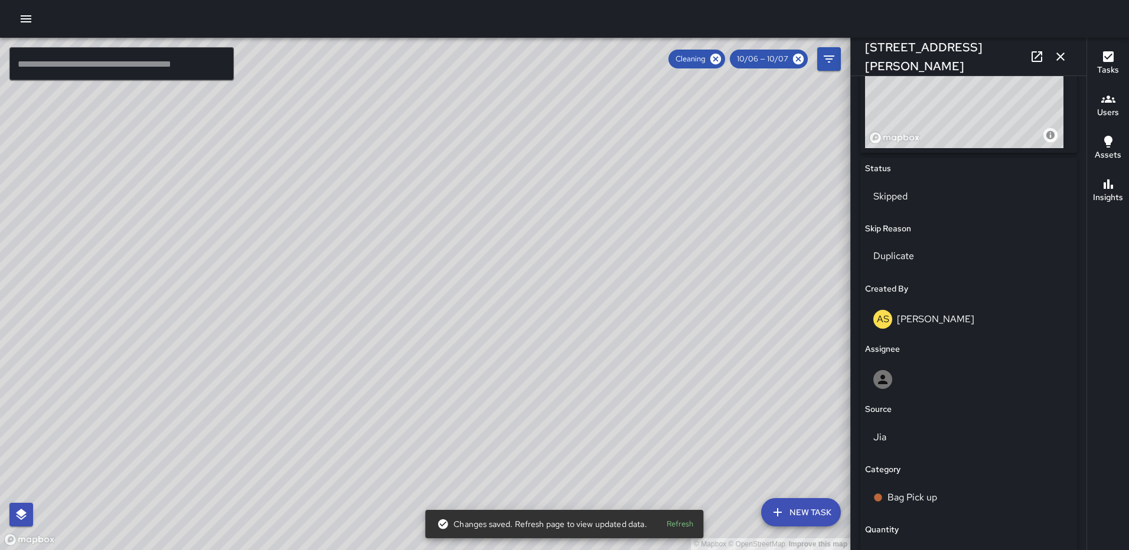
click at [1058, 56] on icon "button" at bounding box center [1061, 57] width 14 height 14
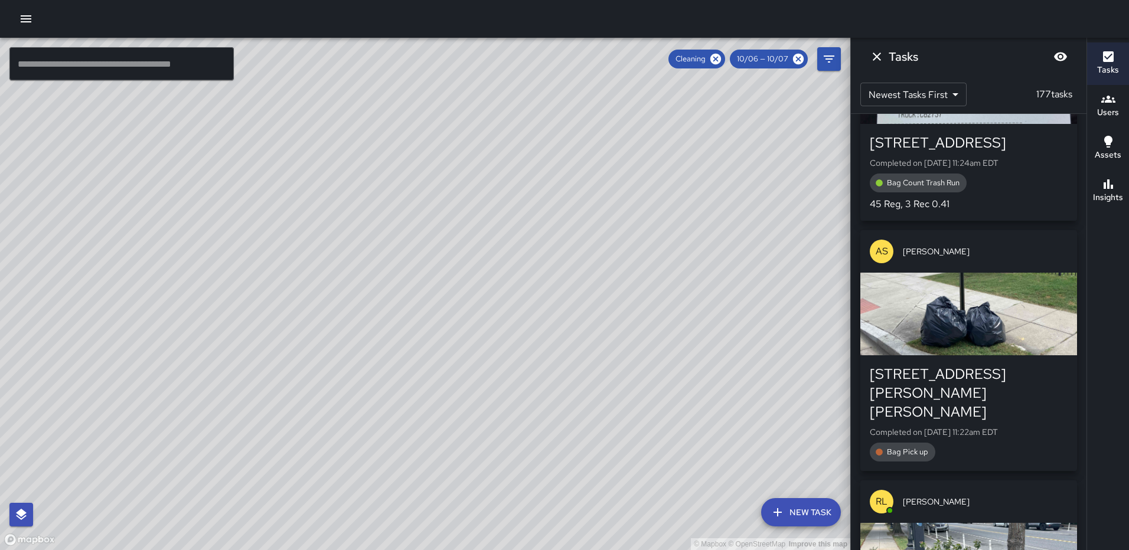
scroll to position [6573, 0]
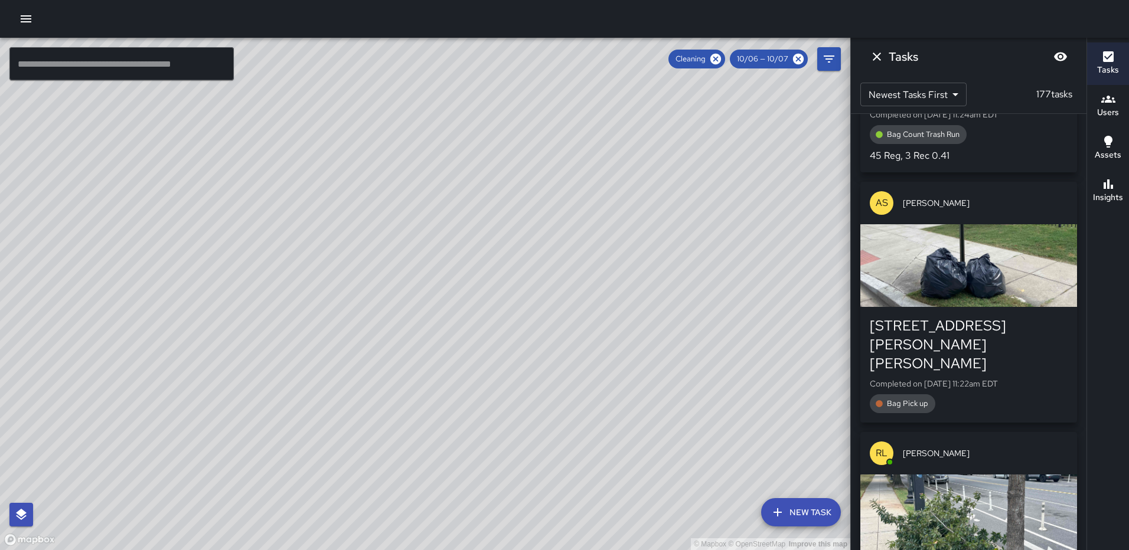
click at [967, 224] on div "button" at bounding box center [969, 265] width 217 height 83
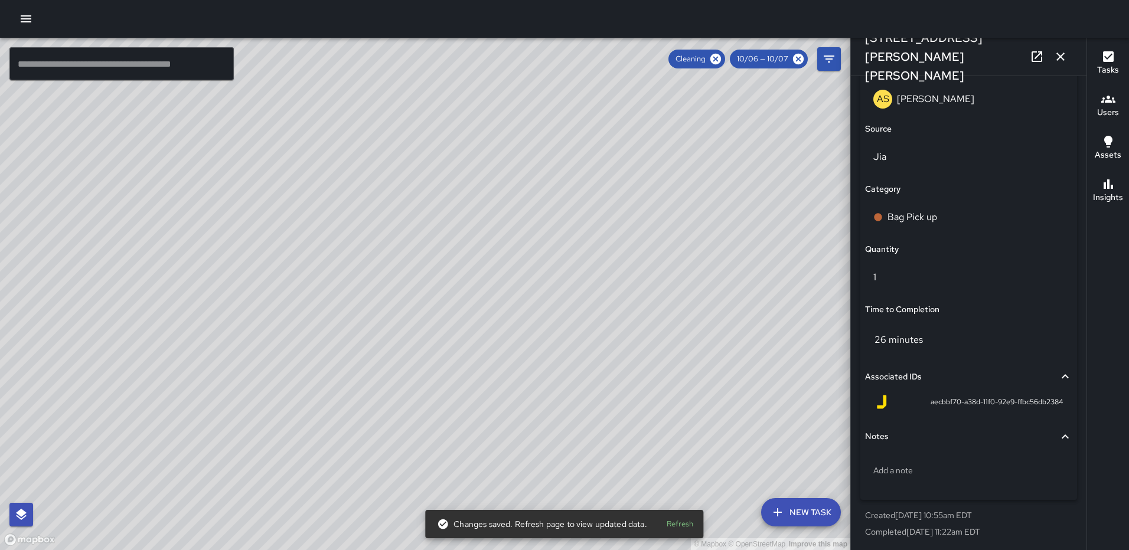
scroll to position [768, 0]
click at [944, 467] on p "Add a note" at bounding box center [969, 469] width 191 height 12
type textarea "*****"
click at [1061, 57] on icon "button" at bounding box center [1061, 57] width 8 height 8
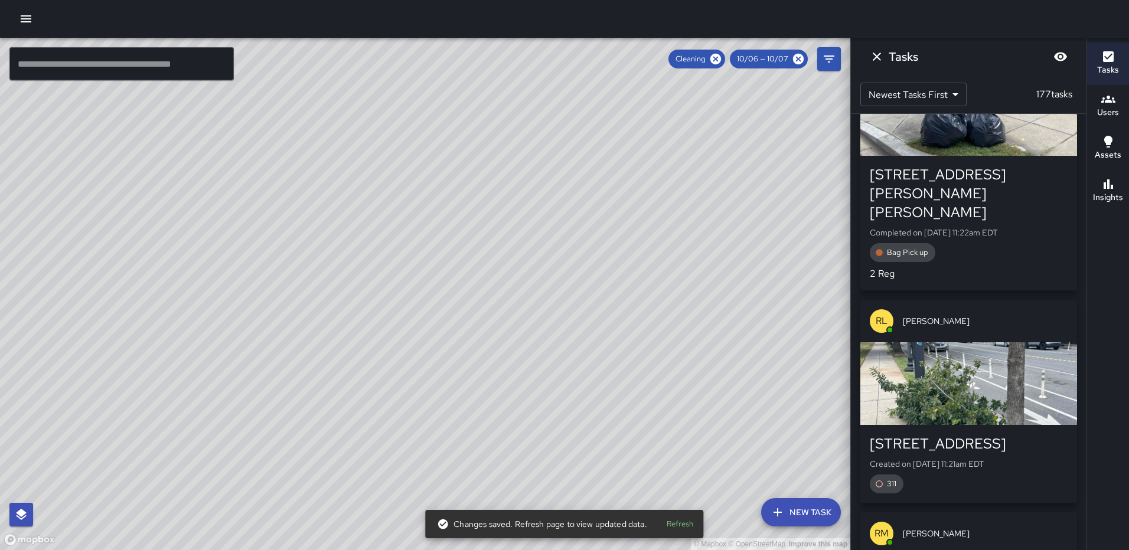
scroll to position [6750, 0]
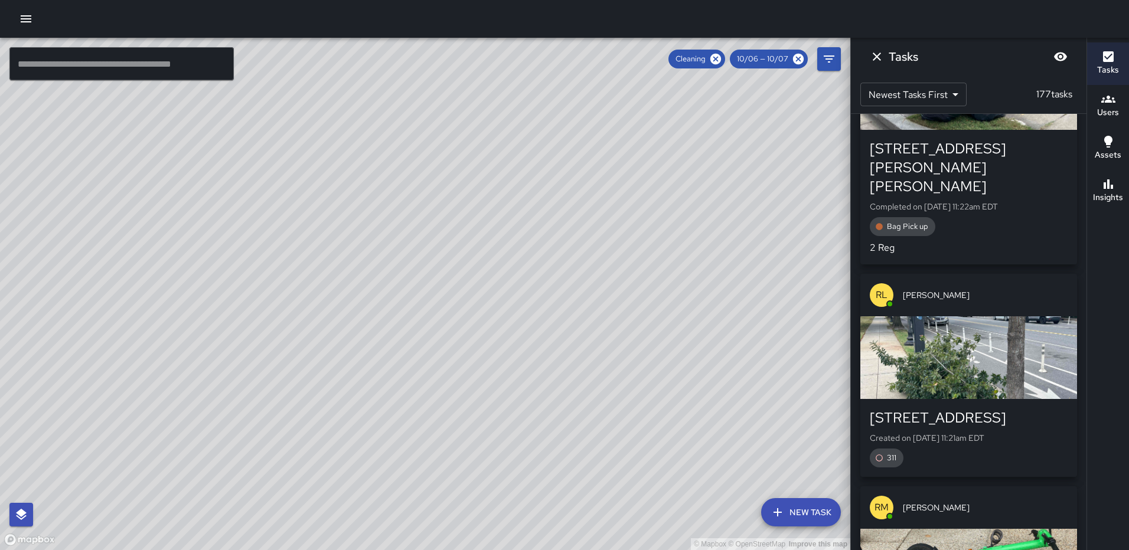
click at [947, 317] on div "button" at bounding box center [969, 358] width 217 height 83
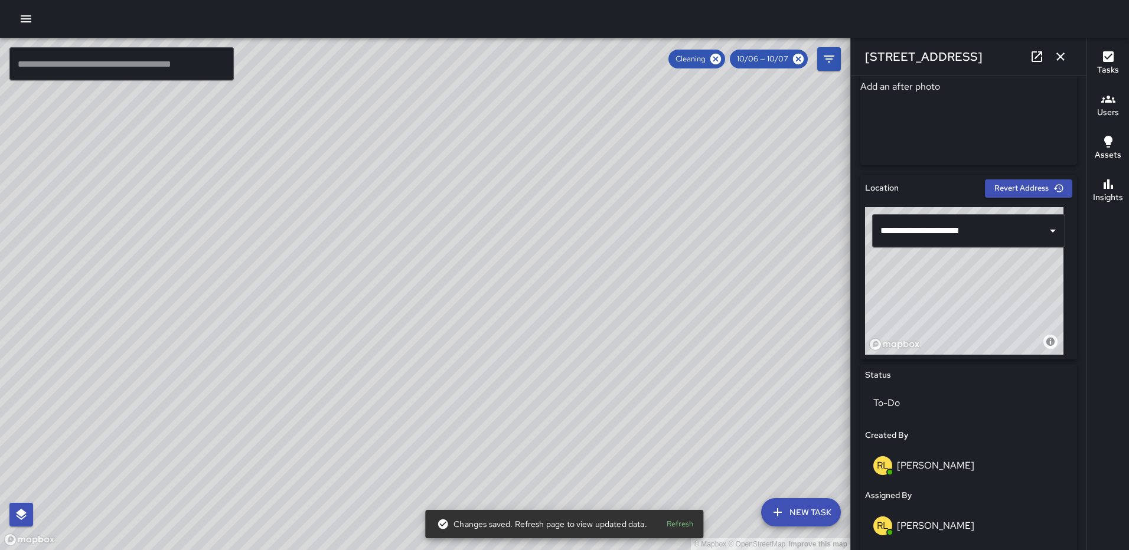
scroll to position [304, 0]
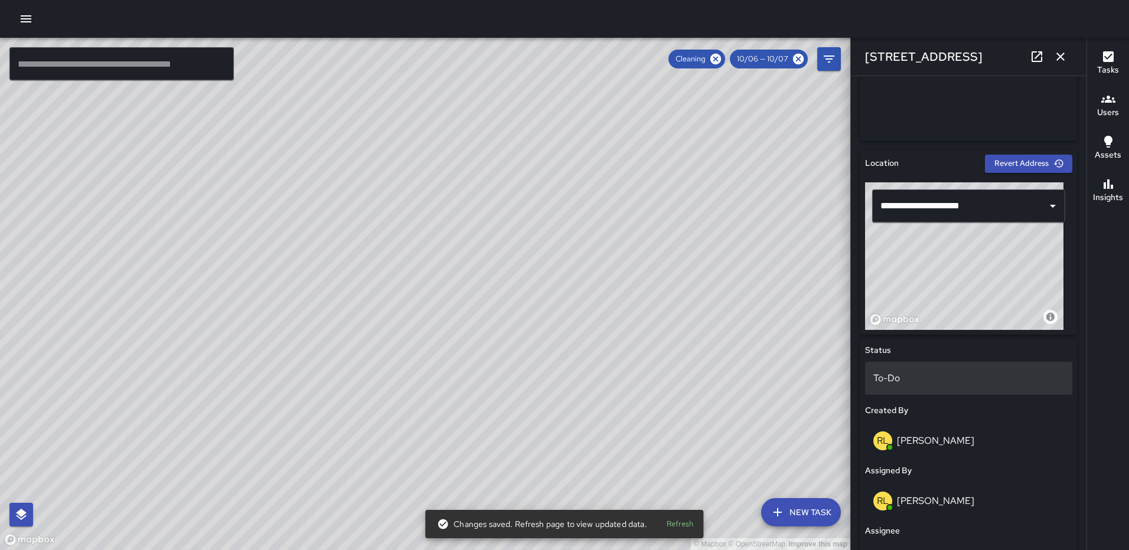
click at [935, 376] on p "To-Do" at bounding box center [969, 379] width 191 height 14
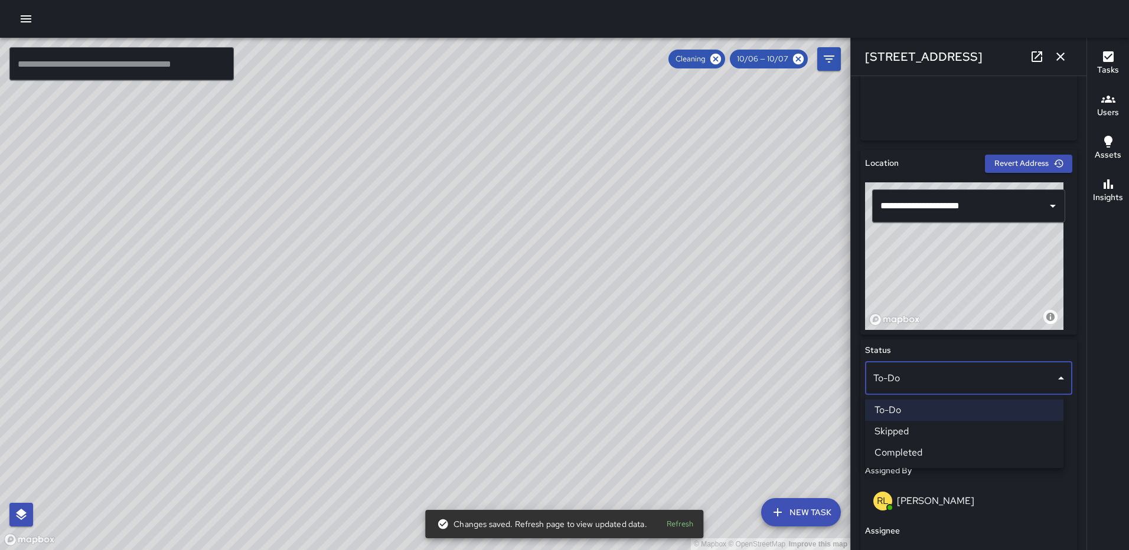
click at [928, 445] on li "Completed" at bounding box center [964, 452] width 198 height 21
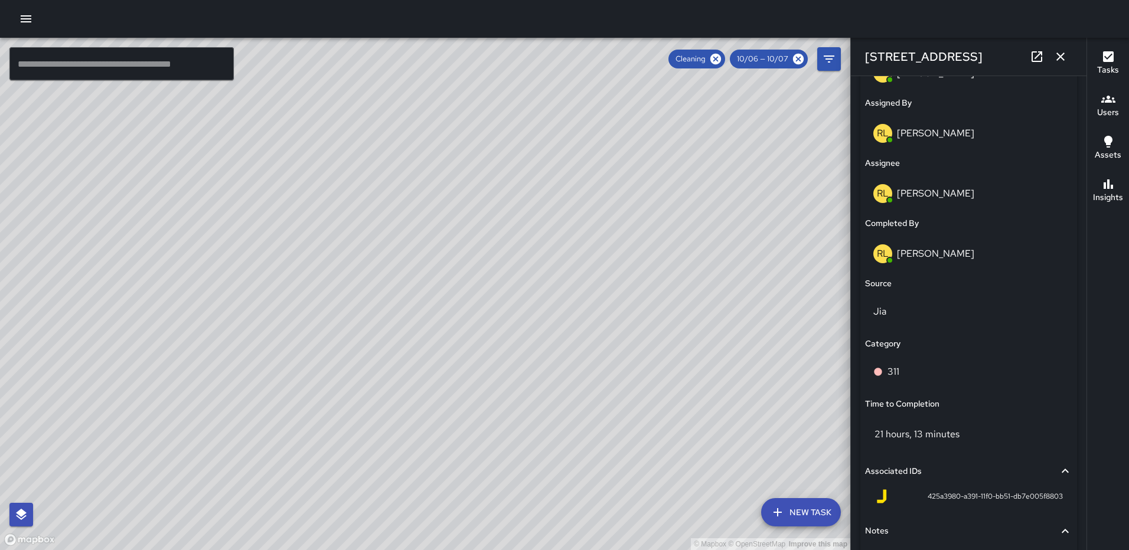
scroll to position [768, 0]
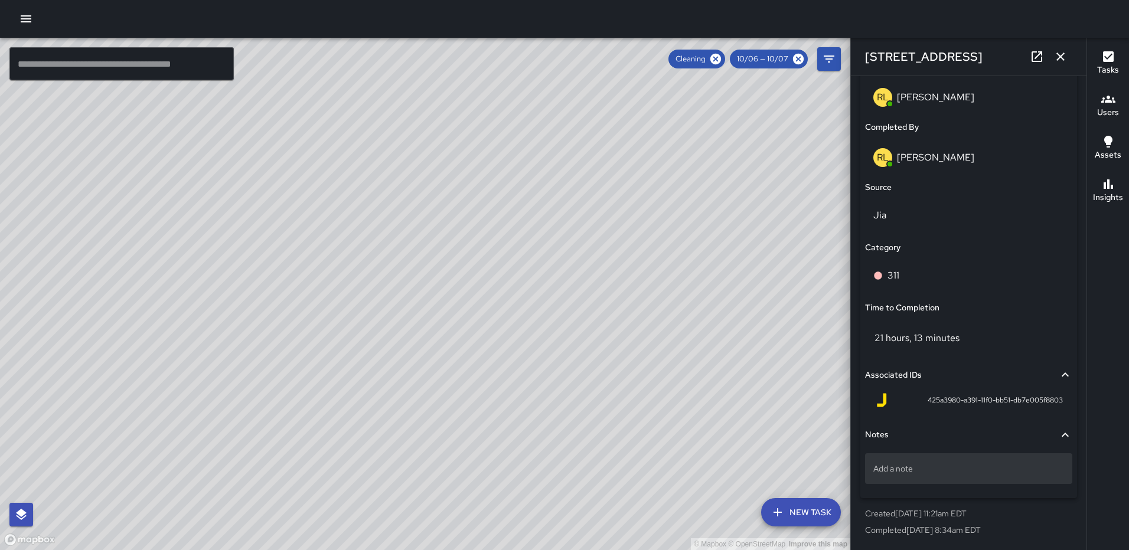
click at [962, 462] on div "Add a note" at bounding box center [968, 469] width 207 height 31
type textarea "**********"
click at [1061, 60] on icon "button" at bounding box center [1061, 57] width 14 height 14
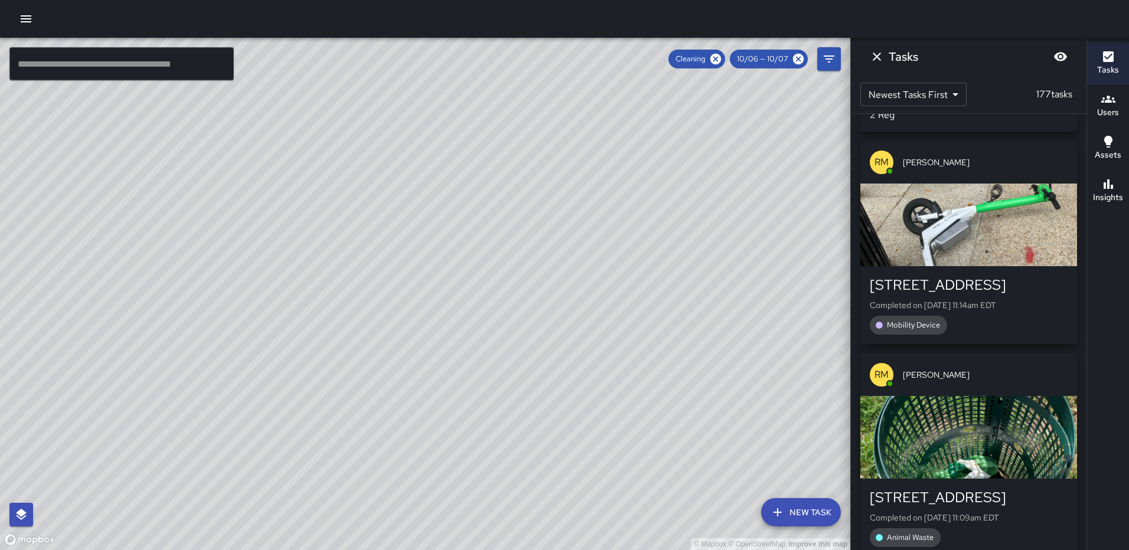
scroll to position [7242, 0]
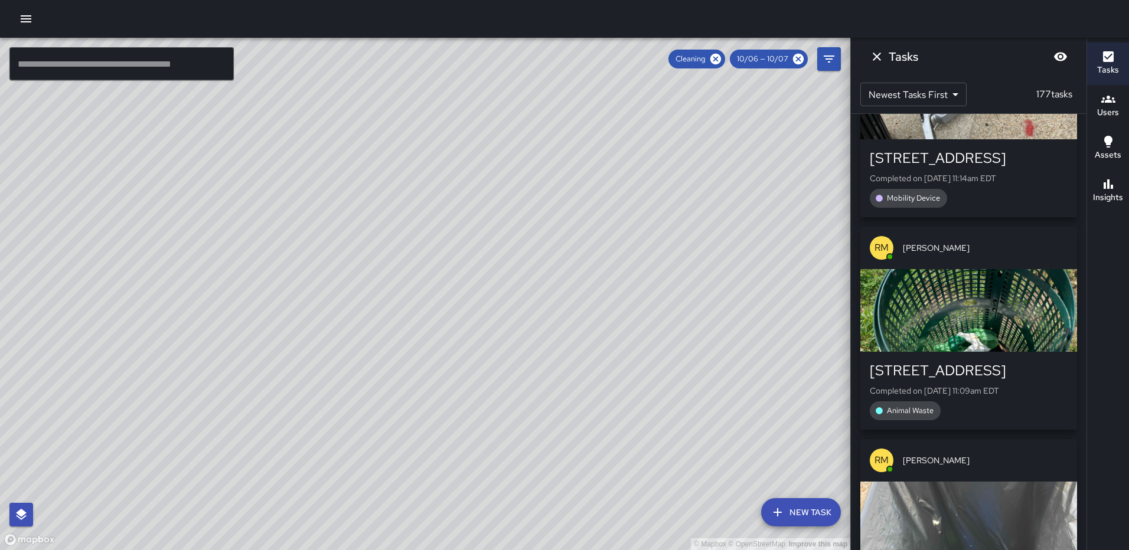
click at [1009, 269] on div "button" at bounding box center [969, 310] width 217 height 83
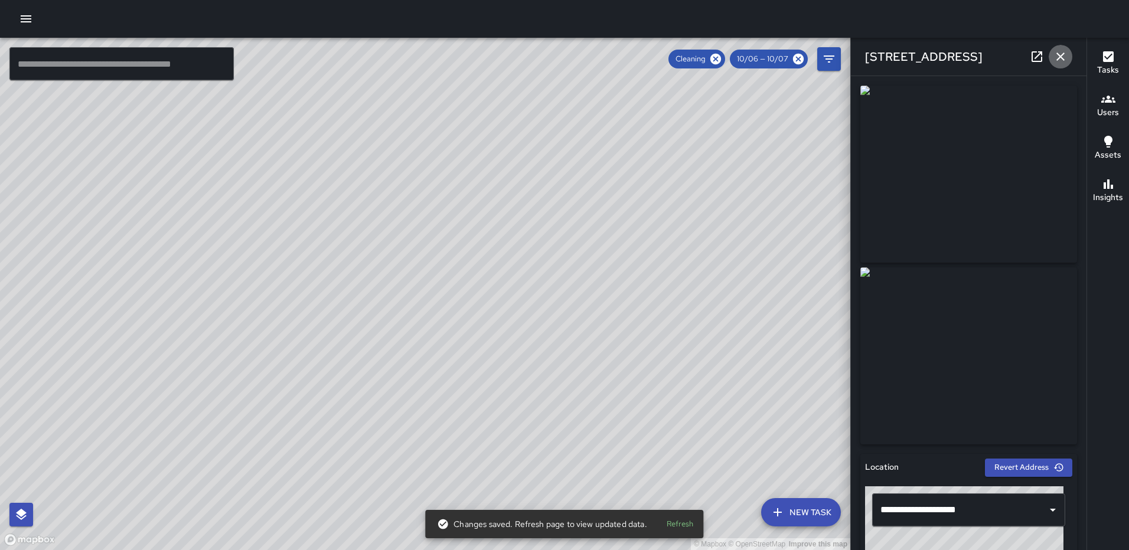
click at [1069, 52] on button "button" at bounding box center [1061, 57] width 24 height 24
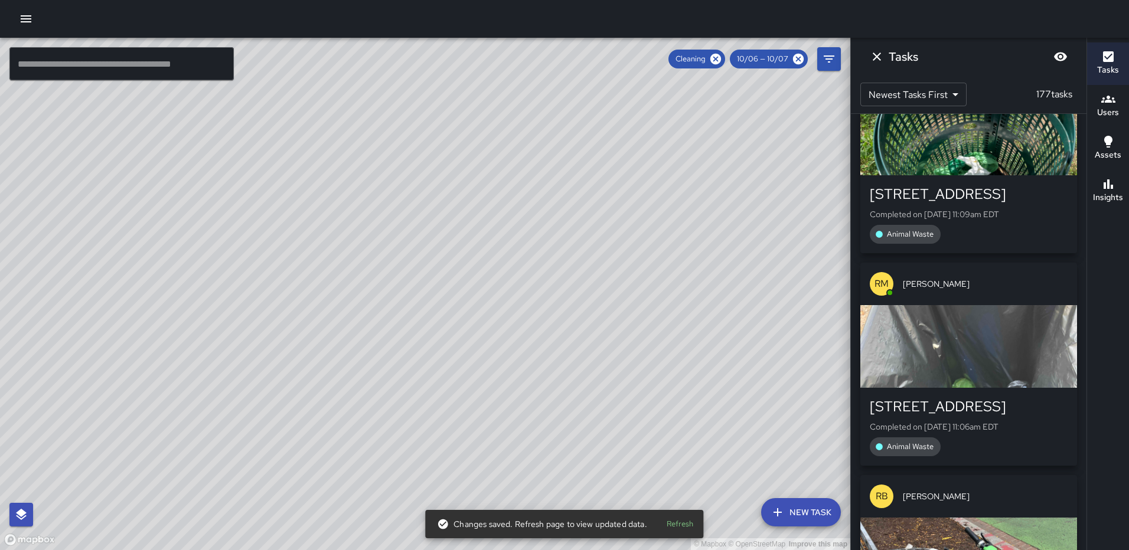
scroll to position [7419, 0]
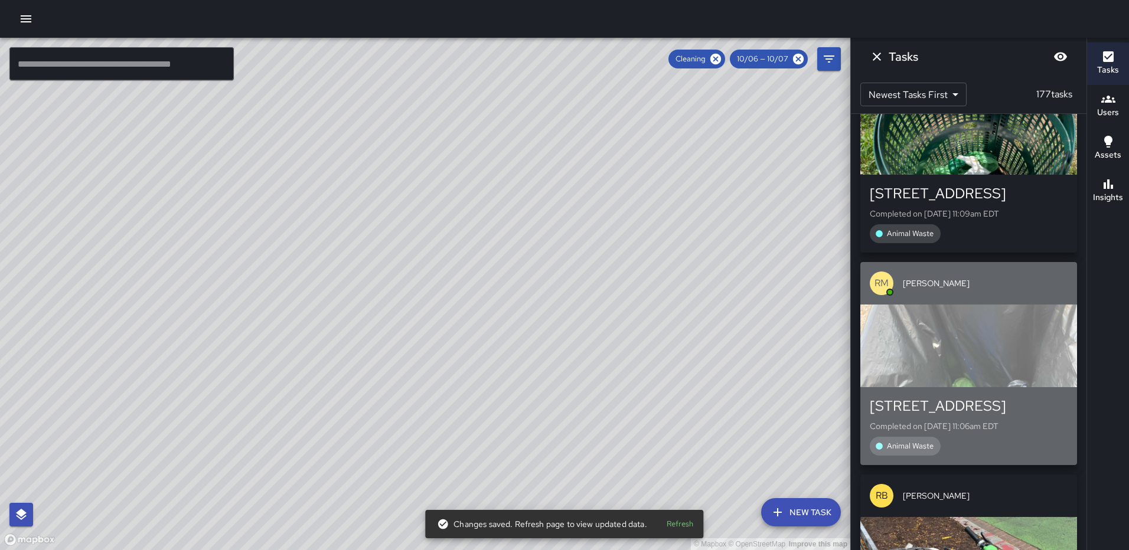
click at [988, 305] on div "button" at bounding box center [969, 346] width 217 height 83
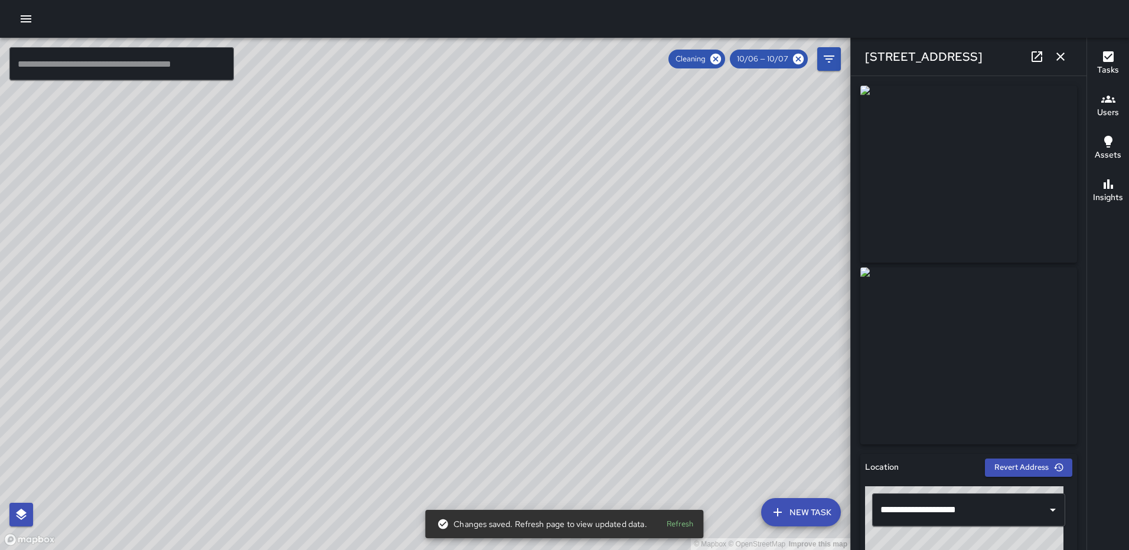
click at [1071, 51] on button "button" at bounding box center [1061, 57] width 24 height 24
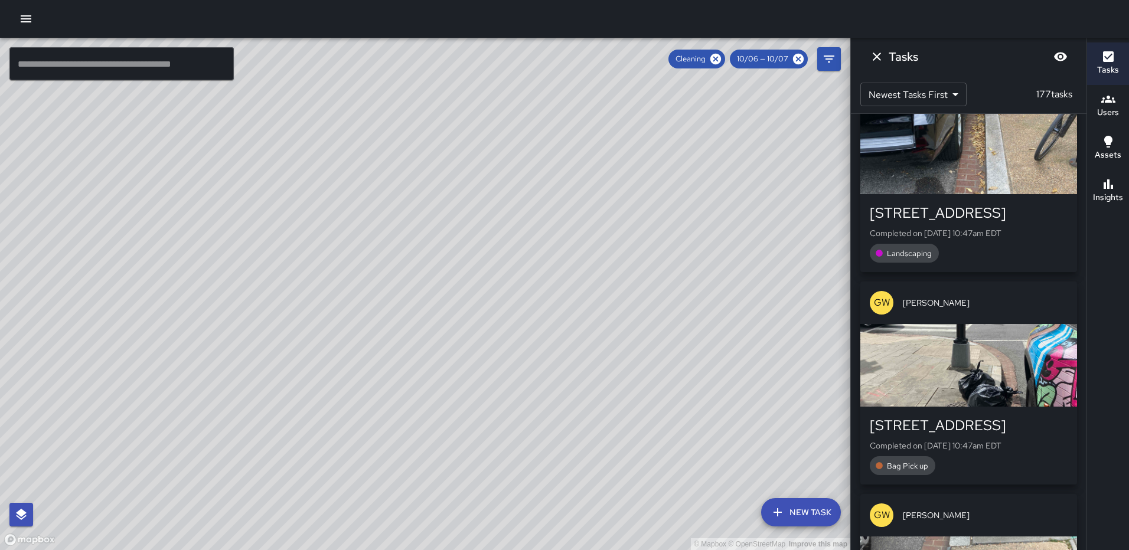
scroll to position [8482, 0]
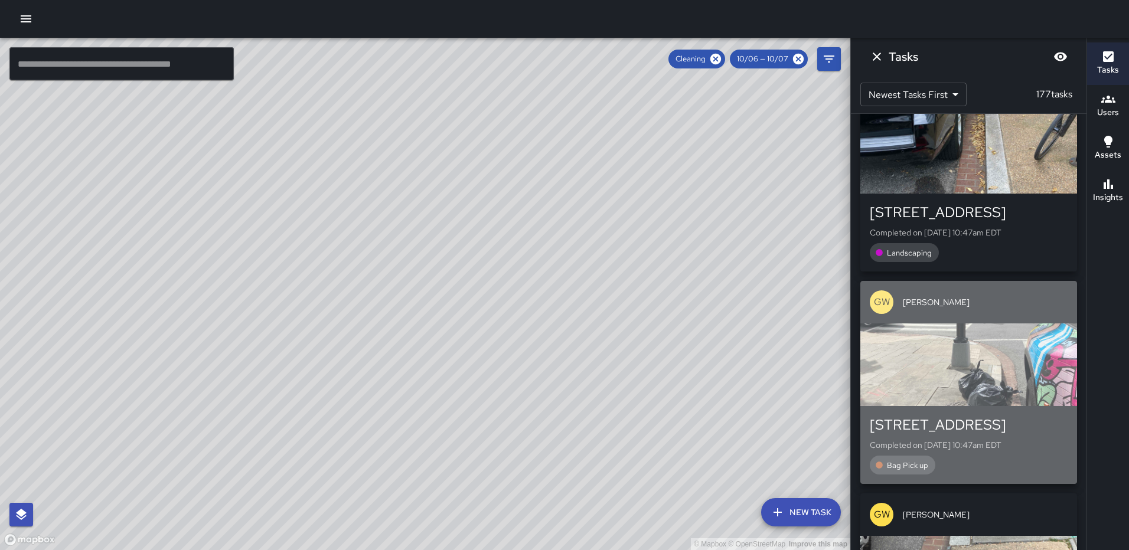
click at [971, 324] on div "button" at bounding box center [969, 365] width 217 height 83
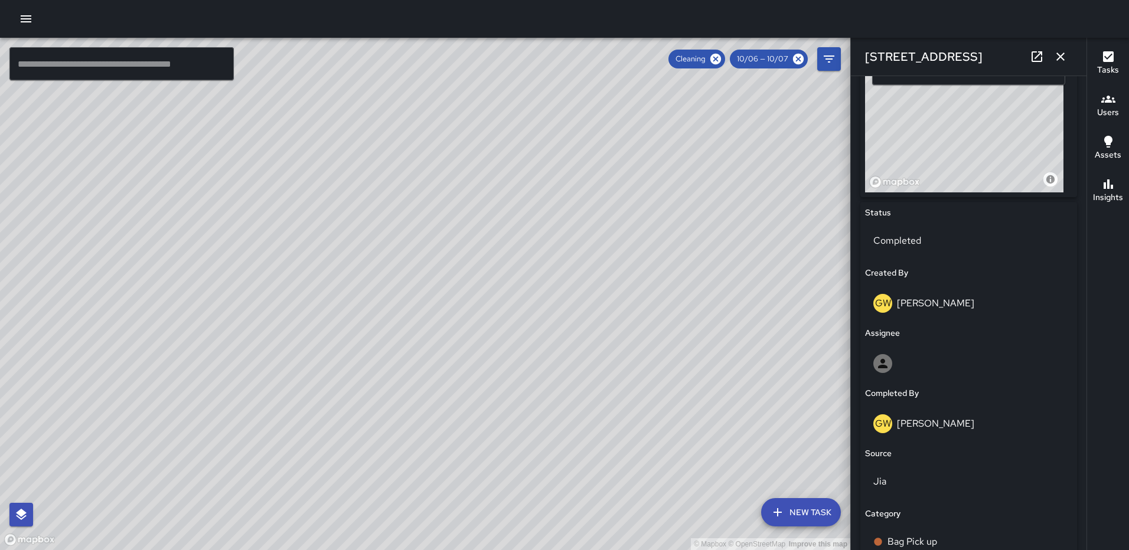
scroll to position [768, 0]
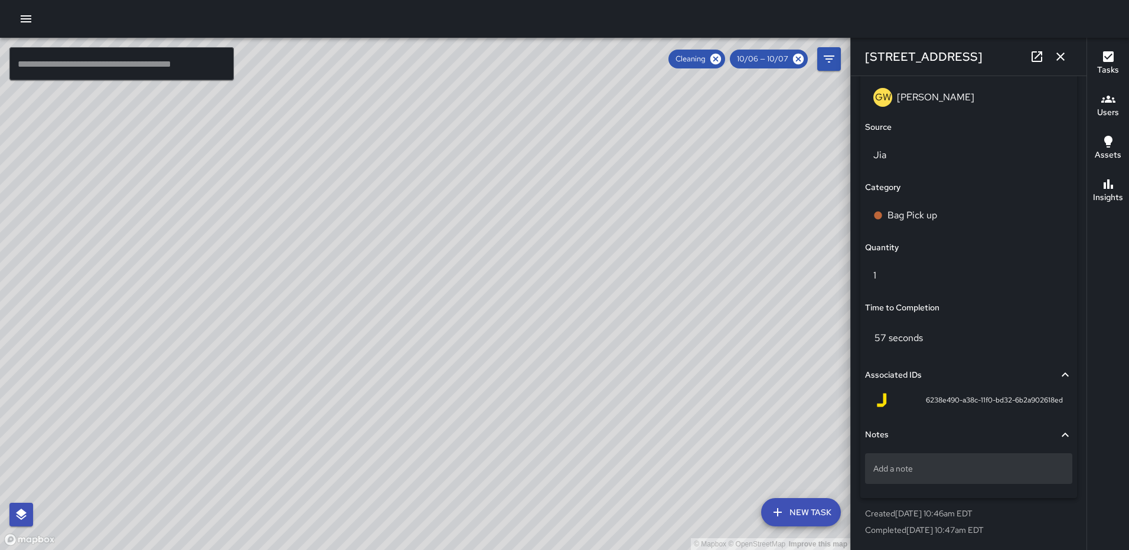
click at [950, 467] on p "Add a note" at bounding box center [969, 469] width 191 height 12
type textarea "*****"
click at [1056, 56] on icon "button" at bounding box center [1061, 57] width 14 height 14
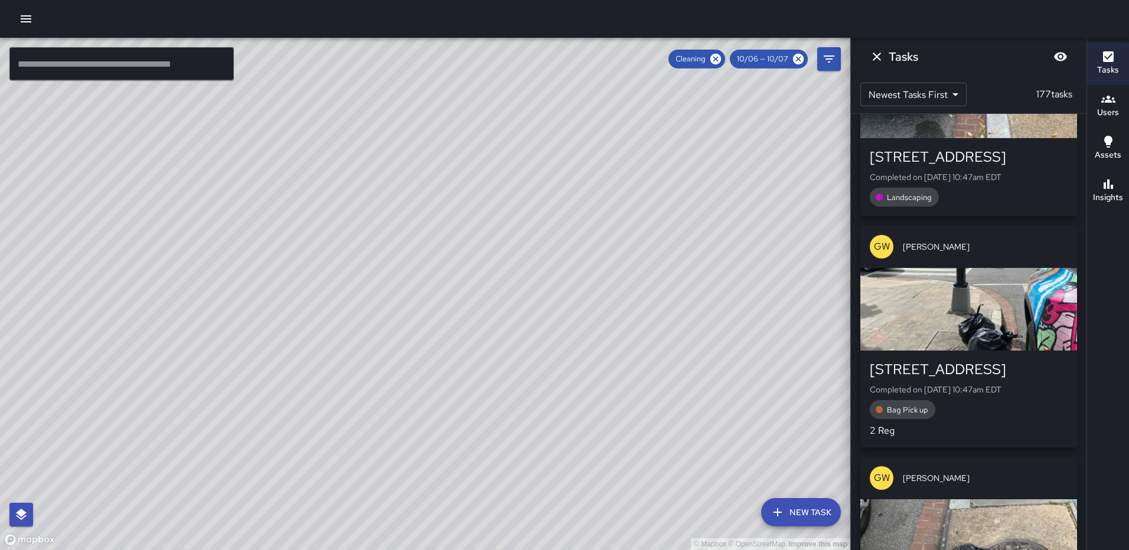
scroll to position [8718, 0]
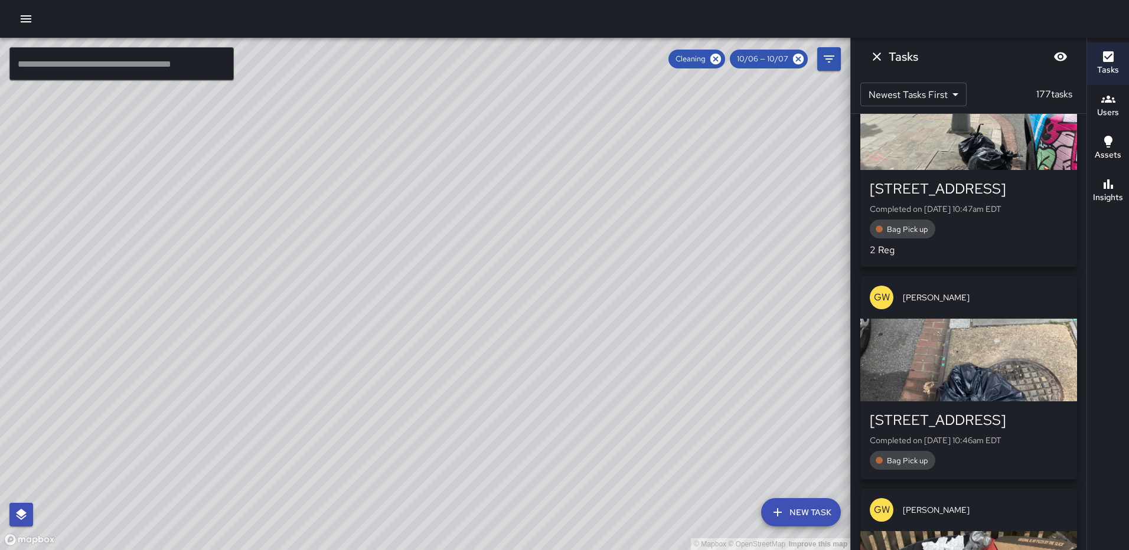
click at [976, 319] on div "button" at bounding box center [969, 360] width 217 height 83
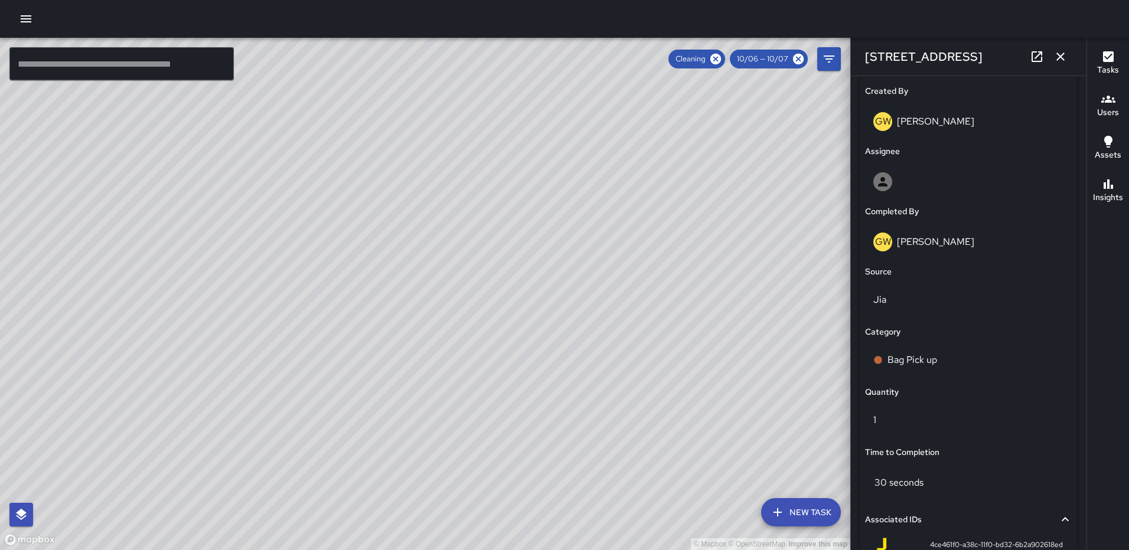
scroll to position [768, 0]
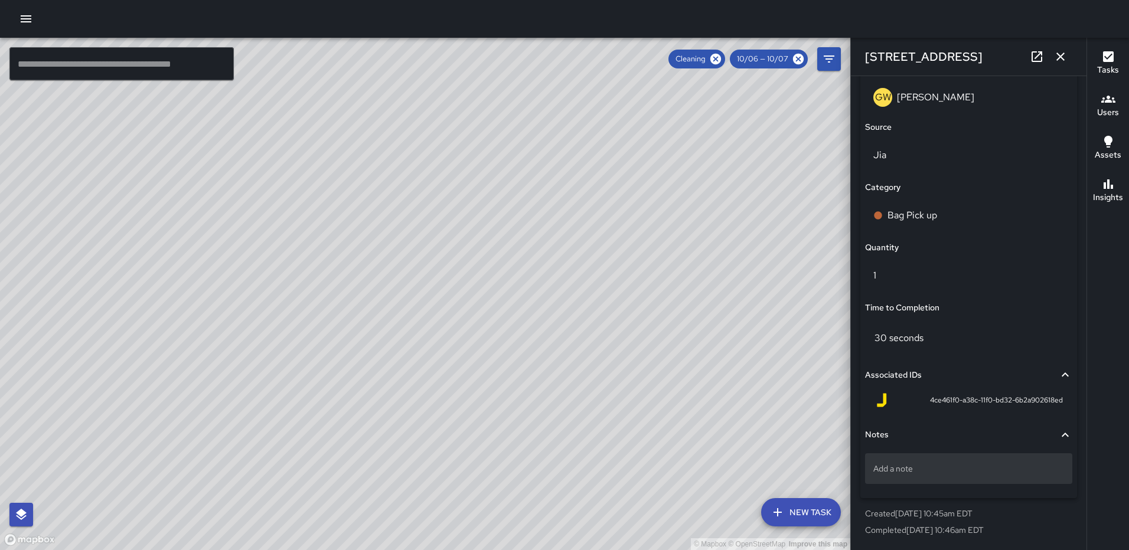
click at [882, 467] on p "Add a note" at bounding box center [969, 469] width 191 height 12
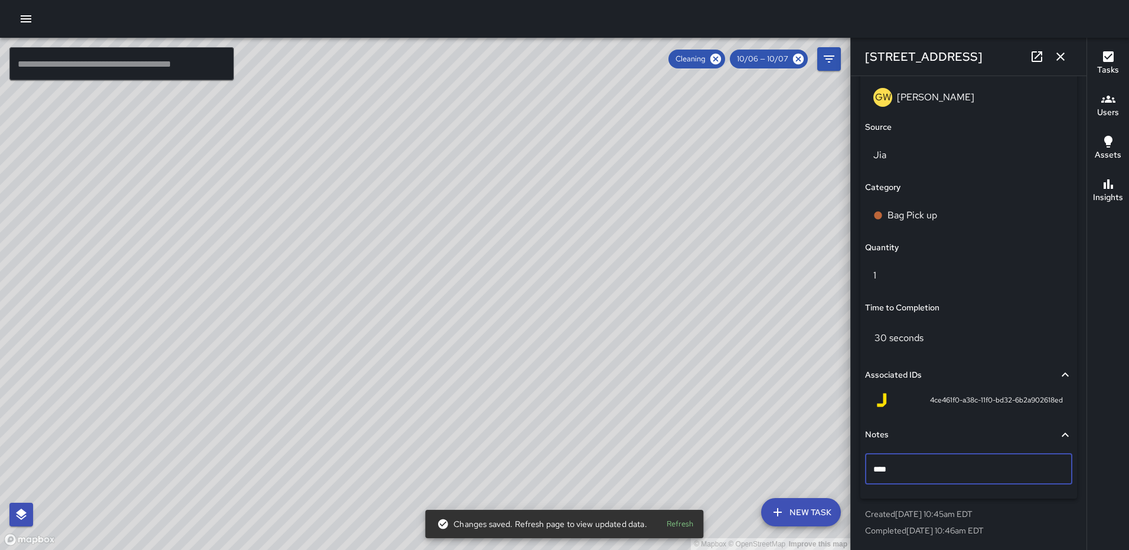
type textarea "*****"
click at [1064, 58] on icon "button" at bounding box center [1061, 57] width 14 height 14
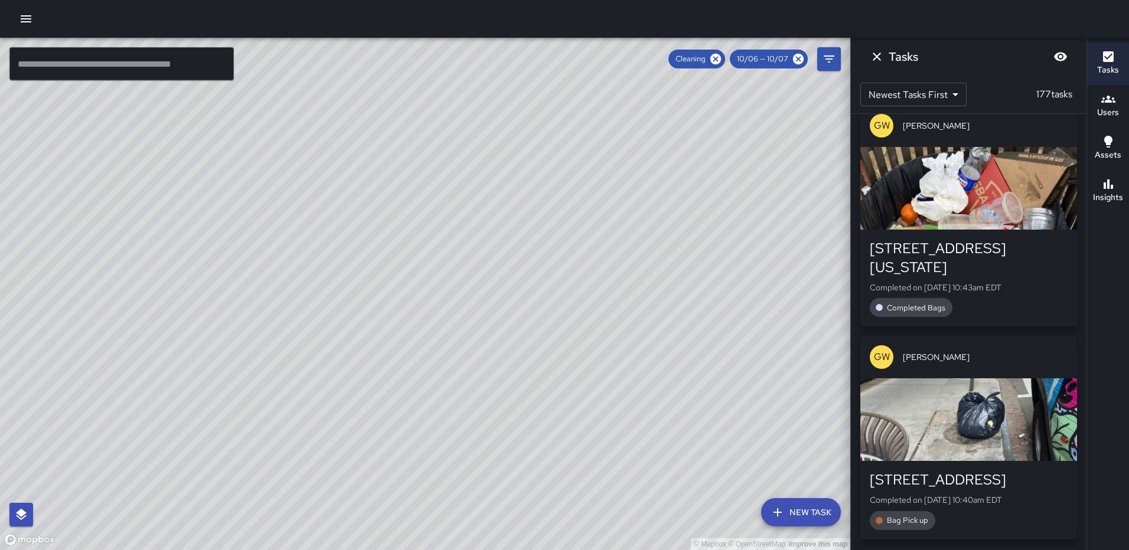
scroll to position [9132, 0]
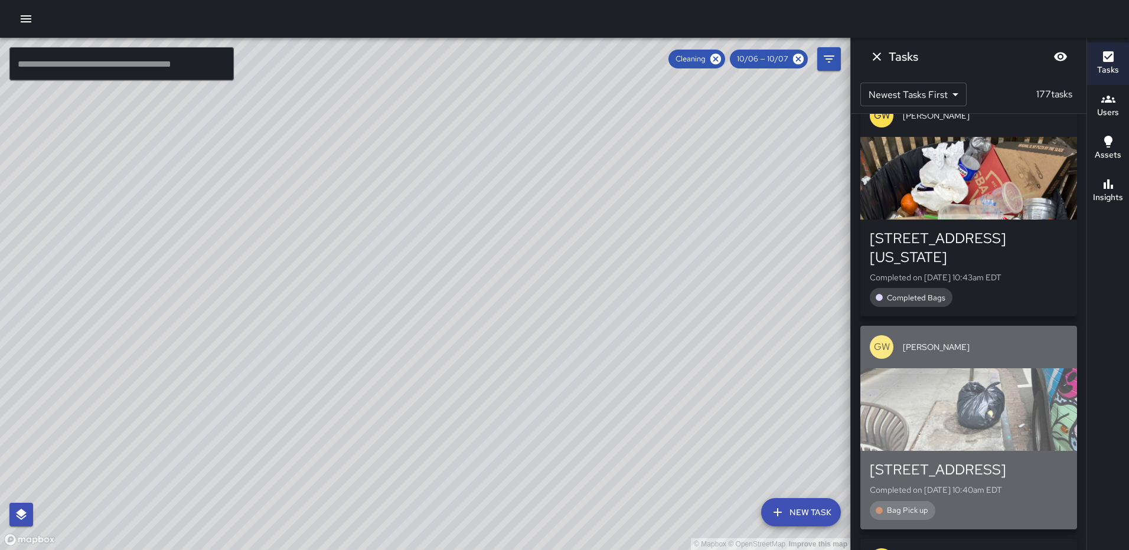
click at [993, 374] on div "button" at bounding box center [969, 410] width 217 height 83
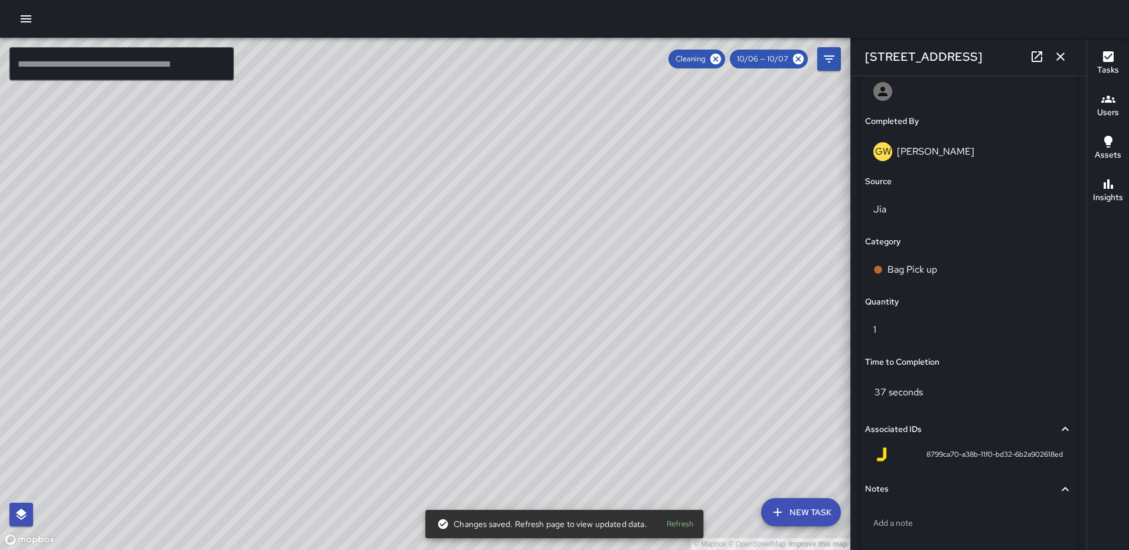
scroll to position [768, 0]
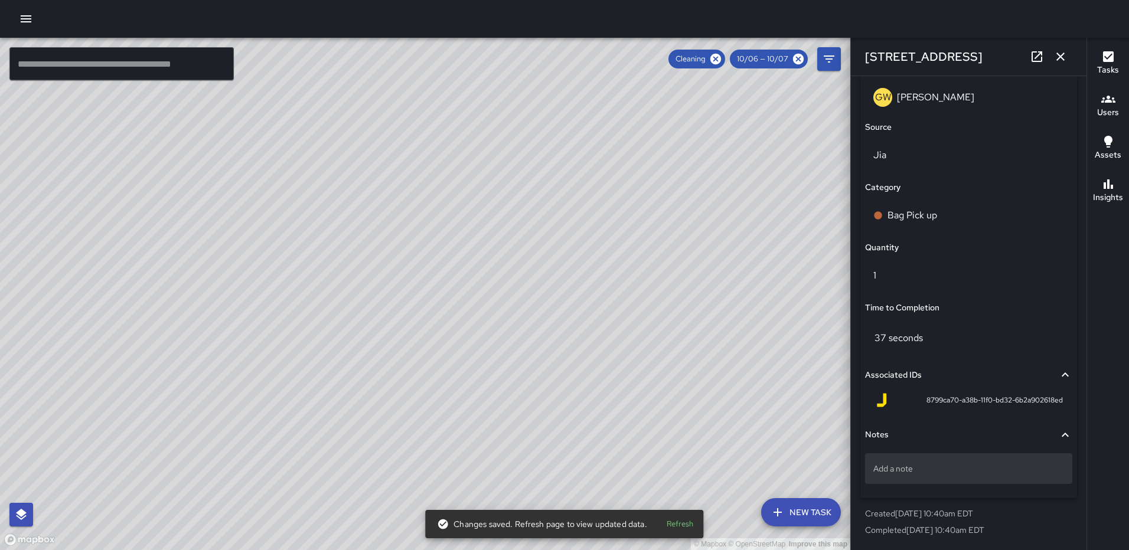
click at [944, 474] on p "Add a note" at bounding box center [969, 469] width 191 height 12
type textarea "*****"
click at [1057, 56] on icon "button" at bounding box center [1061, 57] width 14 height 14
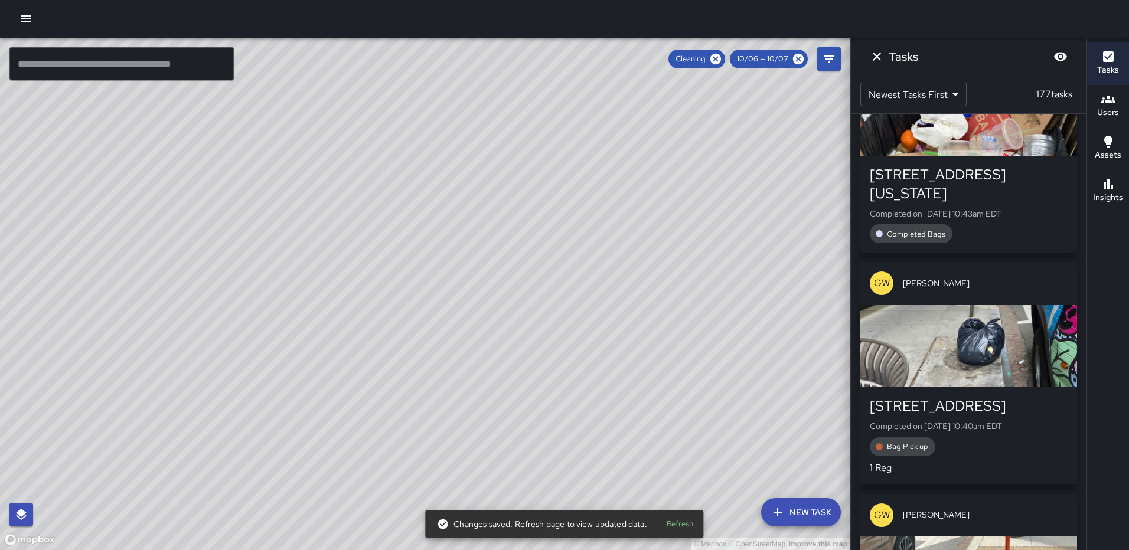
scroll to position [9427, 0]
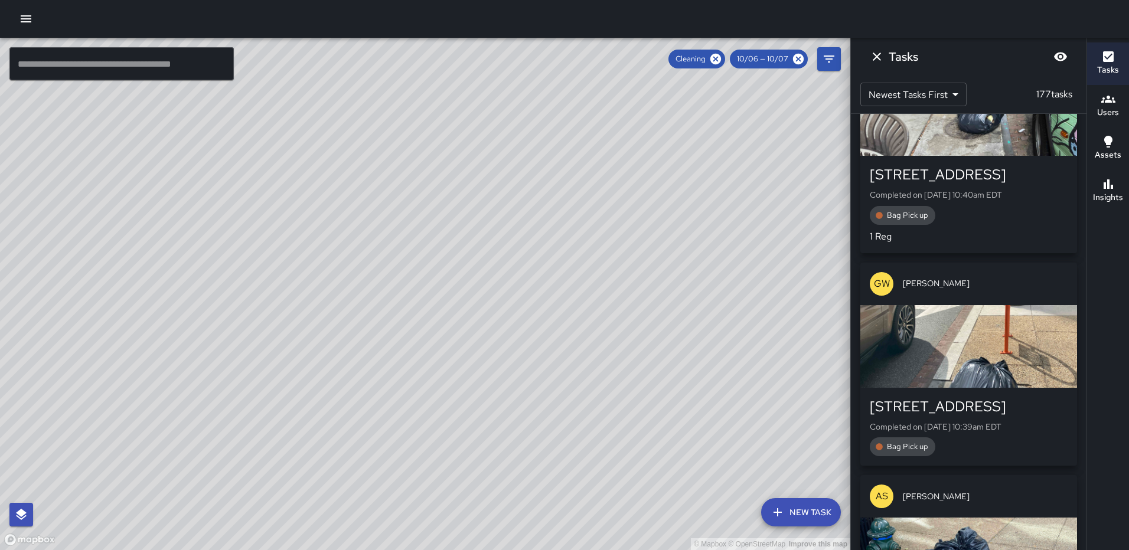
drag, startPoint x: 959, startPoint y: 320, endPoint x: 965, endPoint y: 317, distance: 6.6
click at [959, 320] on div "button" at bounding box center [969, 346] width 217 height 83
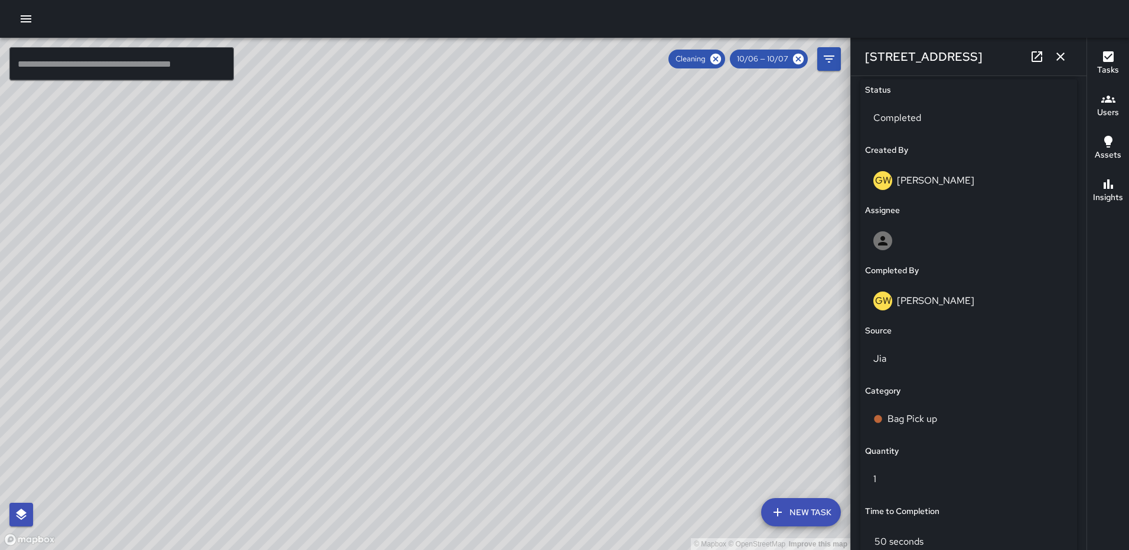
scroll to position [768, 0]
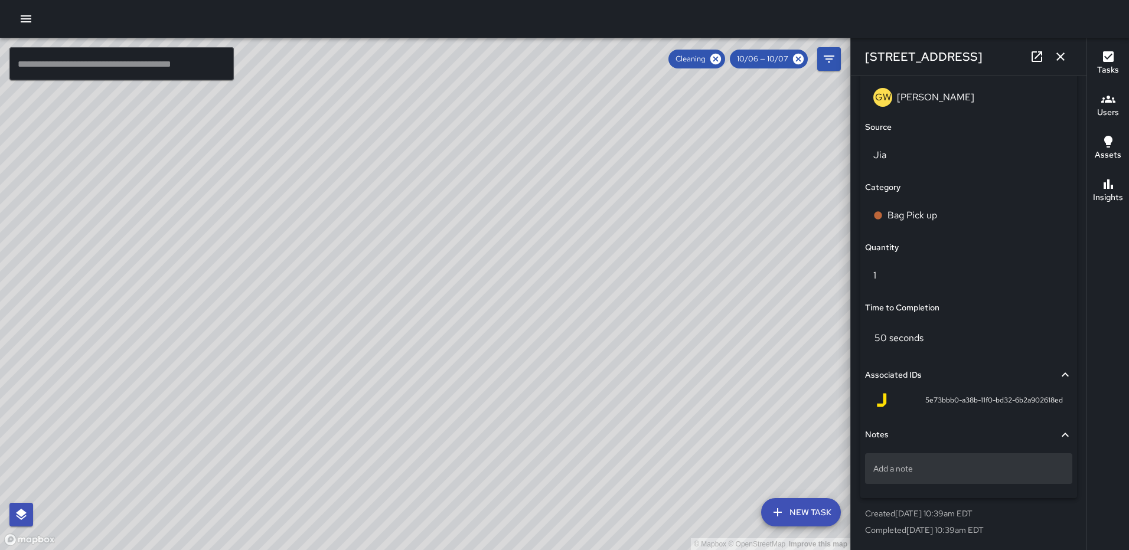
click at [944, 480] on div "Add a note" at bounding box center [968, 469] width 207 height 31
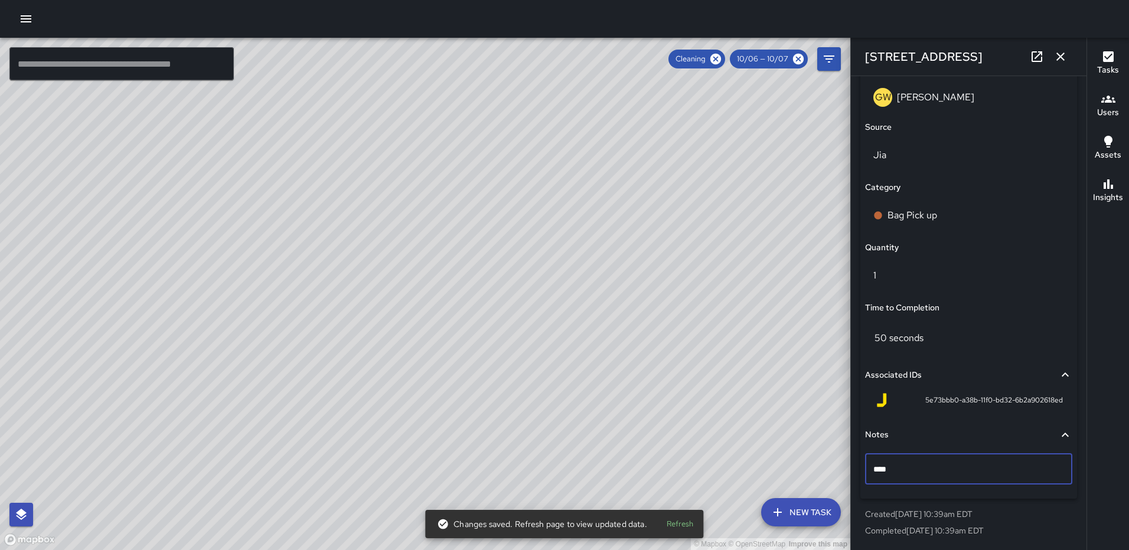
type textarea "*****"
click at [1065, 51] on icon "button" at bounding box center [1061, 57] width 14 height 14
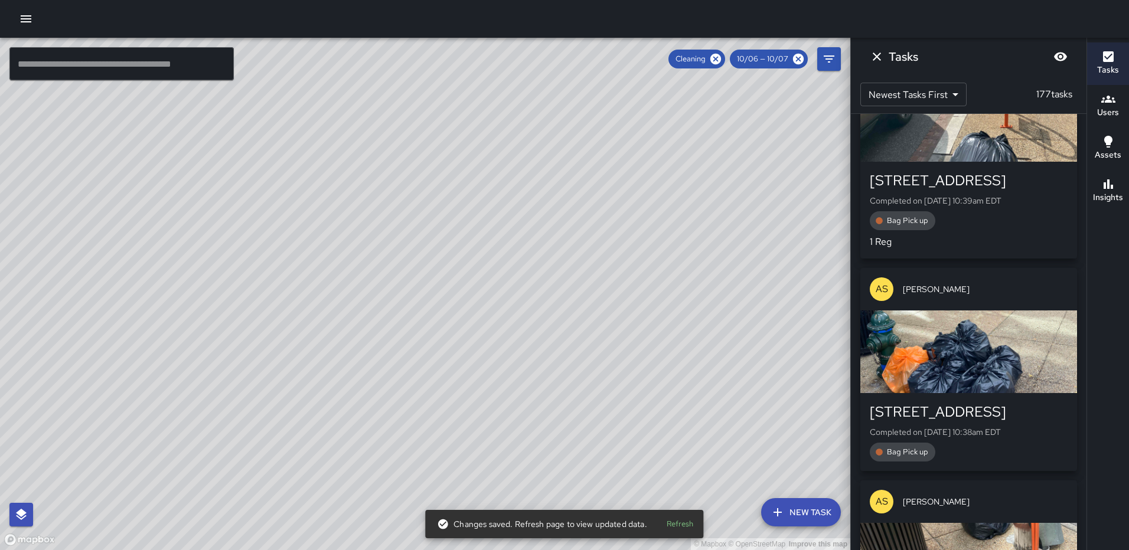
scroll to position [9663, 0]
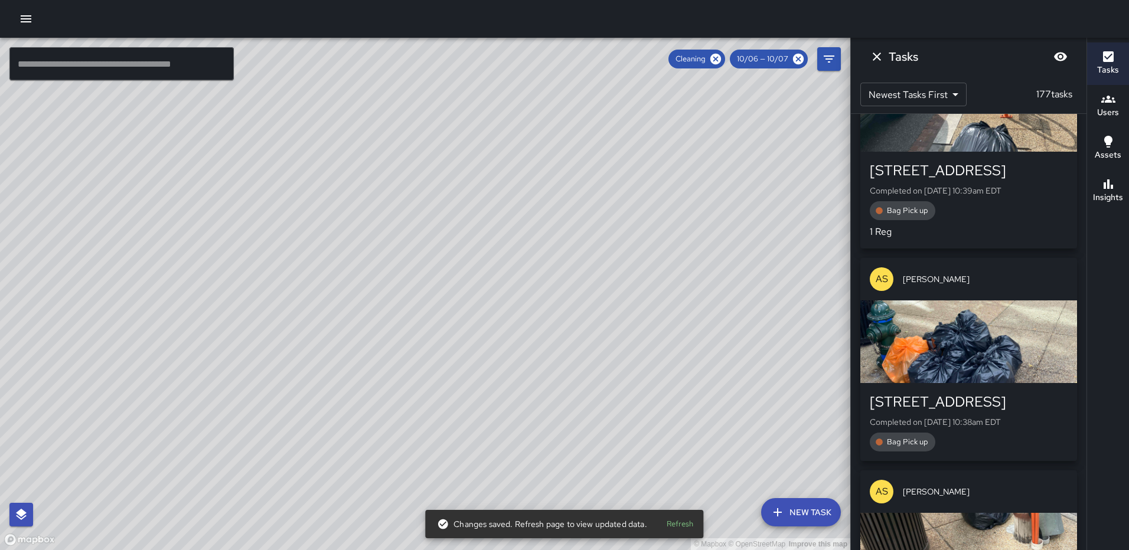
drag, startPoint x: 960, startPoint y: 324, endPoint x: 1041, endPoint y: 301, distance: 83.7
click at [960, 324] on div "button" at bounding box center [969, 342] width 217 height 83
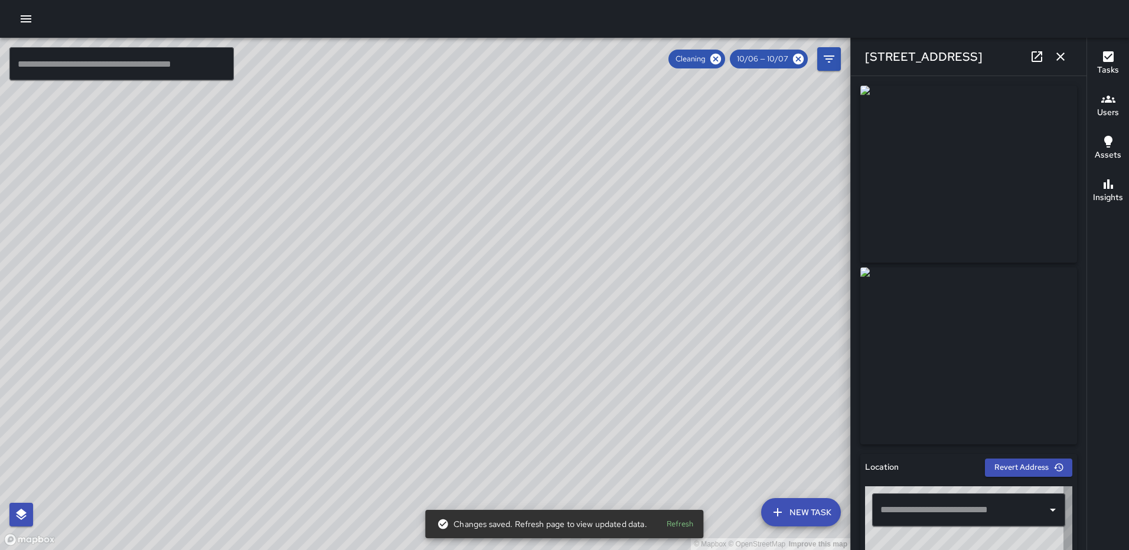
type input "**********"
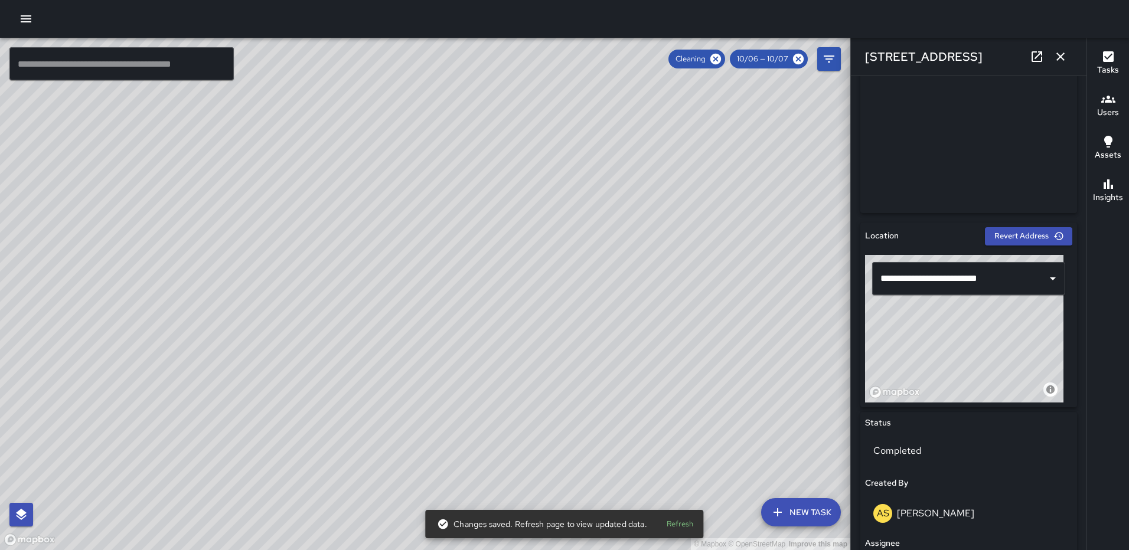
scroll to position [768, 0]
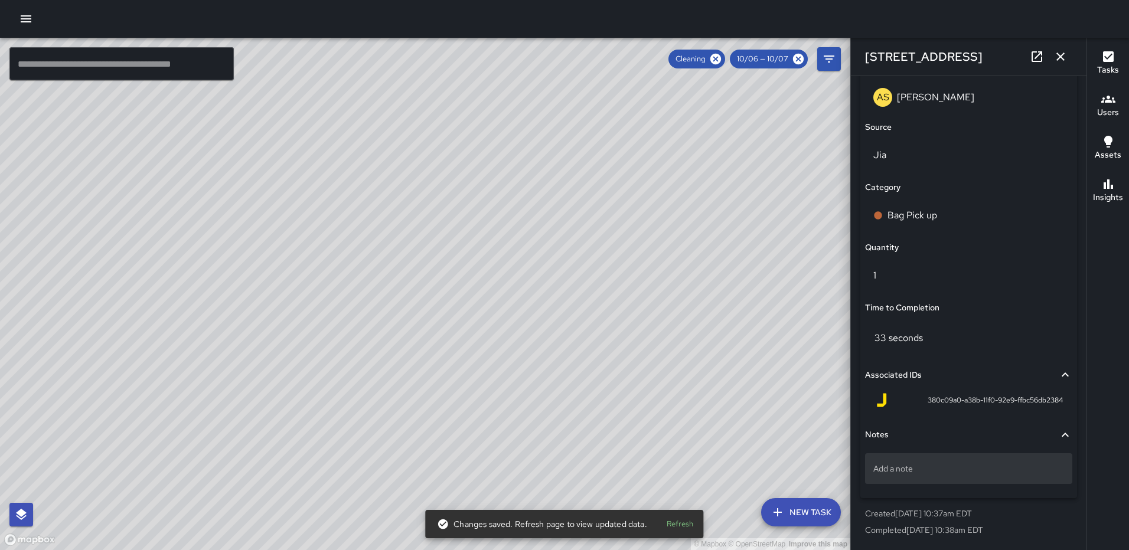
click at [952, 461] on div "Add a note" at bounding box center [968, 469] width 207 height 31
type textarea "**********"
click at [1059, 54] on icon "button" at bounding box center [1061, 57] width 14 height 14
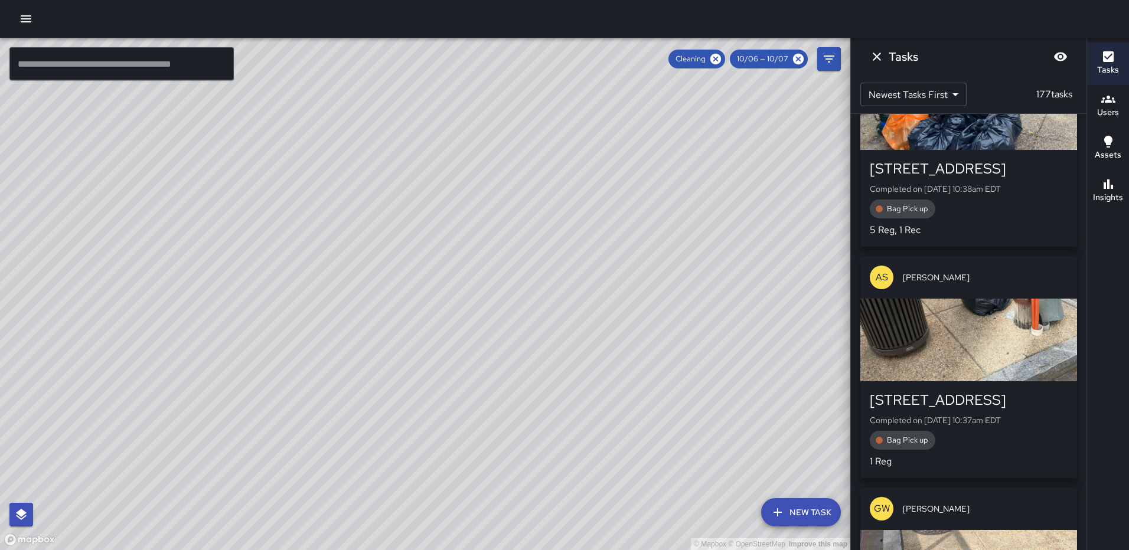
scroll to position [9900, 0]
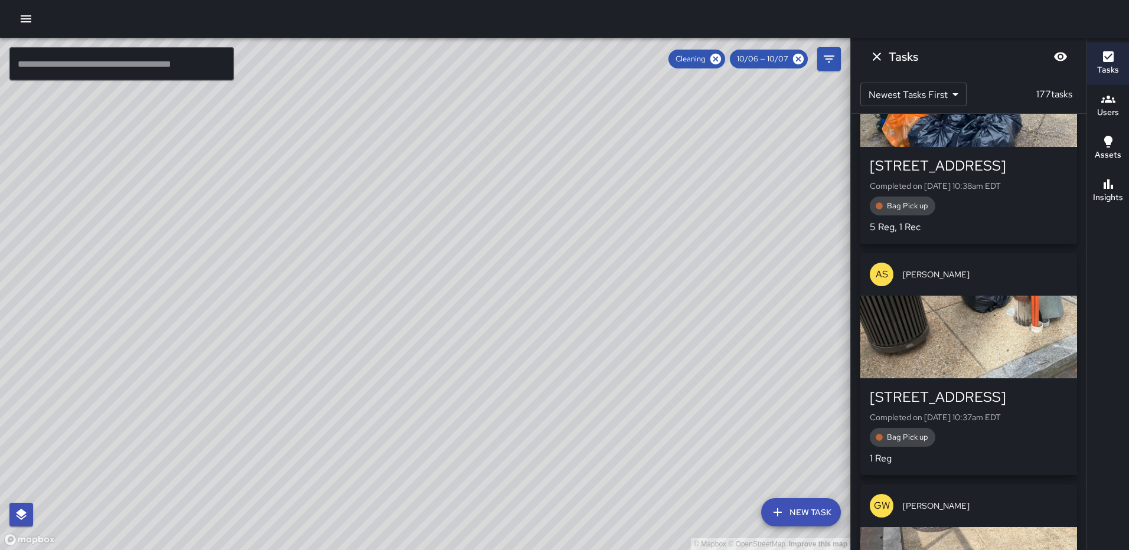
click at [986, 307] on div "button" at bounding box center [969, 337] width 217 height 83
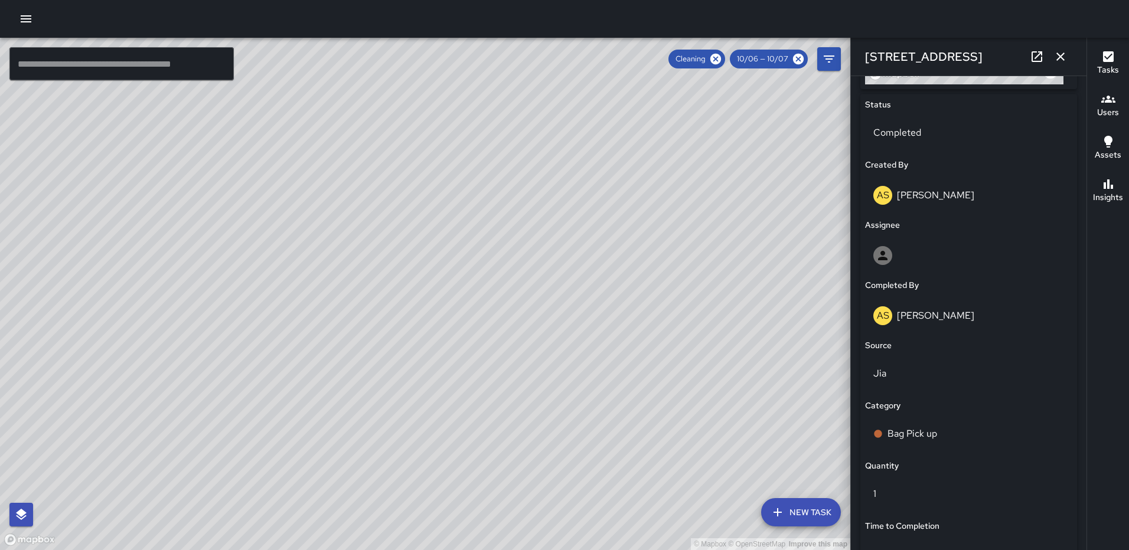
scroll to position [768, 0]
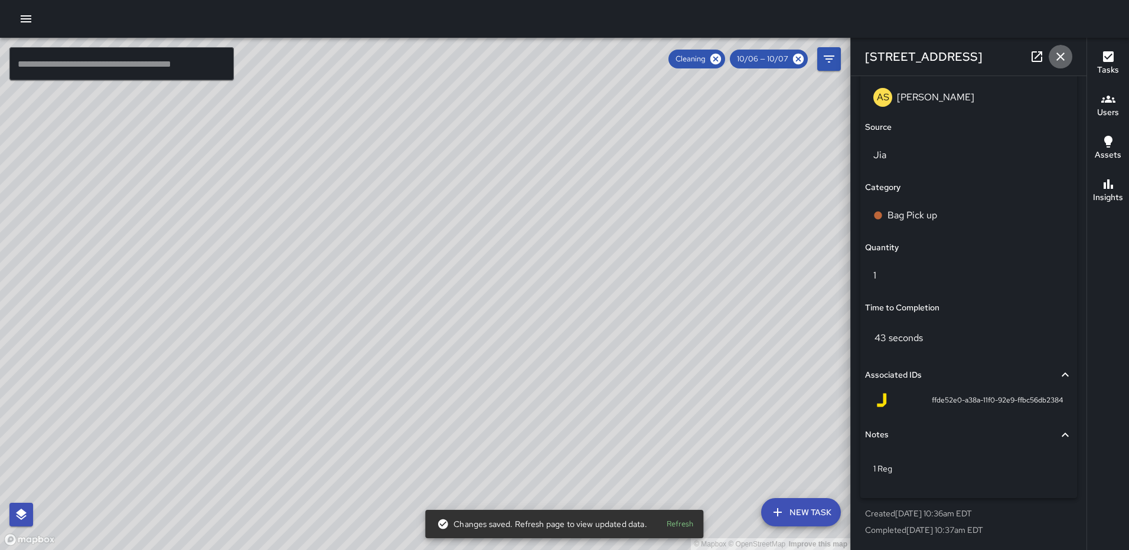
click at [1070, 51] on button "button" at bounding box center [1061, 57] width 24 height 24
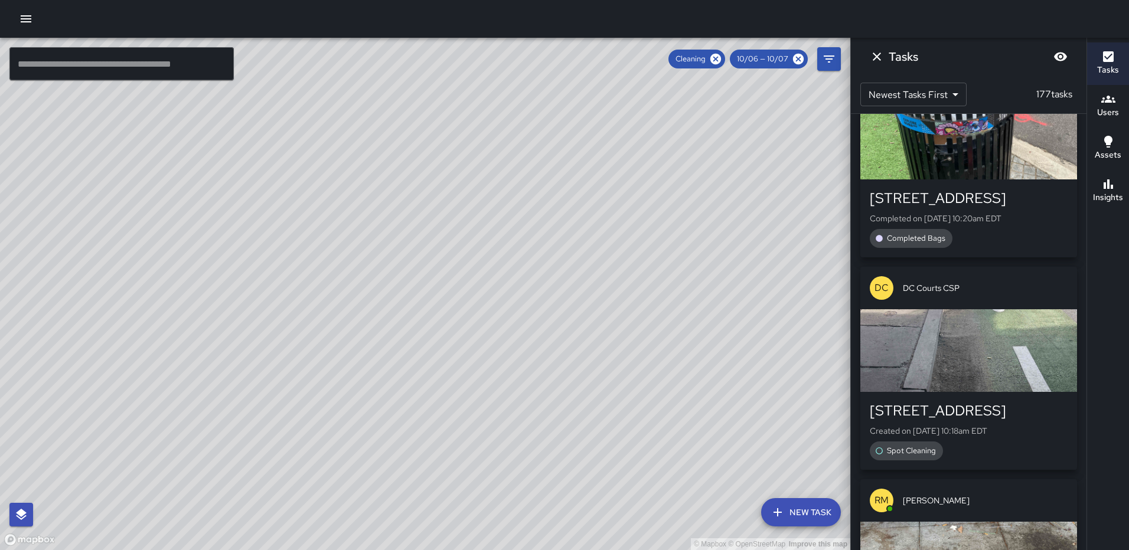
scroll to position [11494, 0]
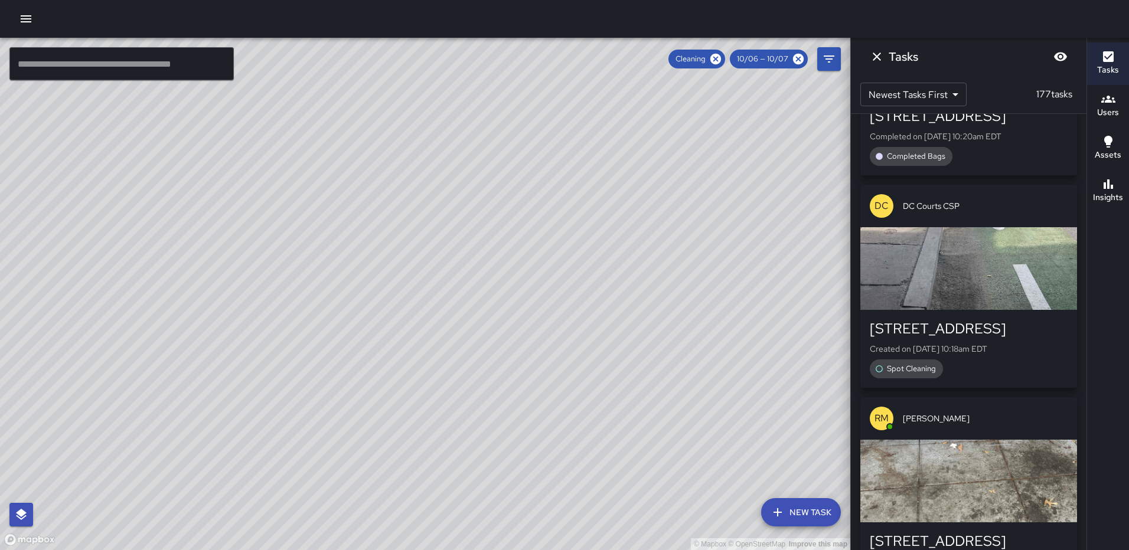
click at [997, 239] on div "button" at bounding box center [969, 268] width 217 height 83
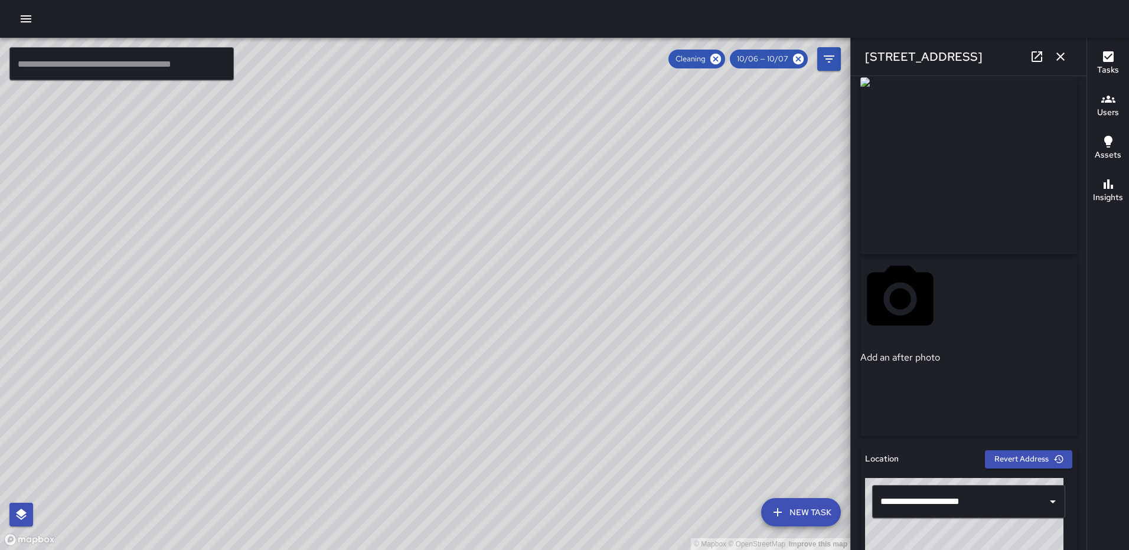
scroll to position [0, 0]
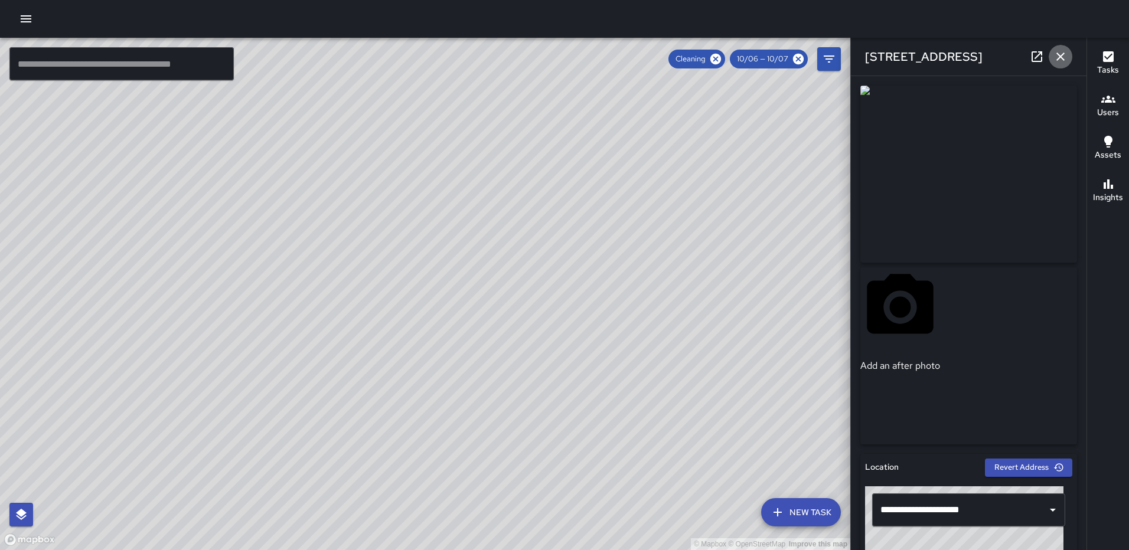
click at [1061, 48] on button "button" at bounding box center [1061, 57] width 24 height 24
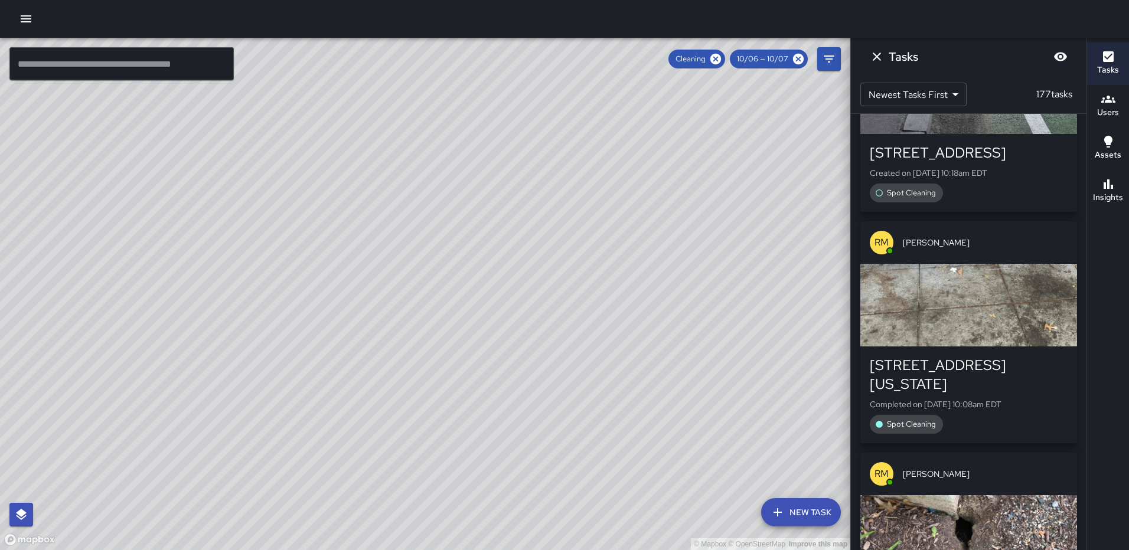
scroll to position [11672, 0]
click at [984, 263] on div "button" at bounding box center [969, 304] width 217 height 83
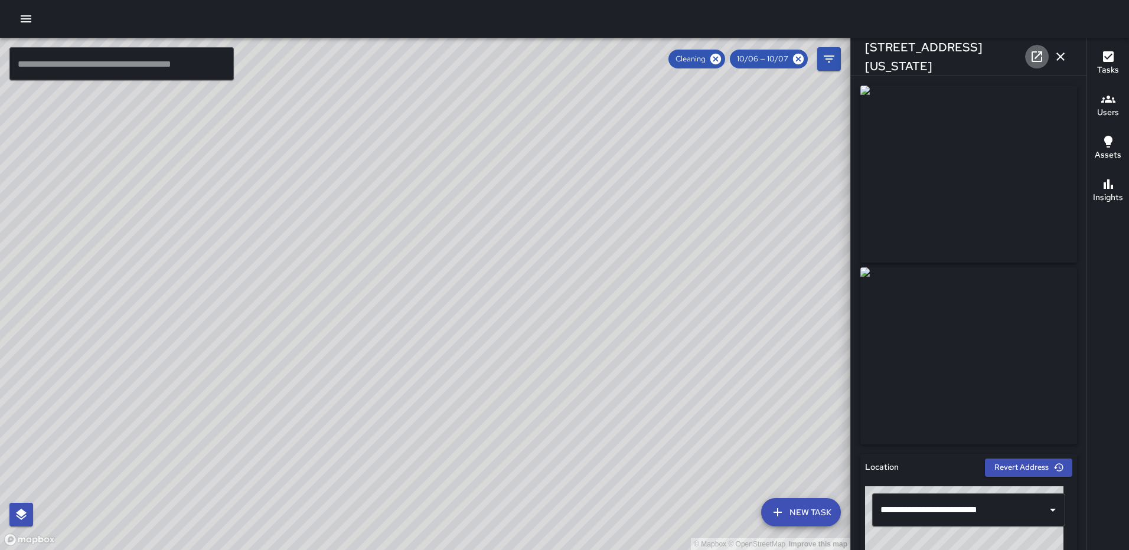
click at [1035, 54] on icon at bounding box center [1037, 57] width 14 height 14
click at [1050, 51] on button "button" at bounding box center [1061, 57] width 24 height 24
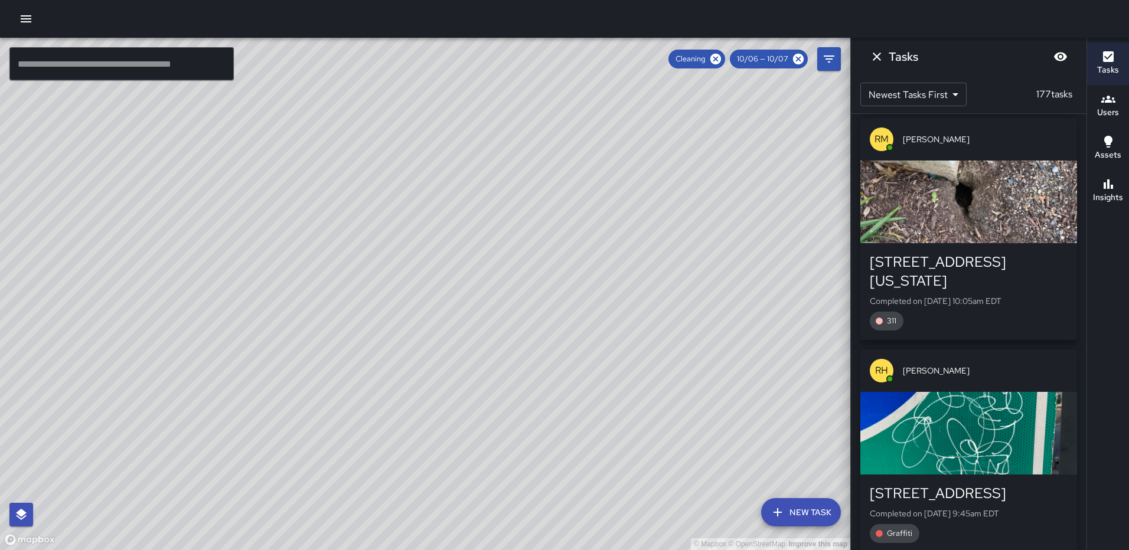
scroll to position [12026, 0]
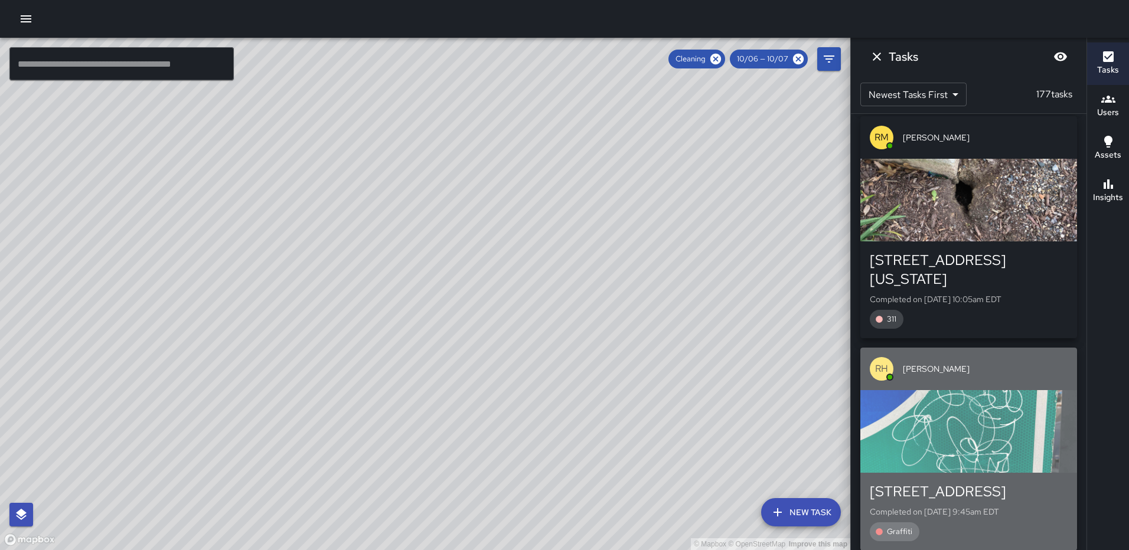
click at [979, 390] on div "button" at bounding box center [969, 431] width 217 height 83
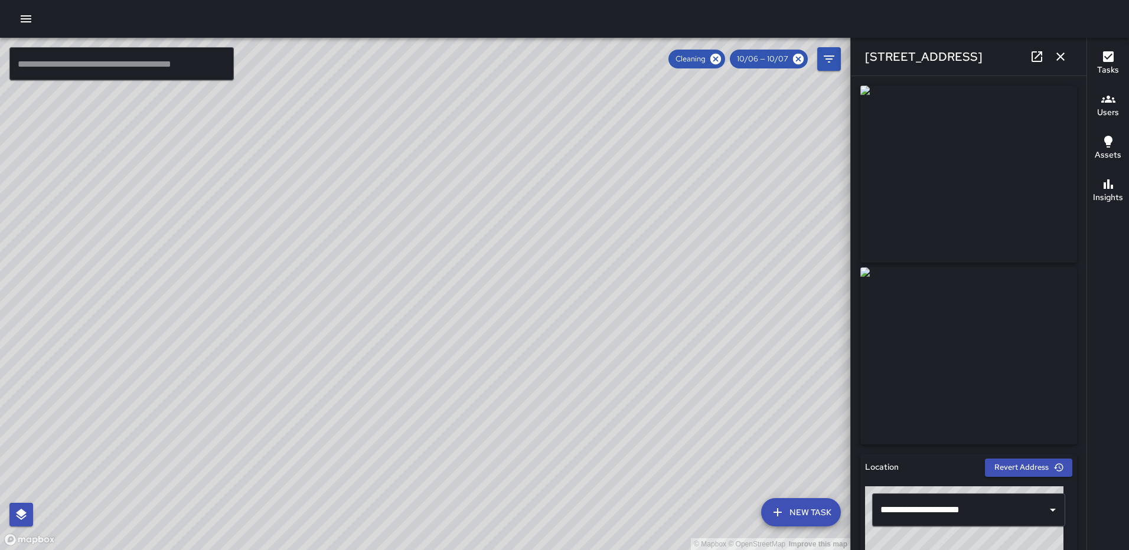
click at [1063, 57] on icon "button" at bounding box center [1061, 57] width 14 height 14
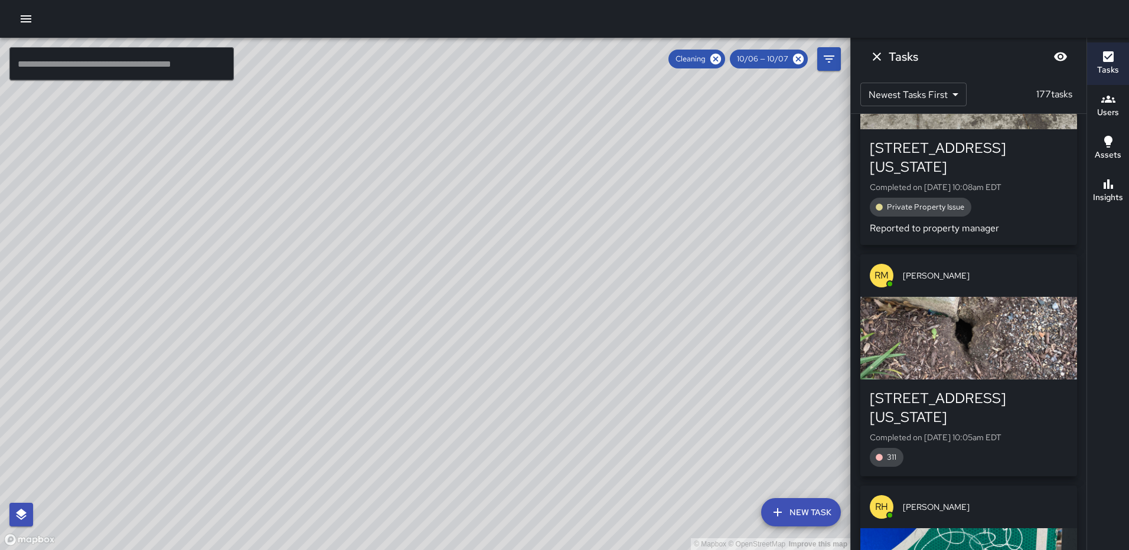
scroll to position [11849, 0]
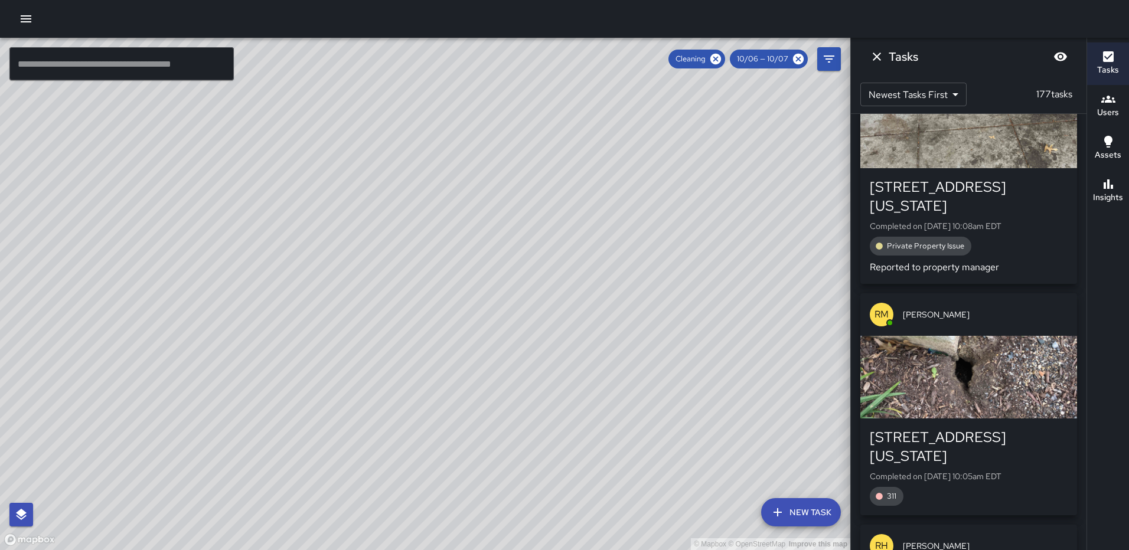
click at [989, 336] on div "button" at bounding box center [969, 377] width 217 height 83
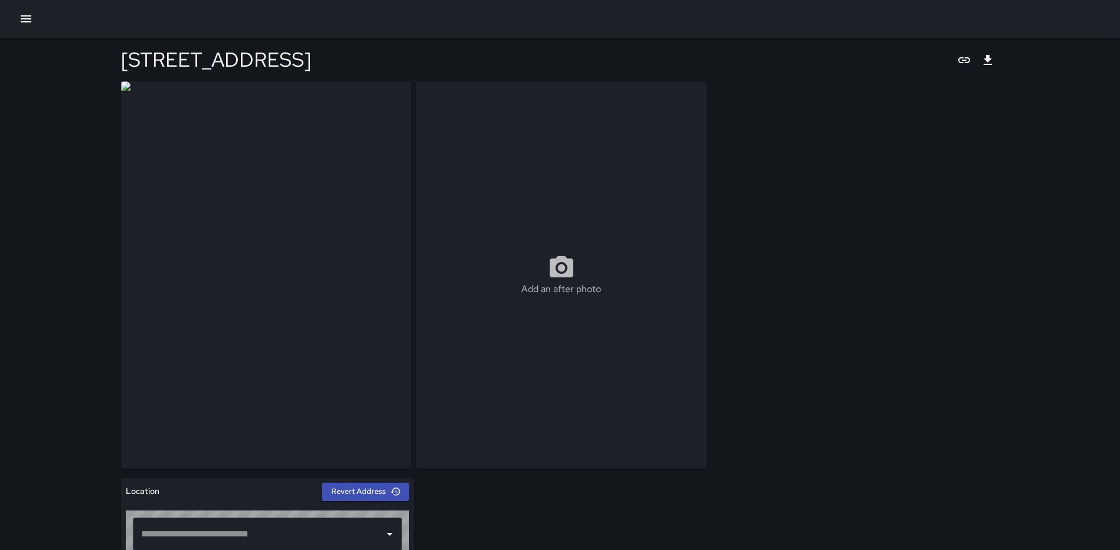
type input "**********"
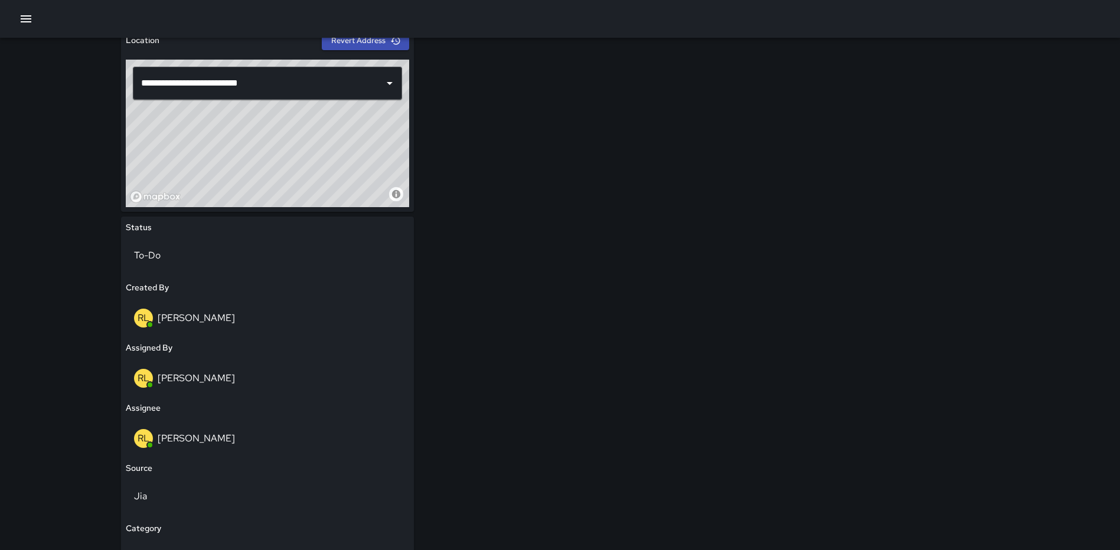
scroll to position [524, 0]
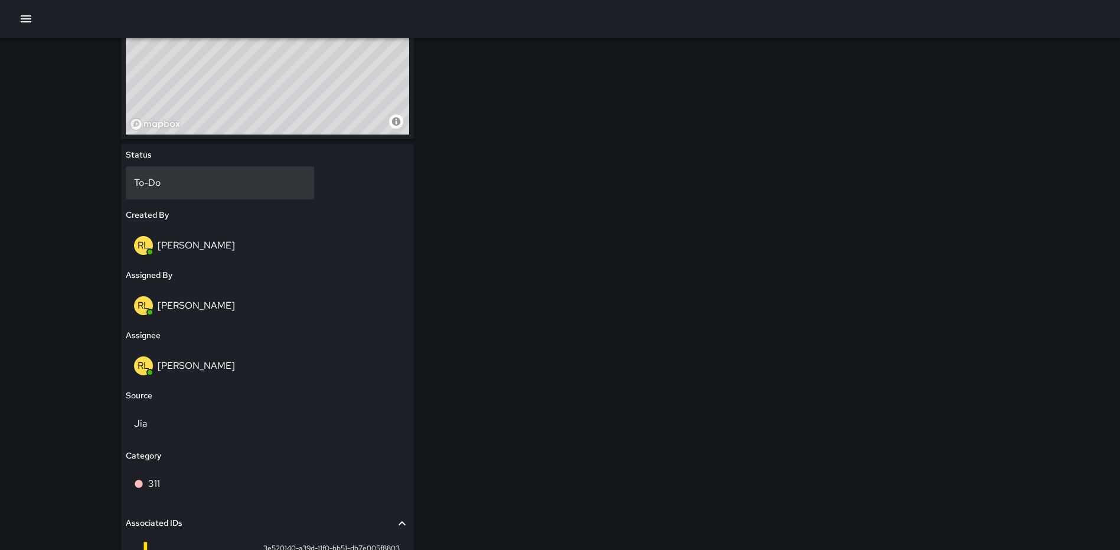
click at [203, 175] on div "To-Do" at bounding box center [220, 183] width 189 height 33
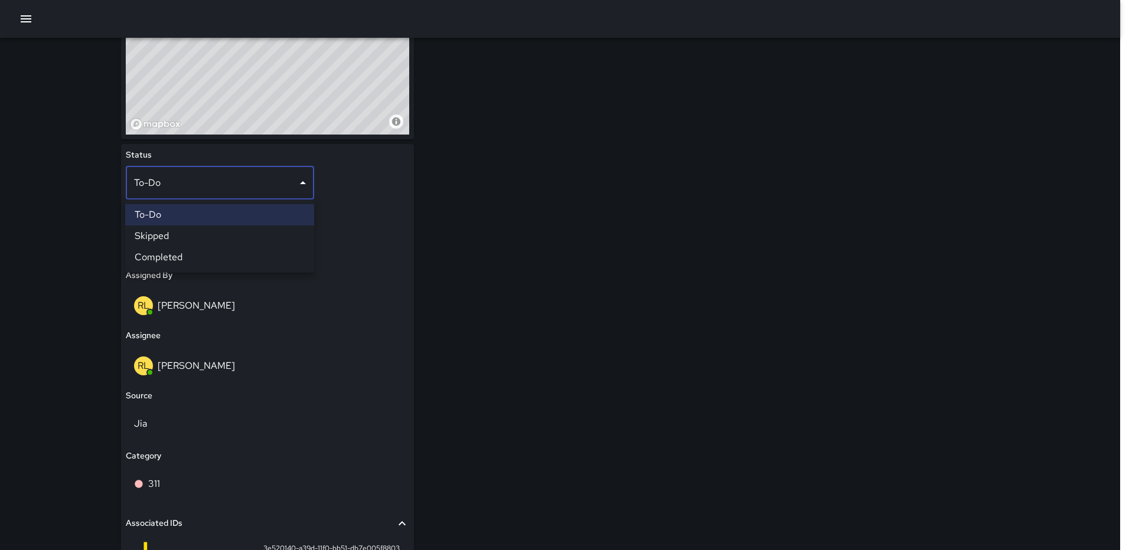
click at [186, 258] on li "Completed" at bounding box center [219, 257] width 189 height 21
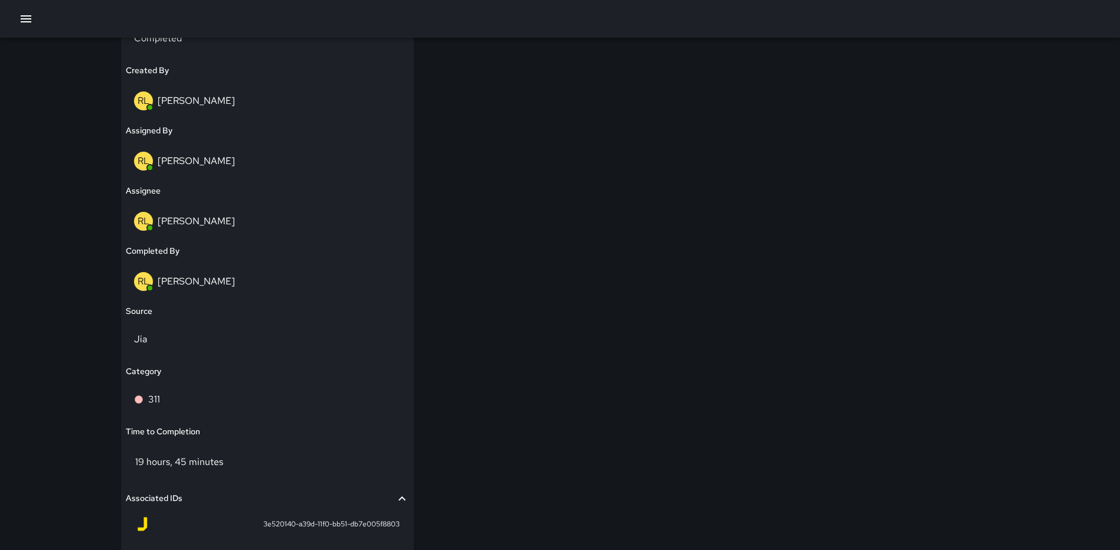
scroll to position [783, 0]
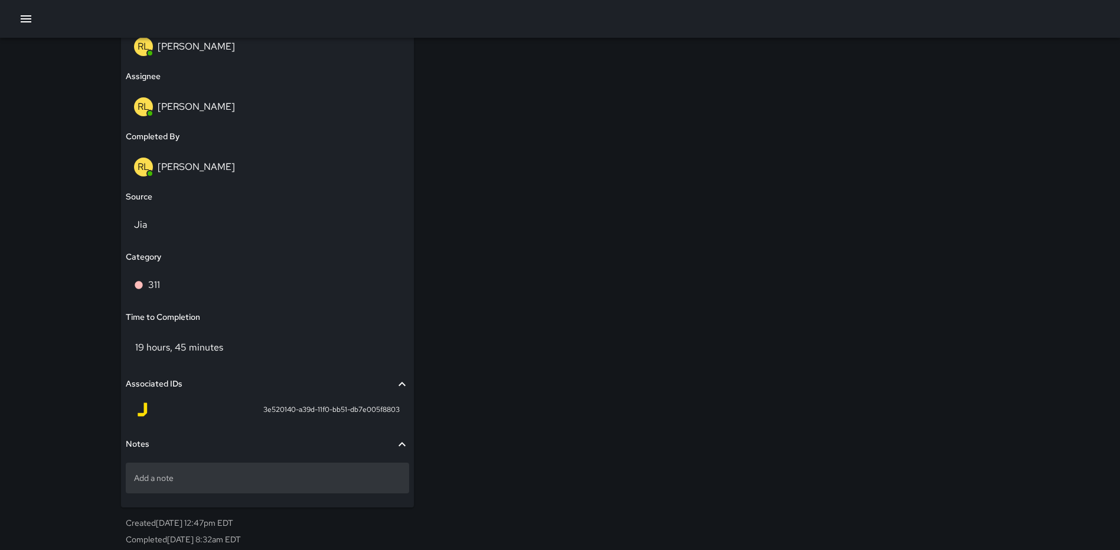
click at [243, 473] on p "Add a note" at bounding box center [267, 479] width 267 height 12
type textarea "**********"
click at [238, 477] on p "311 #25-00" at bounding box center [267, 479] width 267 height 12
type textarea "**********"
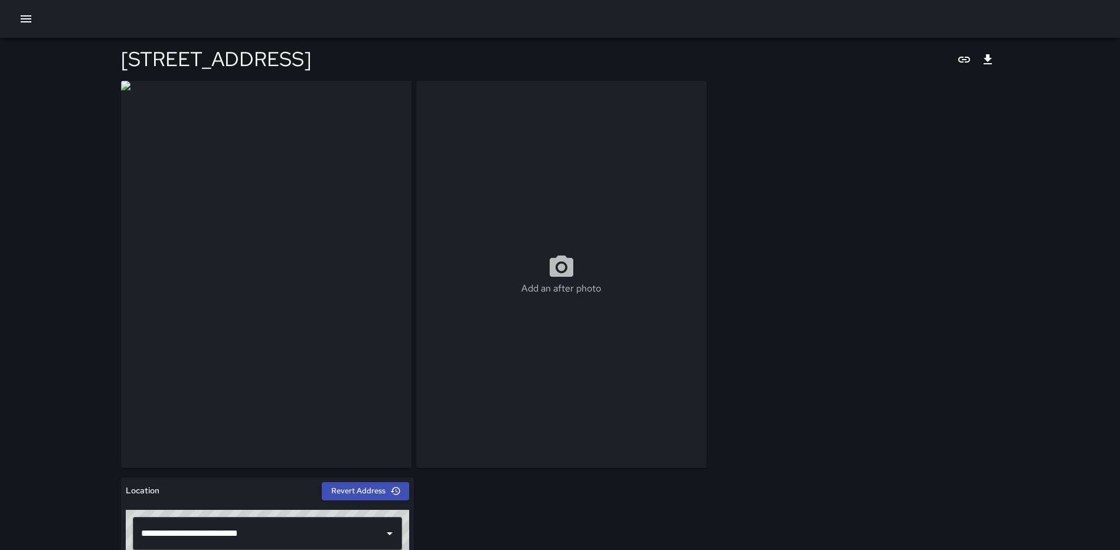
scroll to position [0, 0]
click at [993, 56] on icon "Export" at bounding box center [988, 60] width 14 height 14
drag, startPoint x: 802, startPoint y: 471, endPoint x: 797, endPoint y: 467, distance: 6.3
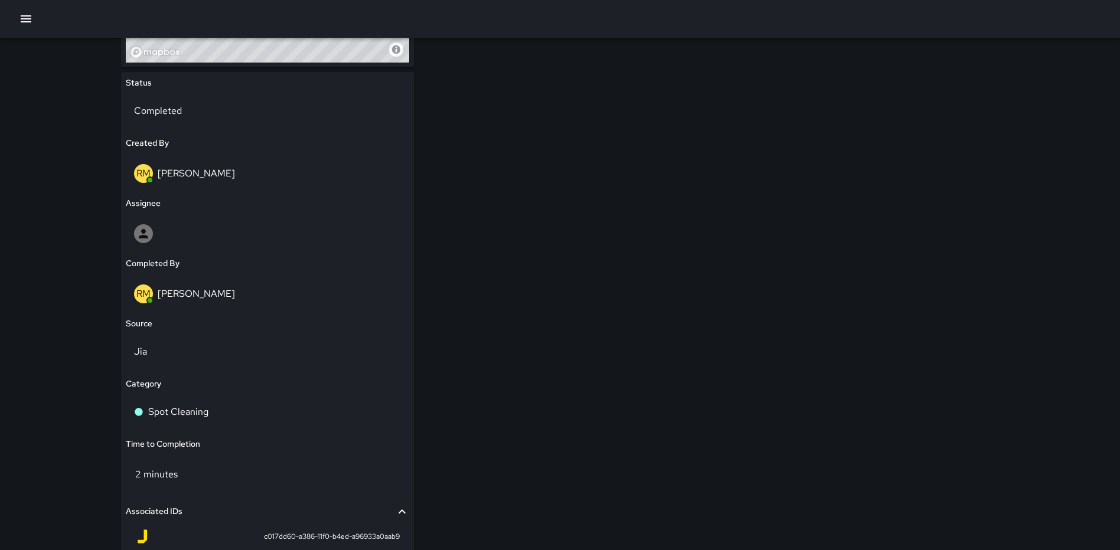
scroll to position [606, 0]
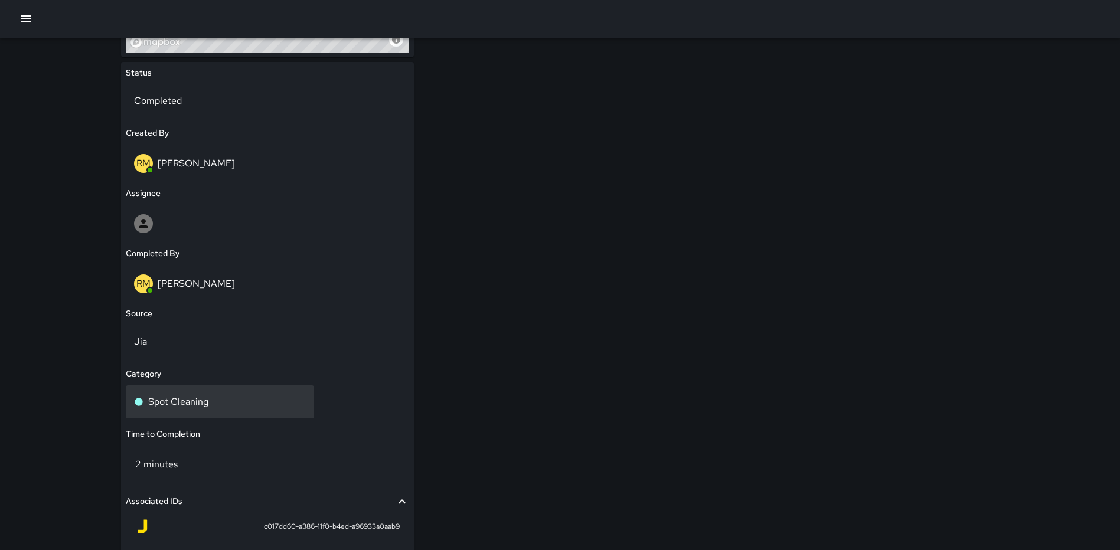
click at [208, 400] on div "Spot Cleaning" at bounding box center [220, 402] width 172 height 14
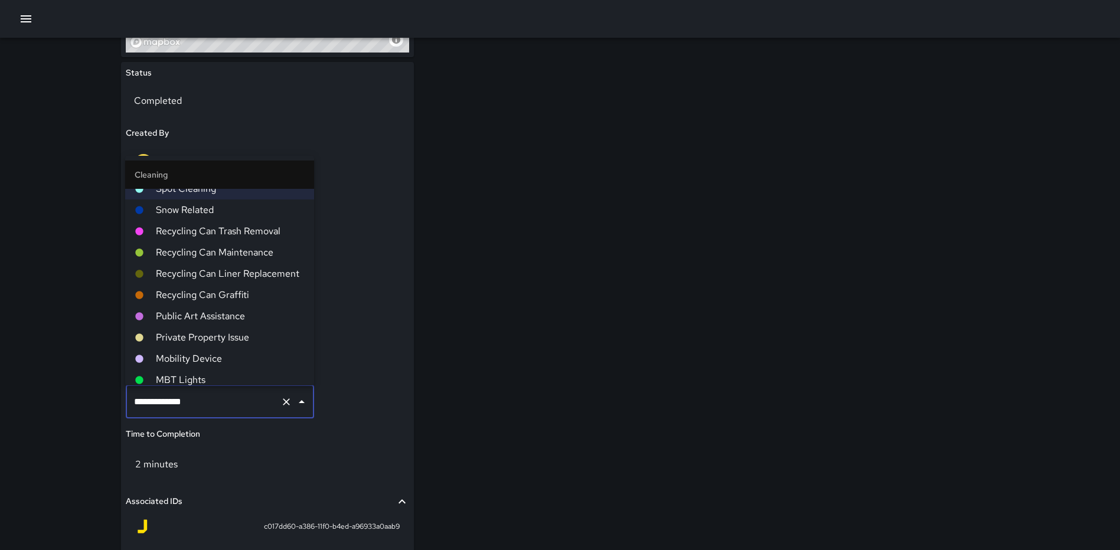
scroll to position [118, 0]
click at [188, 336] on span "Private Property Issue" at bounding box center [230, 337] width 149 height 14
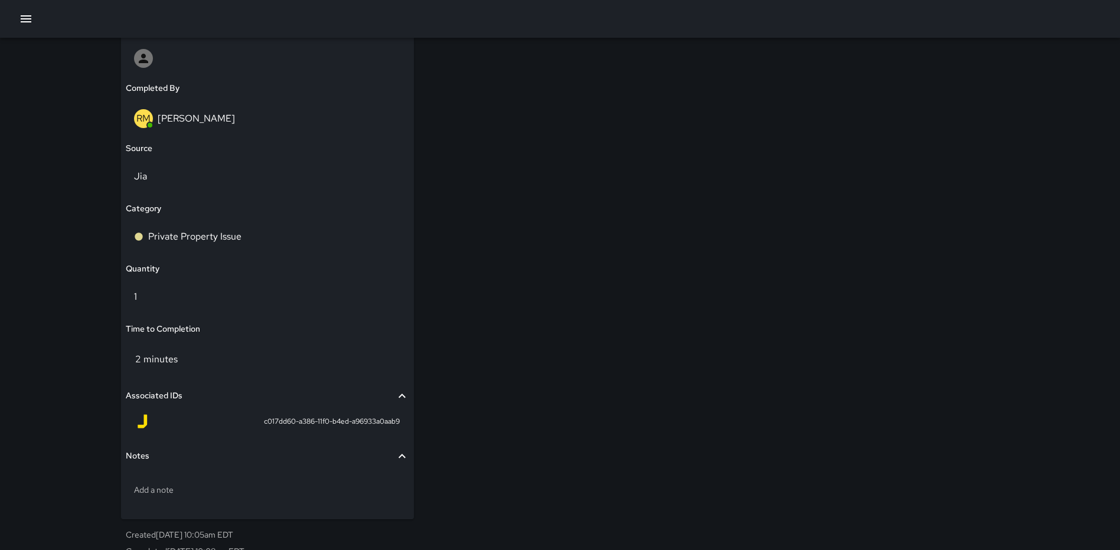
scroll to position [783, 0]
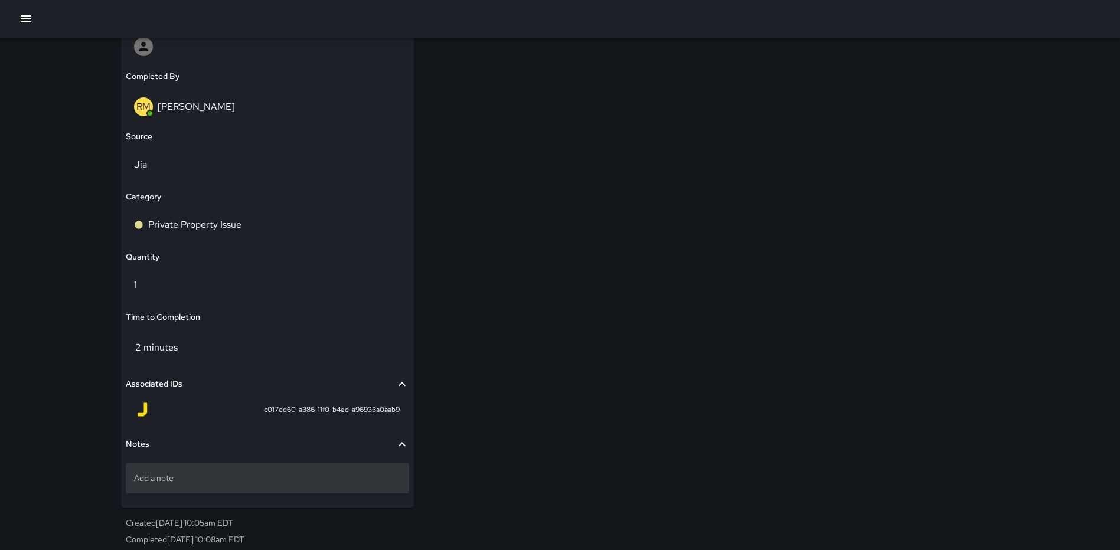
click at [177, 474] on p "Add a note" at bounding box center [267, 479] width 267 height 12
type textarea "**********"
